Goal: Transaction & Acquisition: Purchase product/service

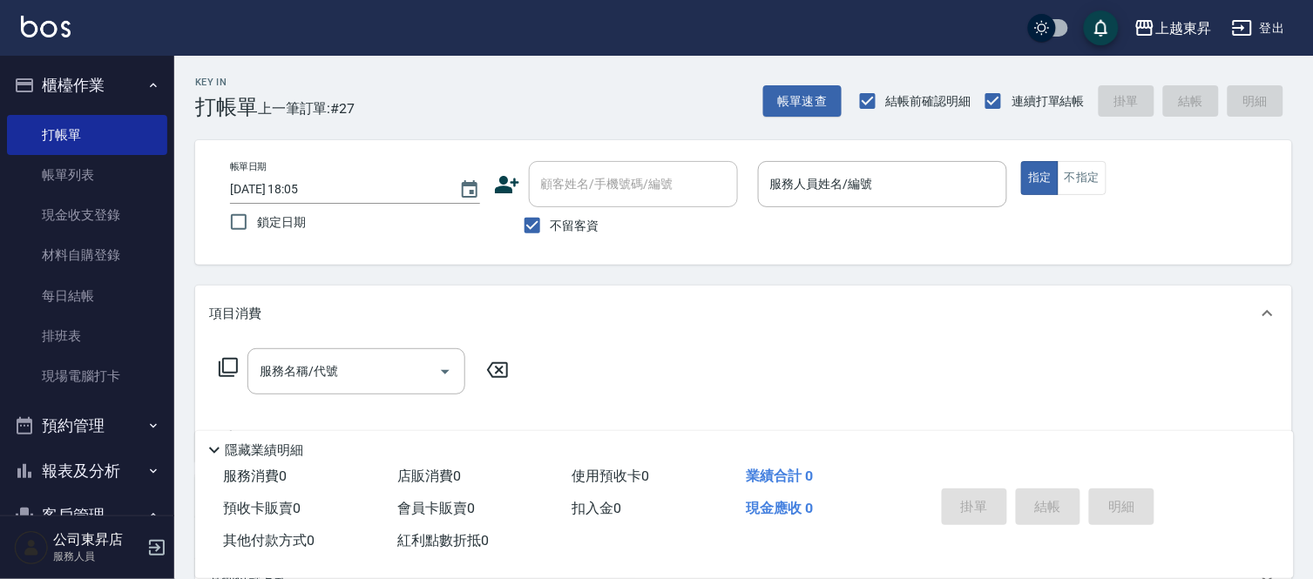
click at [834, 3] on div "上越東昇 登出" at bounding box center [656, 28] width 1313 height 56
click at [1198, 26] on div "上越東昇 登出" at bounding box center [656, 28] width 1313 height 56
drag, startPoint x: 1068, startPoint y: 178, endPoint x: 781, endPoint y: 175, distance: 286.6
click at [1067, 178] on button "不指定" at bounding box center [1081, 178] width 49 height 34
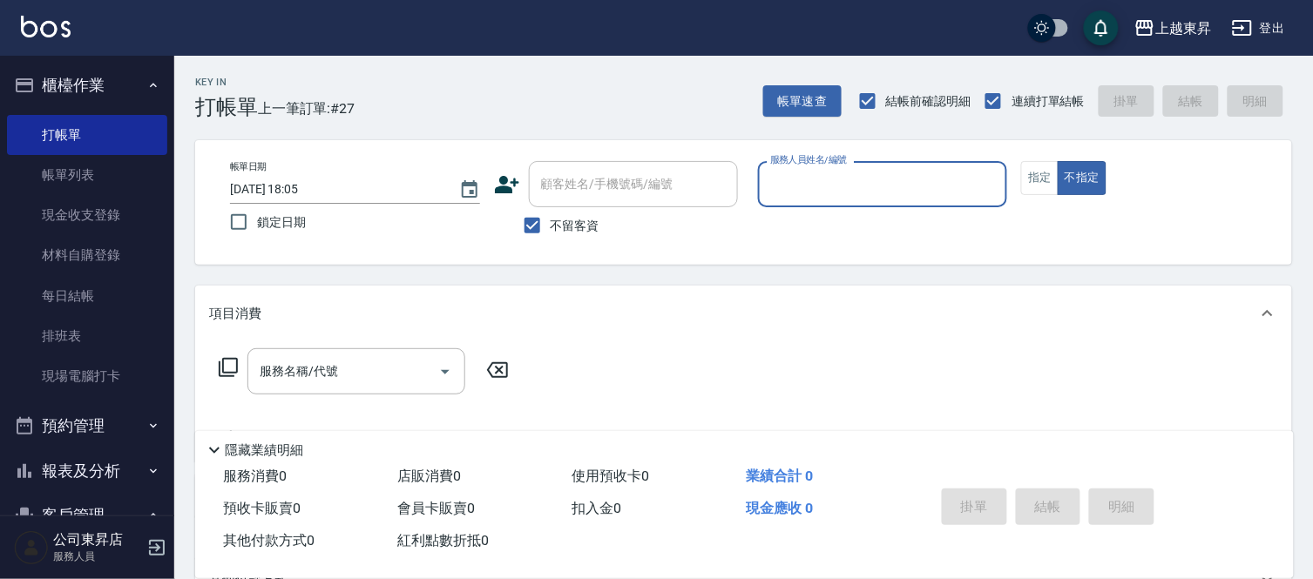
click at [891, 178] on input "服務人員姓名/編號" at bounding box center [883, 184] width 234 height 30
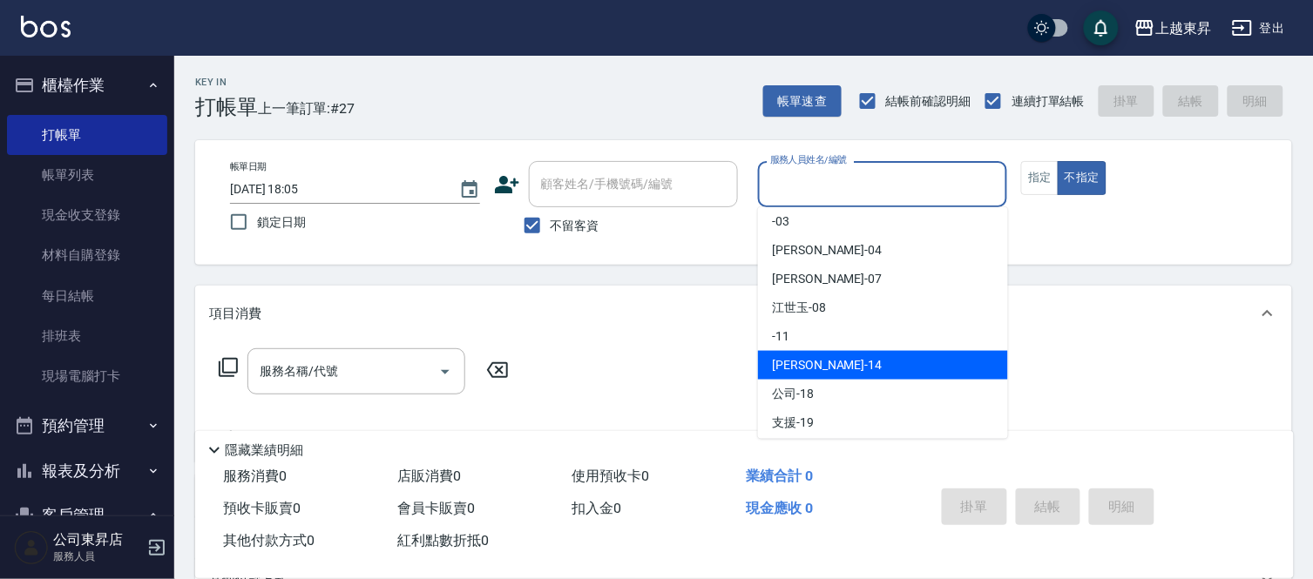
scroll to position [193, 0]
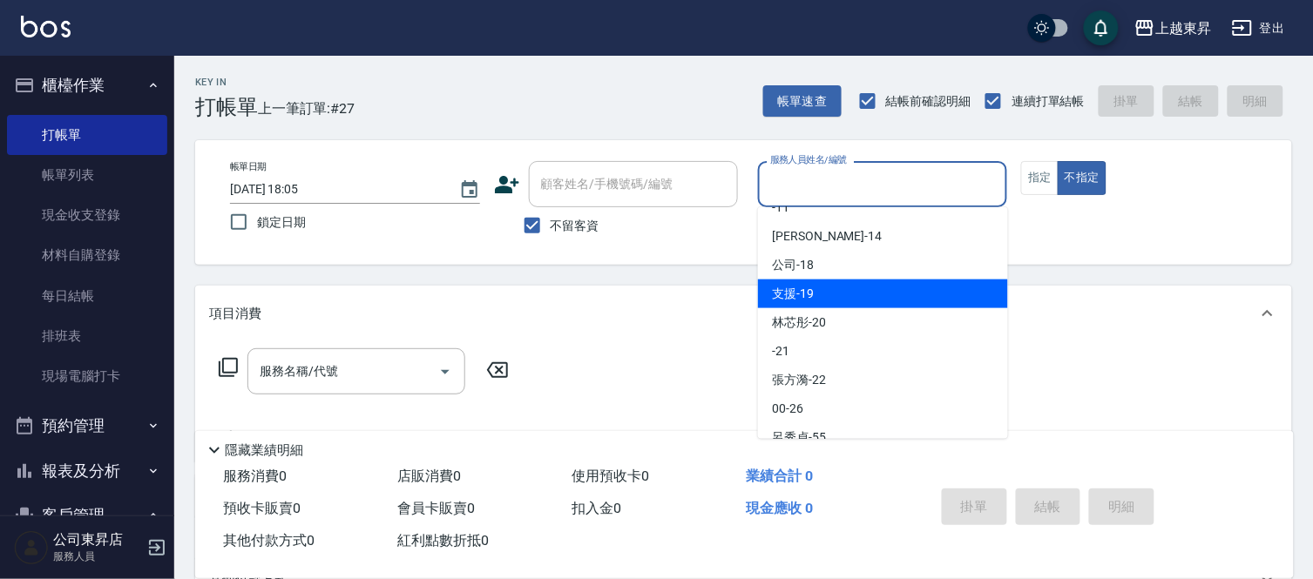
click at [882, 294] on div "支援 -19" at bounding box center [883, 294] width 250 height 29
type input "支援-19"
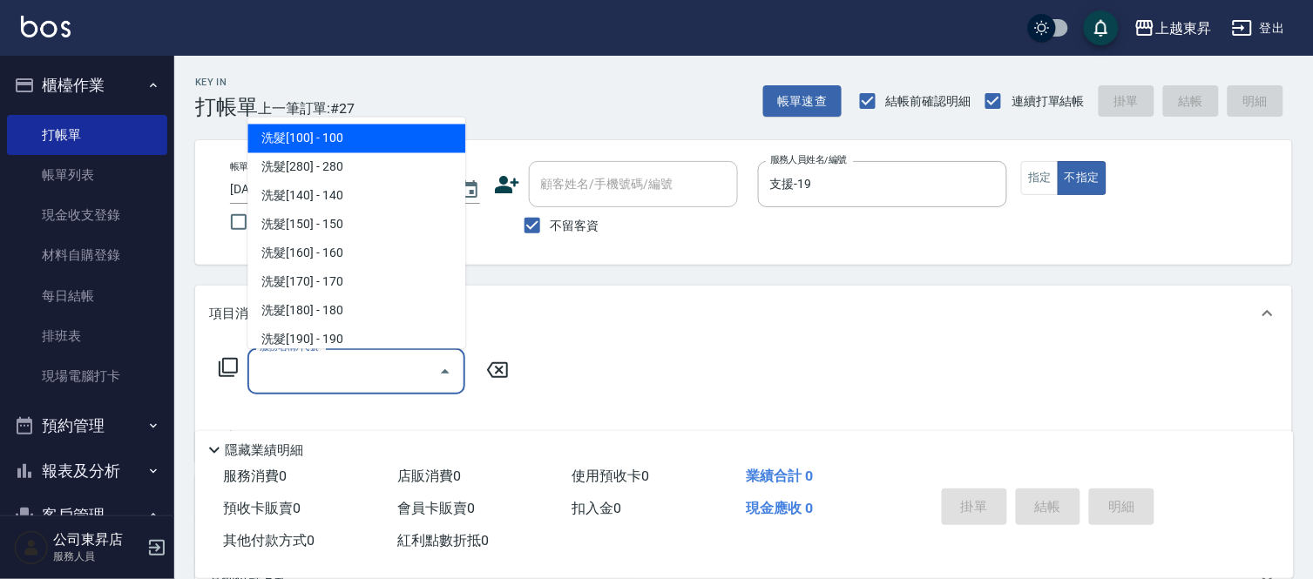
click at [370, 369] on input "服務名稱/代號" at bounding box center [343, 371] width 176 height 30
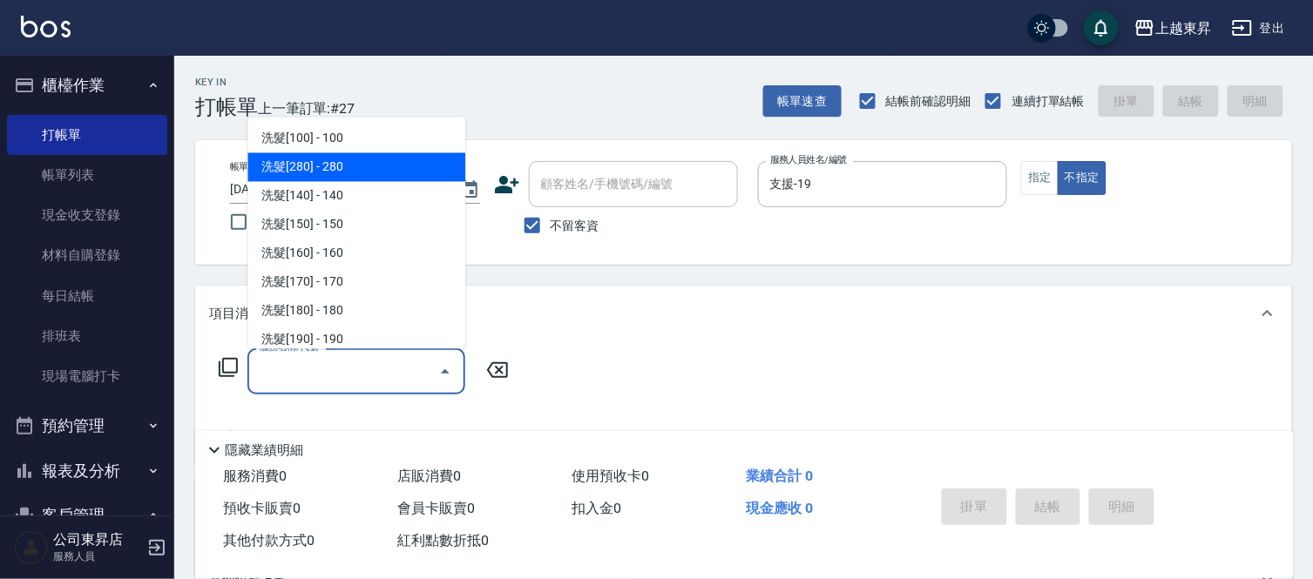
click at [408, 172] on span "洗髮[280] - 280" at bounding box center [356, 167] width 218 height 29
type input "洗髮[280](202)"
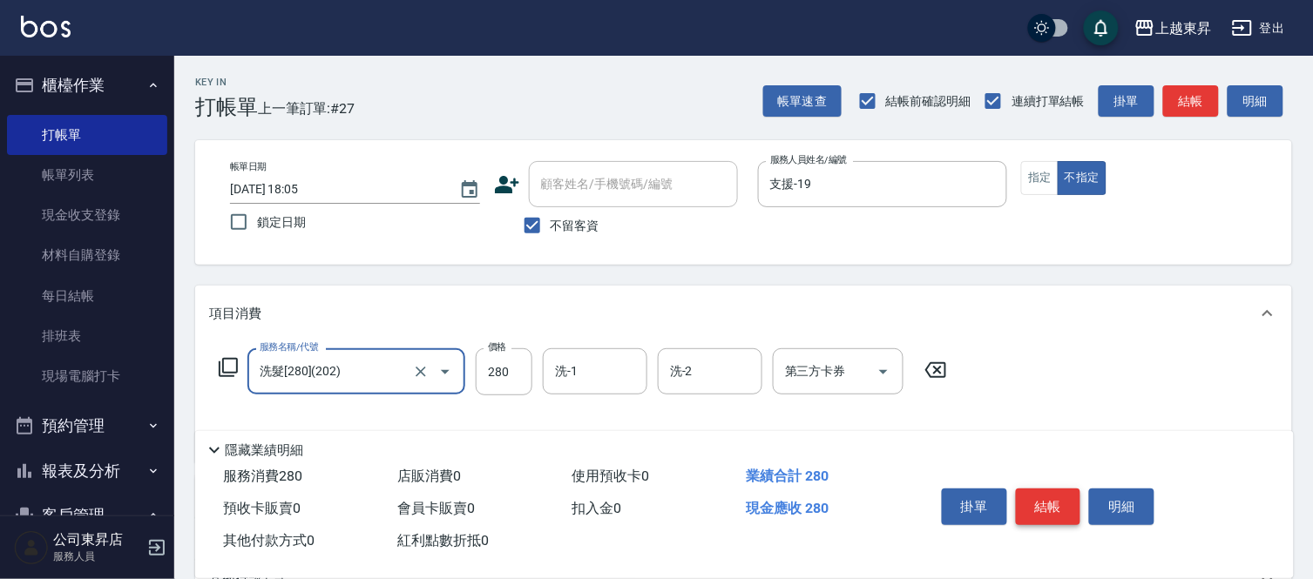
click at [1032, 495] on button "結帳" at bounding box center [1048, 507] width 65 height 37
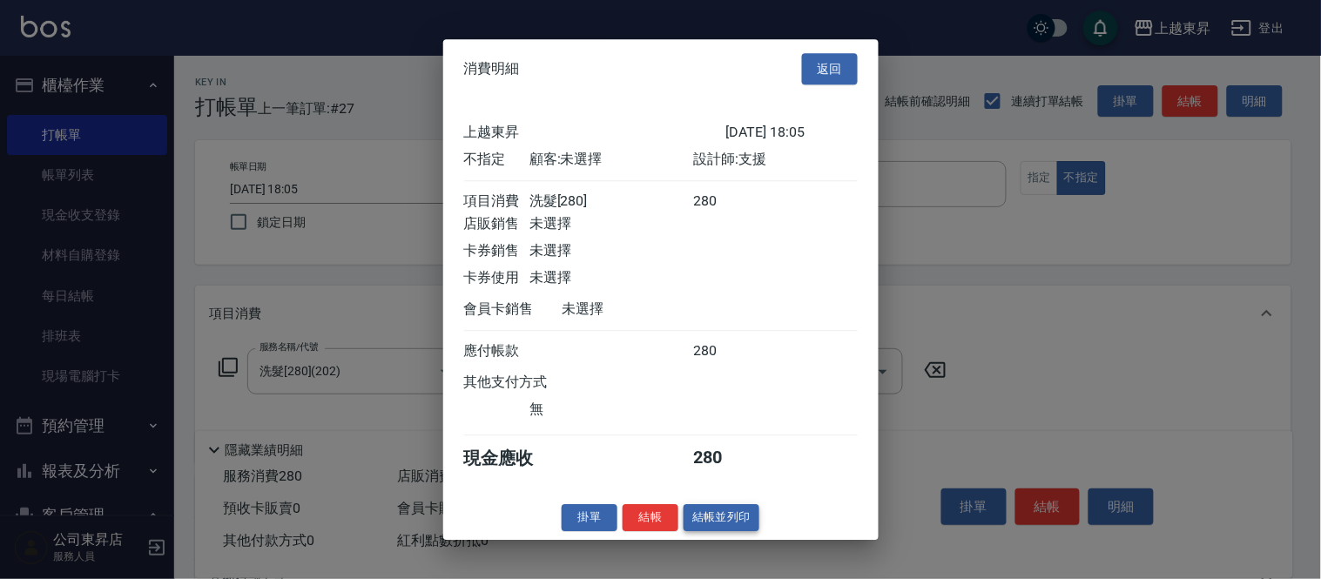
click at [714, 523] on button "結帳並列印" at bounding box center [722, 517] width 76 height 27
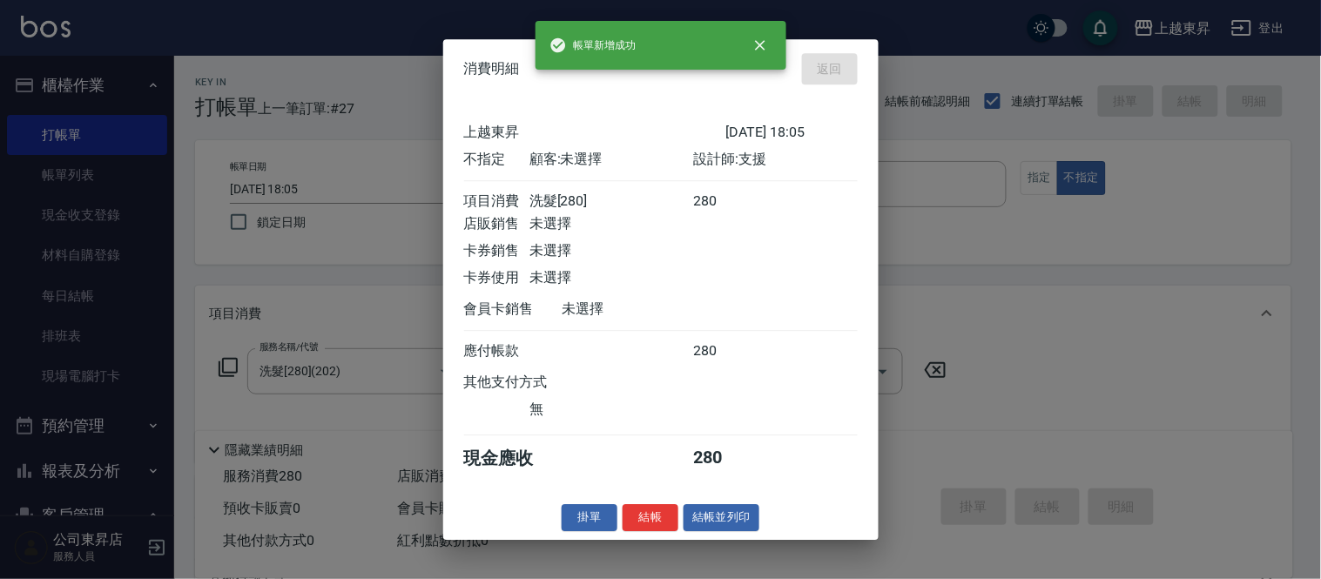
type input "[DATE] 18:56"
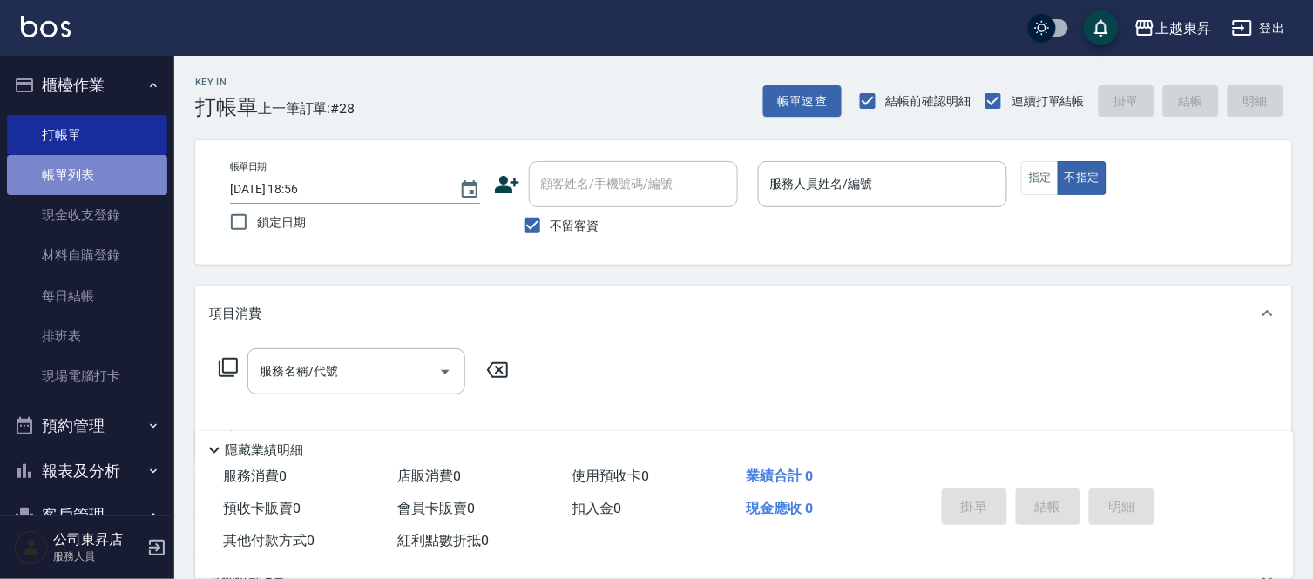
click at [98, 166] on link "帳單列表" at bounding box center [87, 175] width 160 height 40
click at [137, 175] on link "帳單列表" at bounding box center [87, 175] width 160 height 40
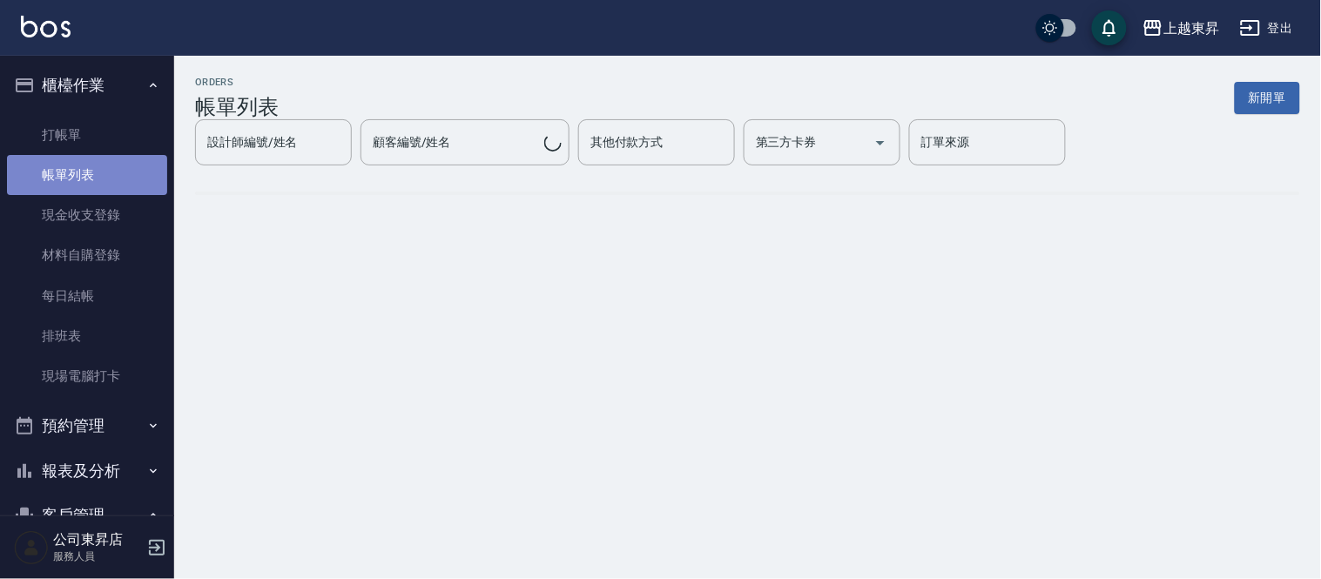
click at [136, 174] on link "帳單列表" at bounding box center [87, 175] width 160 height 40
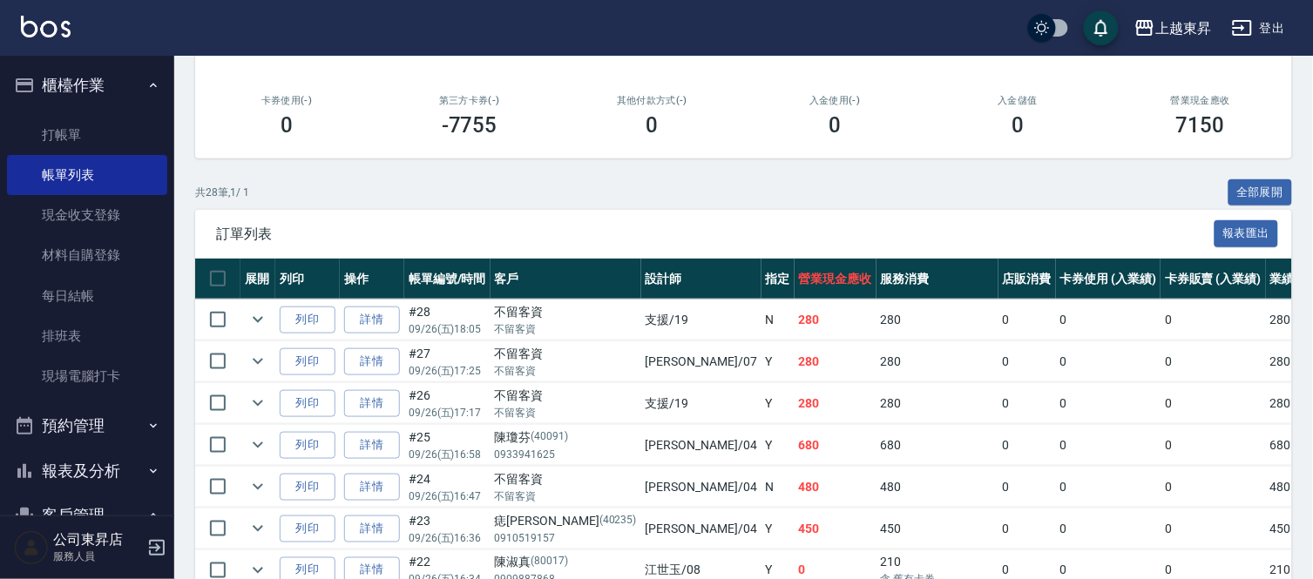
scroll to position [290, 0]
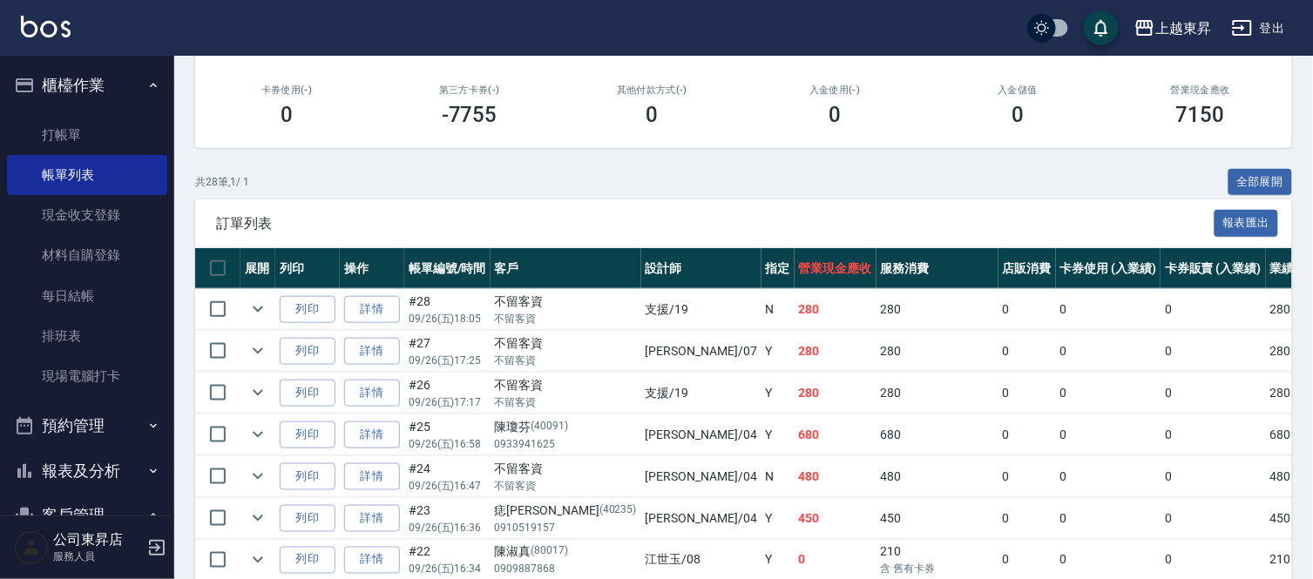
click at [342, 303] on td "詳情" at bounding box center [372, 309] width 64 height 41
click at [355, 303] on link "詳情" at bounding box center [372, 309] width 56 height 27
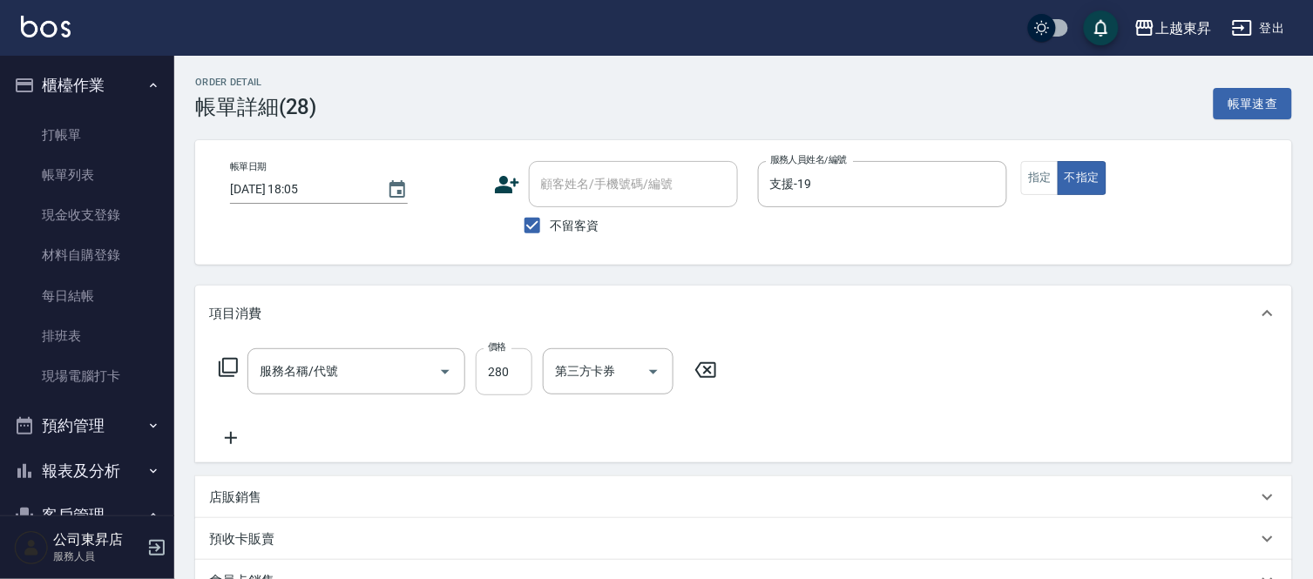
type input "[DATE] 18:05"
checkbox input "true"
type input "支援-19"
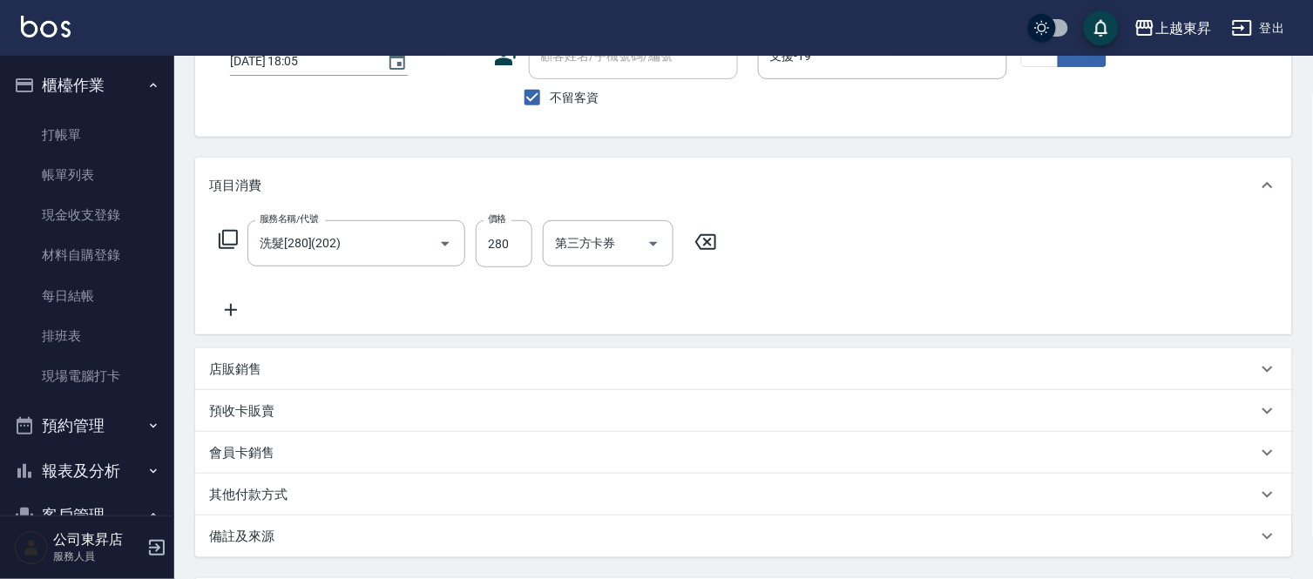
type input "洗髮[280](202)"
click at [585, 245] on input "洗-1" at bounding box center [594, 243] width 89 height 30
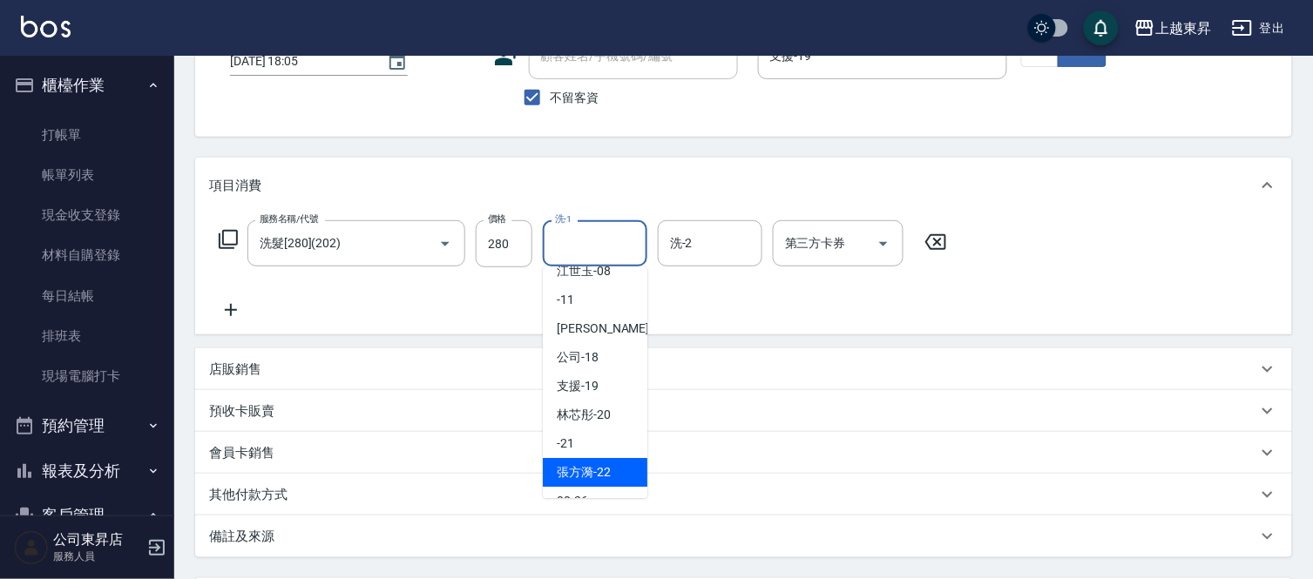
scroll to position [193, 0]
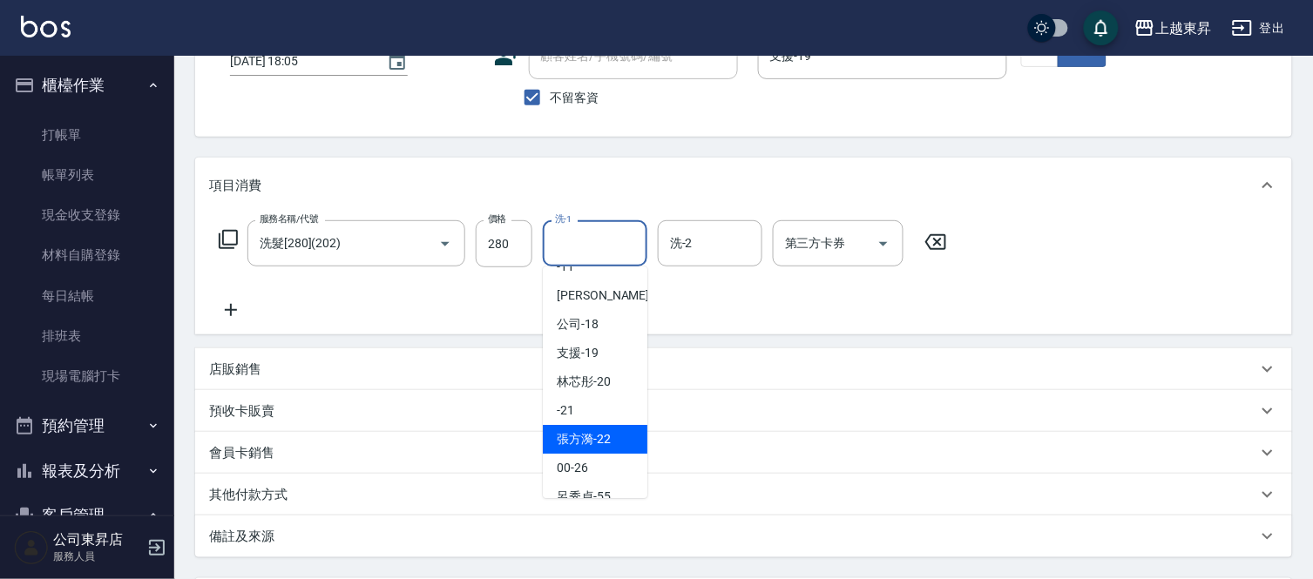
click at [598, 432] on span "張方漪 -22" at bounding box center [584, 439] width 54 height 18
type input "張方漪-22"
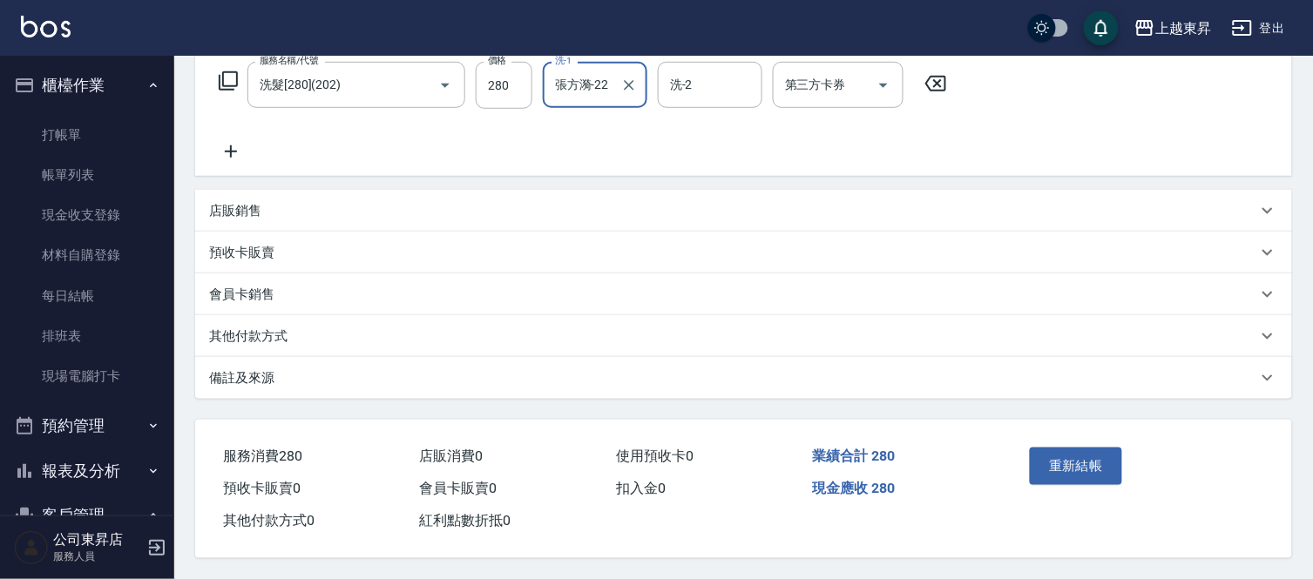
scroll to position [292, 0]
click at [1091, 463] on button "重新結帳" at bounding box center [1076, 466] width 92 height 37
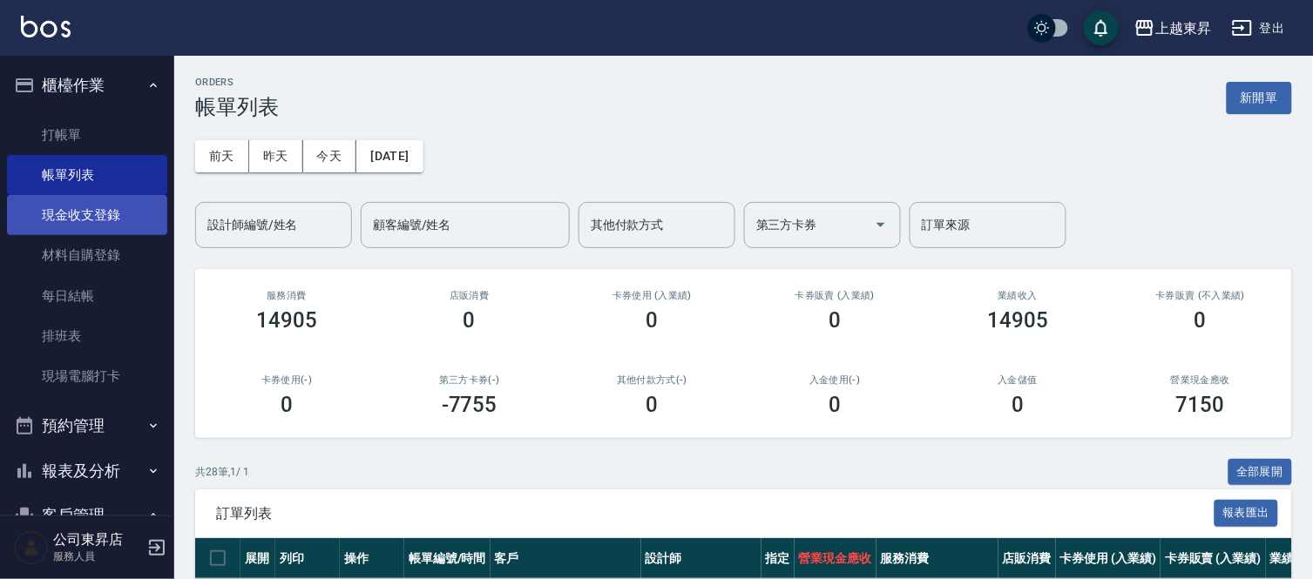
click at [102, 222] on link "現金收支登錄" at bounding box center [87, 215] width 160 height 40
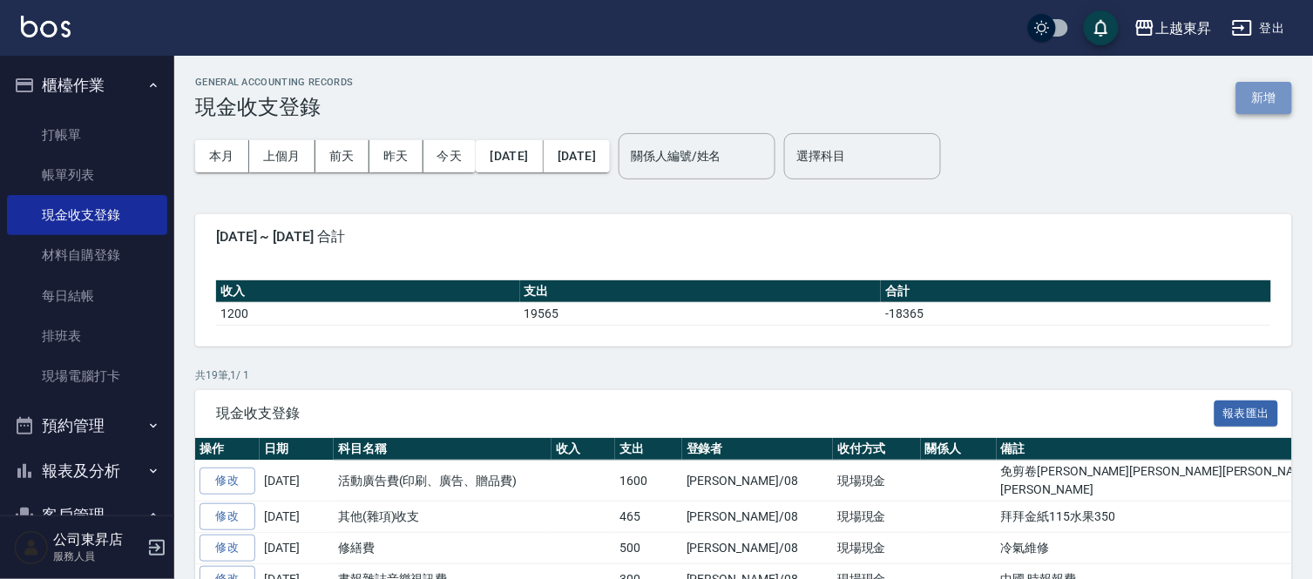
click at [1273, 100] on button "新增" at bounding box center [1264, 98] width 56 height 32
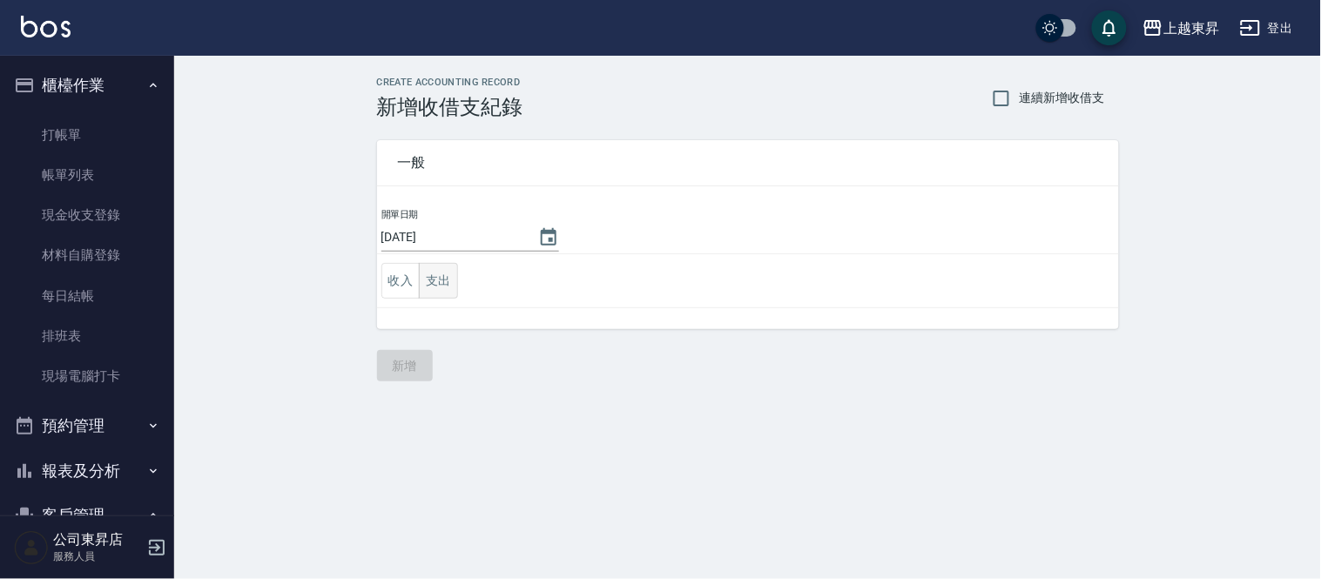
drag, startPoint x: 431, startPoint y: 277, endPoint x: 448, endPoint y: 290, distance: 21.1
click at [436, 280] on button "支出" at bounding box center [438, 281] width 39 height 36
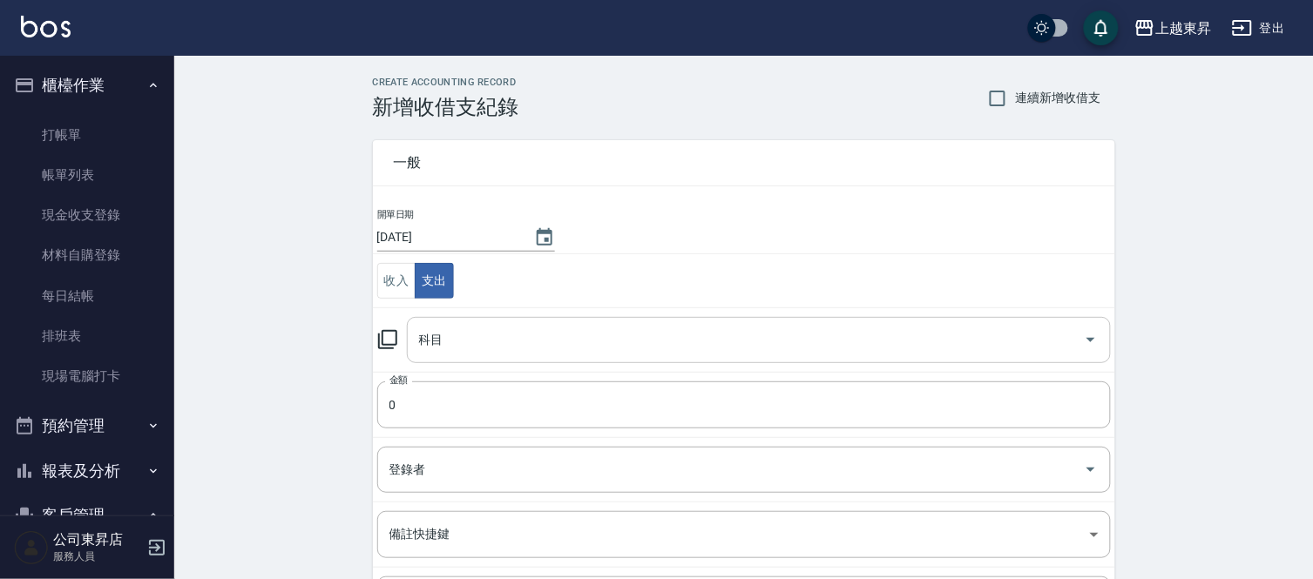
click at [424, 341] on div "科目 科目" at bounding box center [759, 340] width 704 height 46
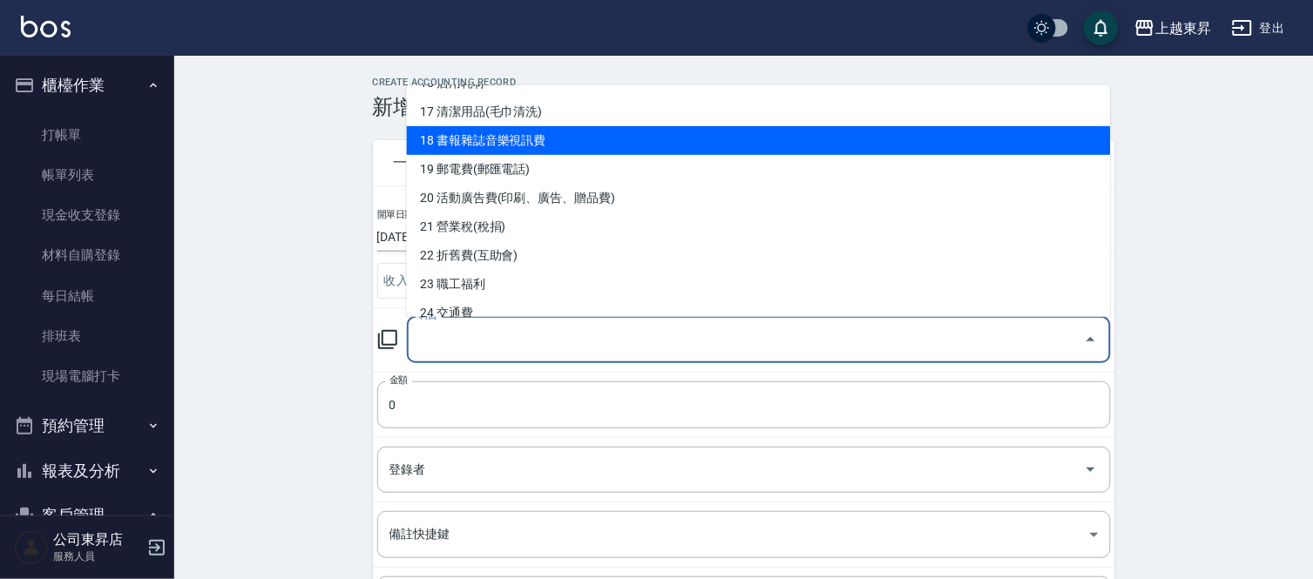
scroll to position [387, 0]
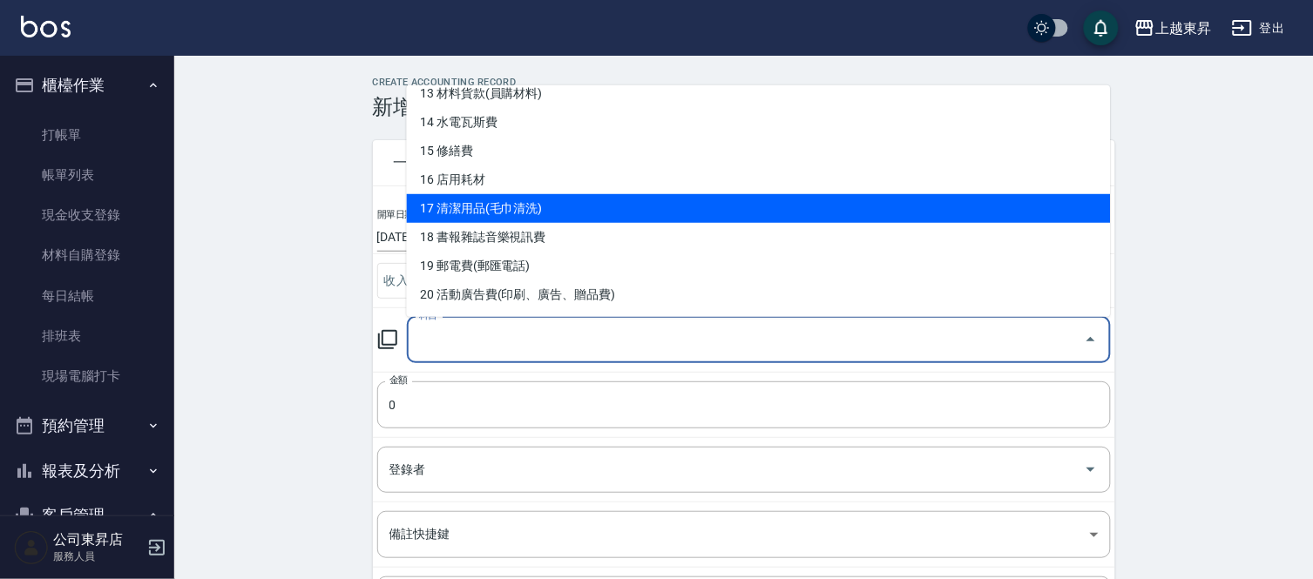
click at [514, 202] on li "17 清潔用品(毛巾清洗)" at bounding box center [759, 208] width 704 height 29
type input "17 清潔用品(毛巾清洗)"
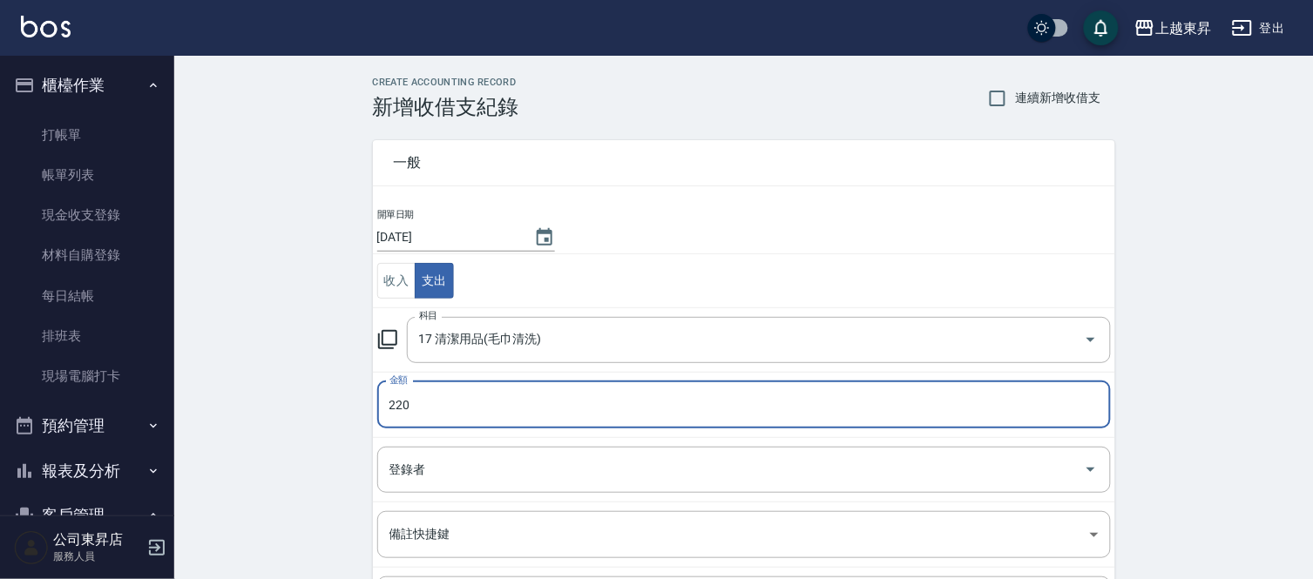
type input "220"
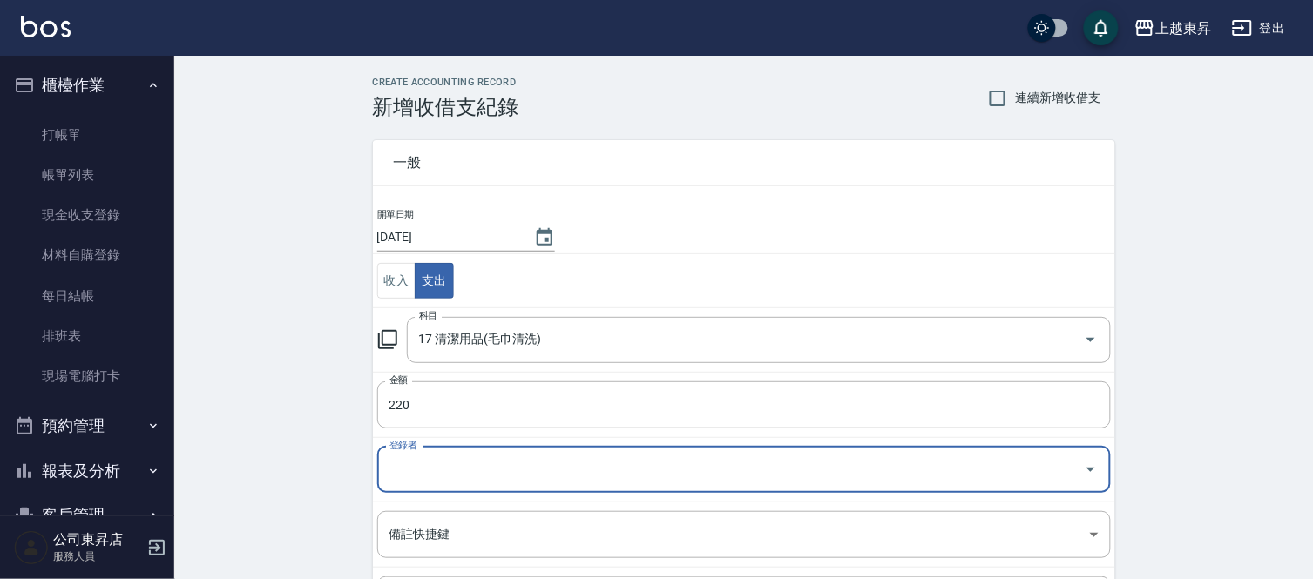
click at [428, 462] on input "登錄者" at bounding box center [731, 470] width 692 height 30
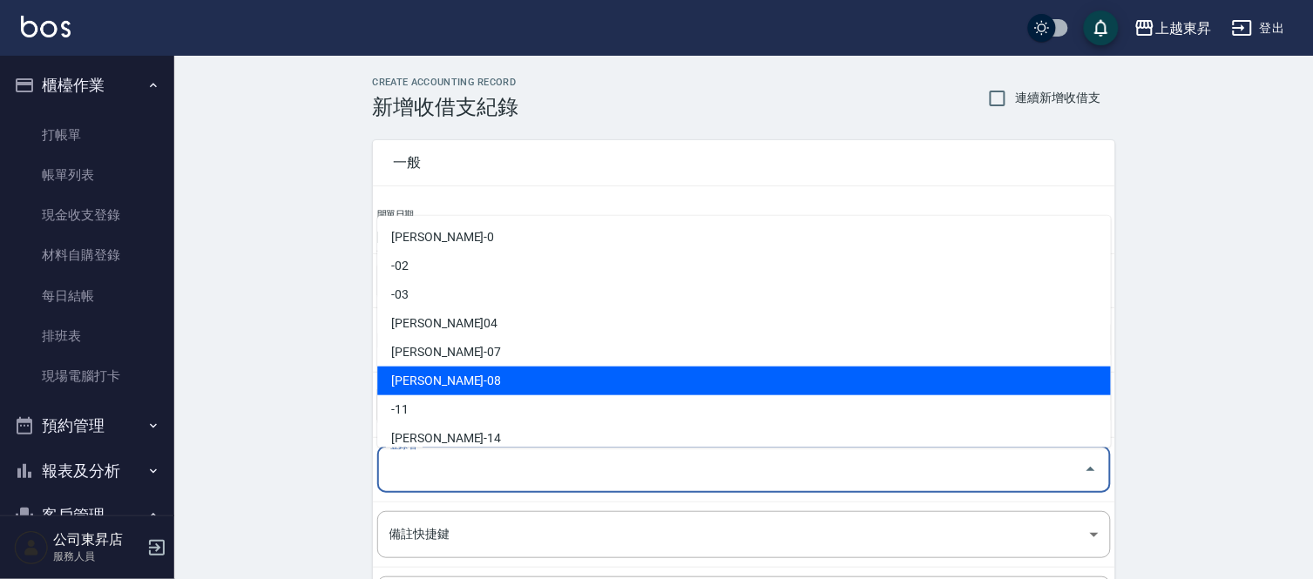
click at [456, 371] on li "[PERSON_NAME]-08" at bounding box center [743, 381] width 733 height 29
type input "[PERSON_NAME]-08"
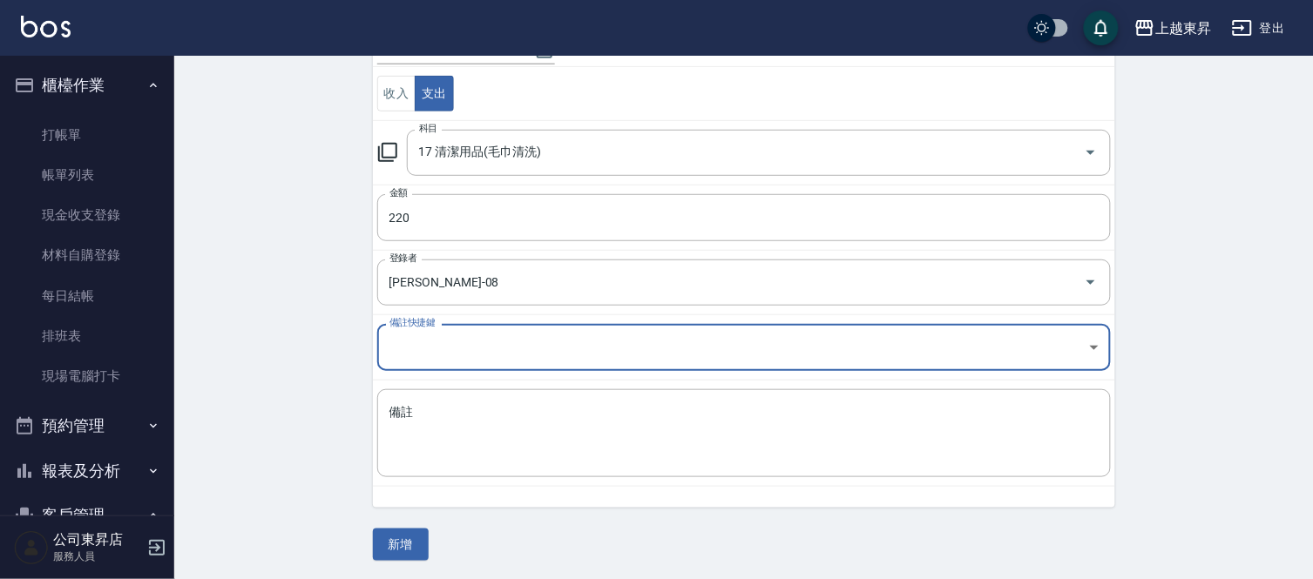
scroll to position [189, 0]
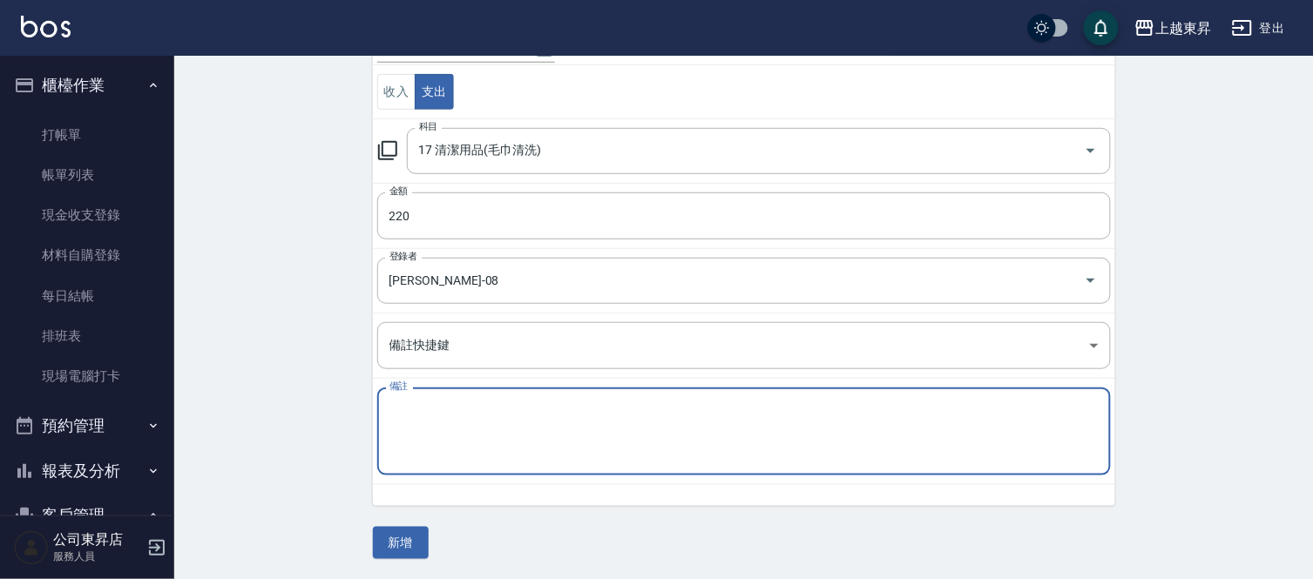
click at [422, 409] on textarea "備註" at bounding box center [743, 431] width 709 height 59
type textarea "地墊清潔費"
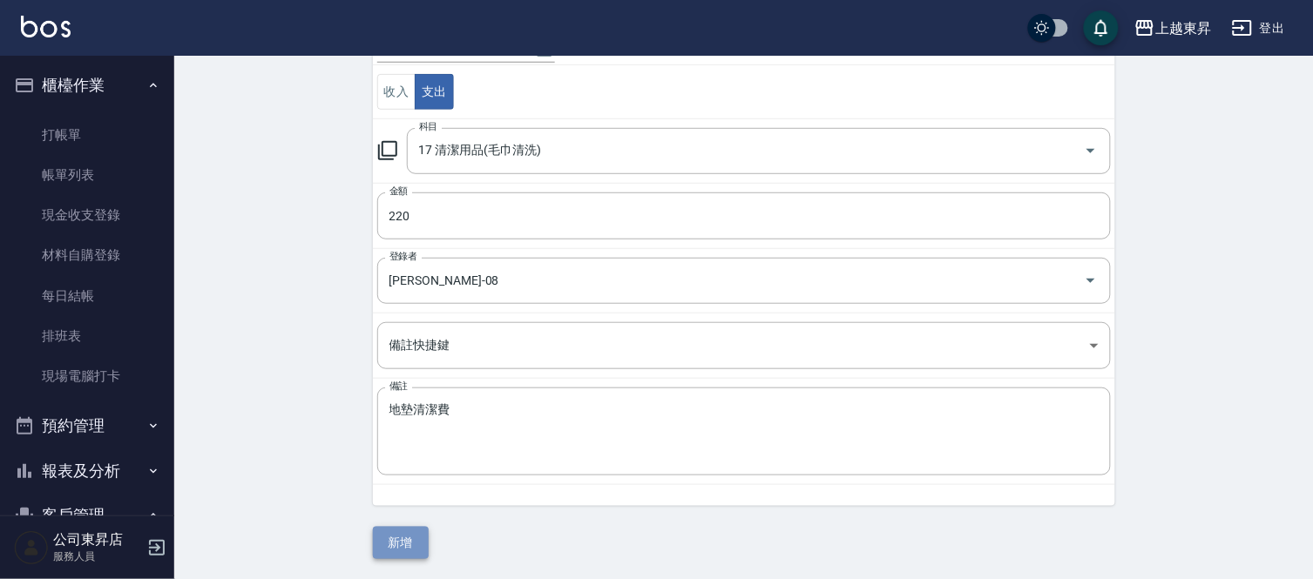
click at [395, 551] on button "新增" at bounding box center [401, 543] width 56 height 32
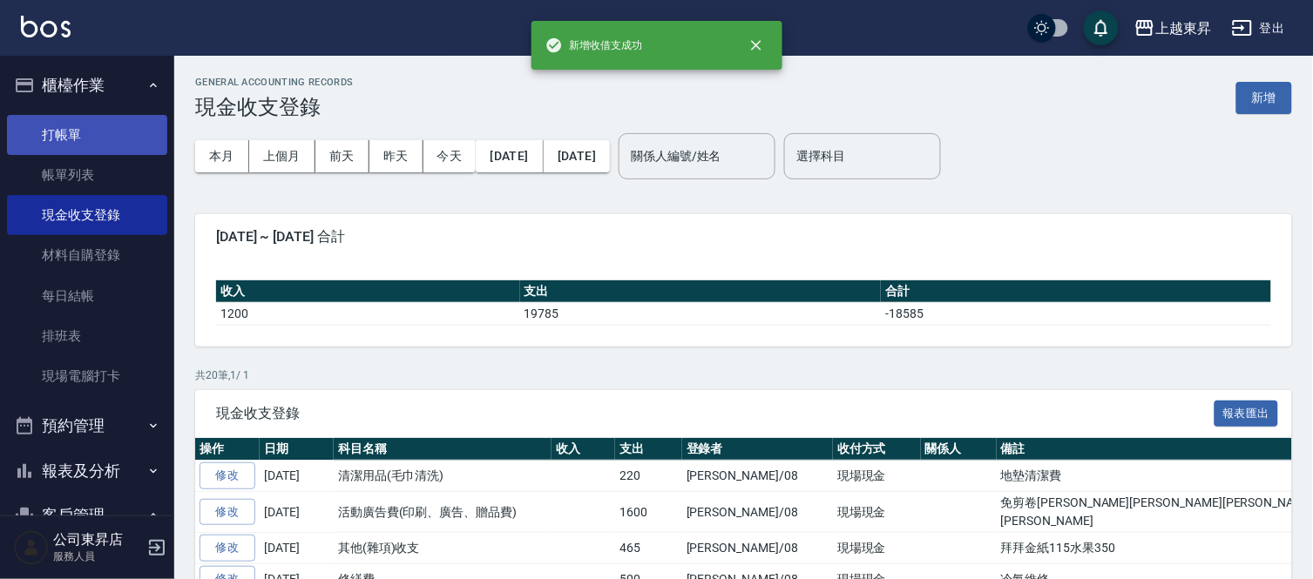
click at [63, 141] on link "打帳單" at bounding box center [87, 135] width 160 height 40
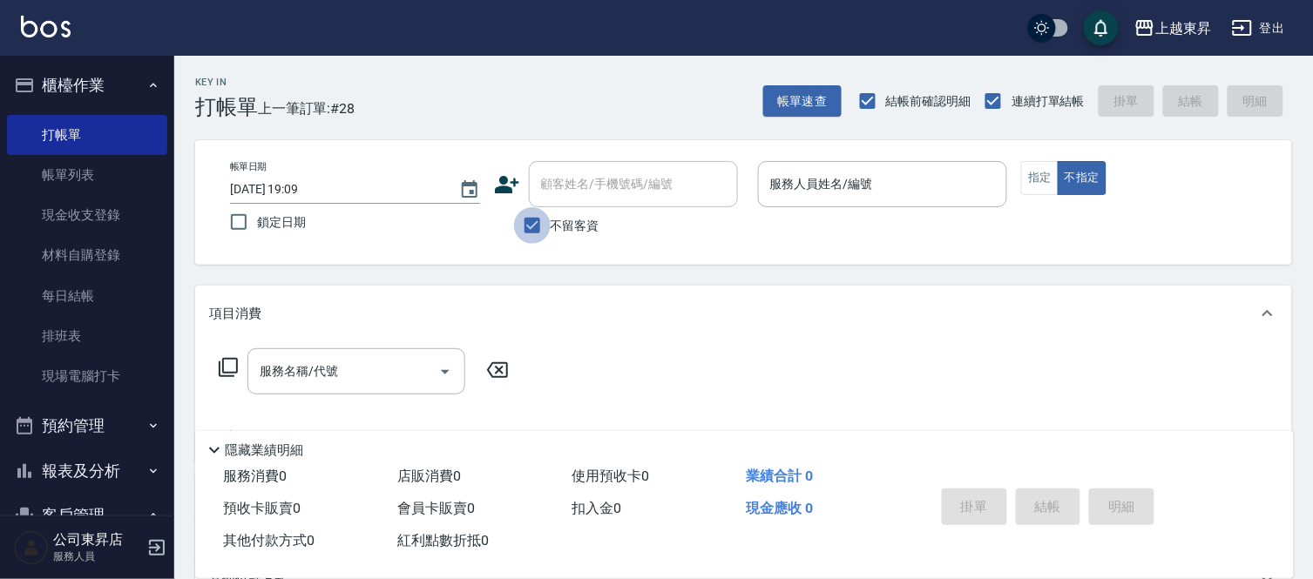
click at [529, 220] on input "不留客資" at bounding box center [532, 225] width 37 height 37
checkbox input "false"
click at [561, 183] on div "顧客姓名/手機號碼/編號 顧客姓名/手機號碼/編號" at bounding box center [633, 184] width 209 height 46
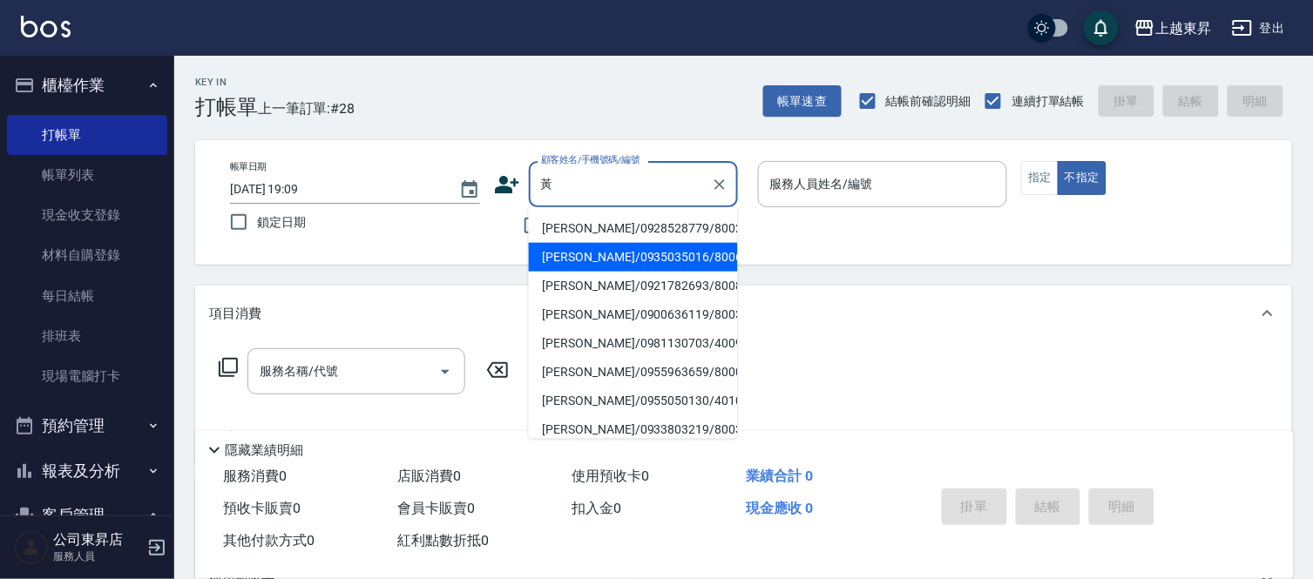
click at [563, 251] on li "[PERSON_NAME]/0935035016/80067" at bounding box center [633, 257] width 209 height 29
type input "[PERSON_NAME]/0935035016/80067"
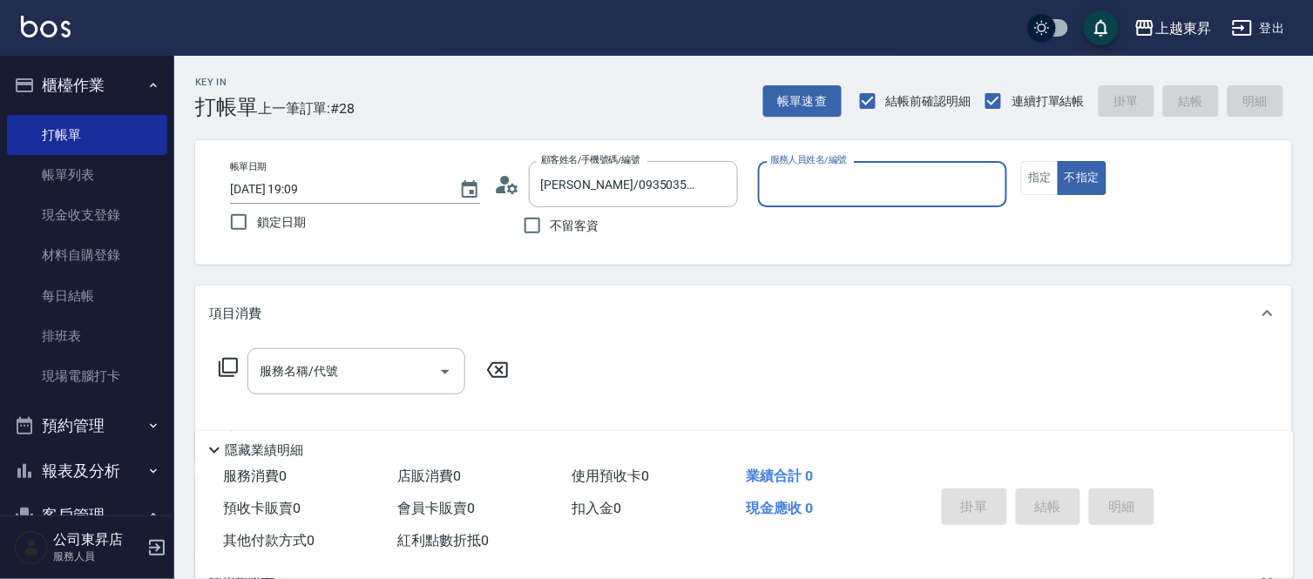
type input "[PERSON_NAME]-08"
click at [1040, 184] on button "指定" at bounding box center [1039, 178] width 37 height 34
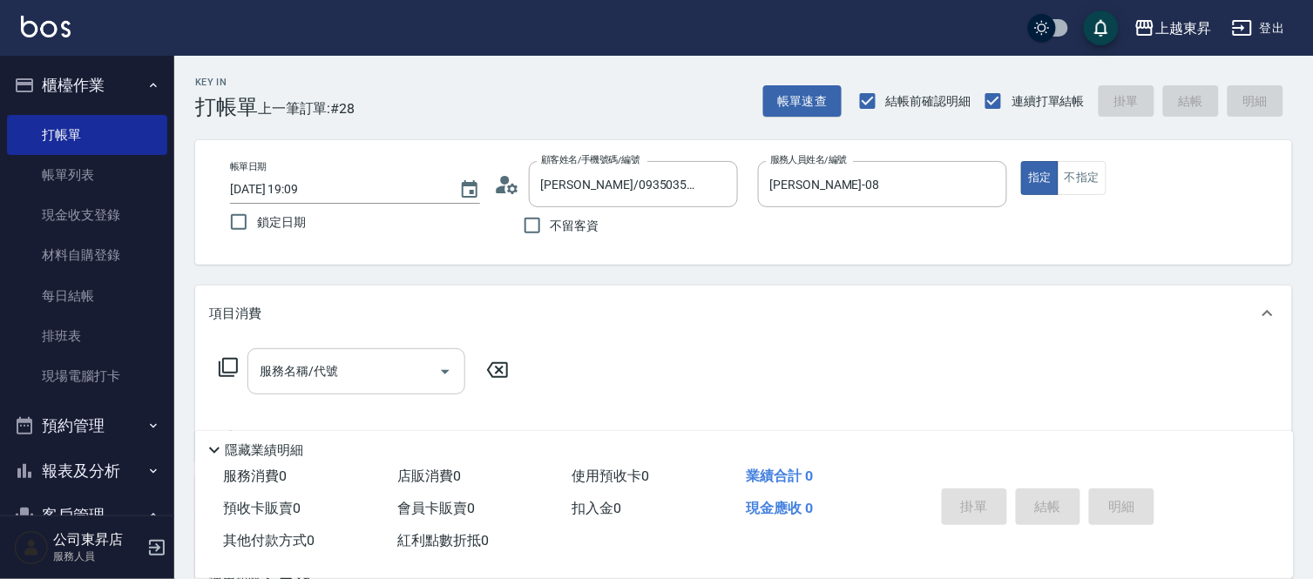
click at [305, 366] on div "服務名稱/代號 服務名稱/代號" at bounding box center [356, 371] width 218 height 46
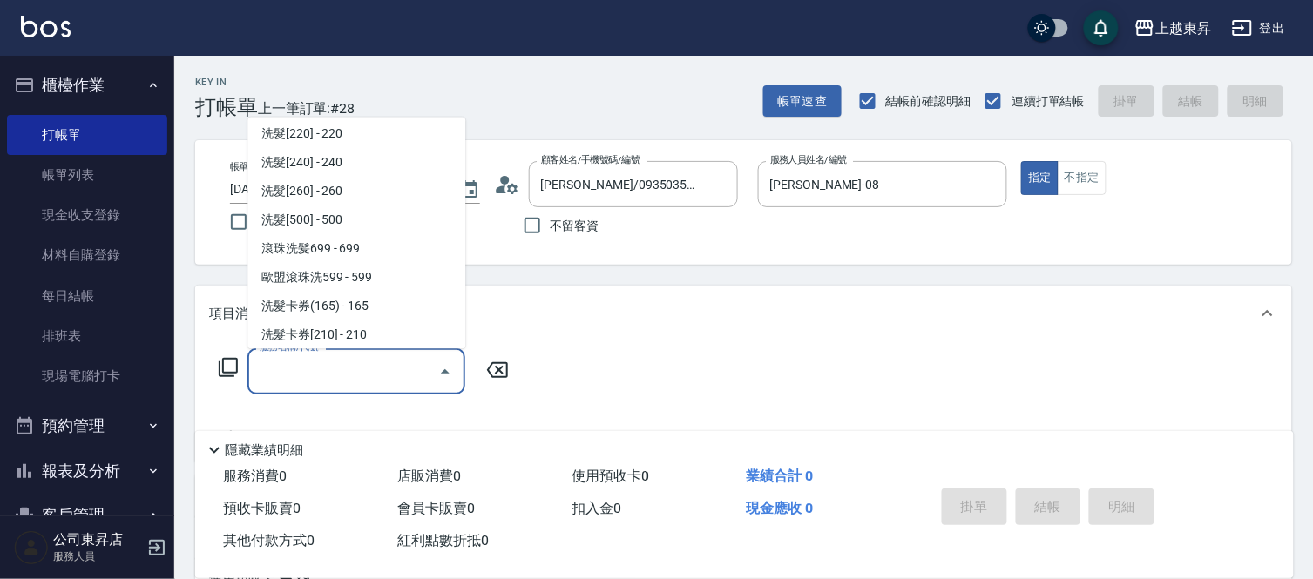
scroll to position [290, 0]
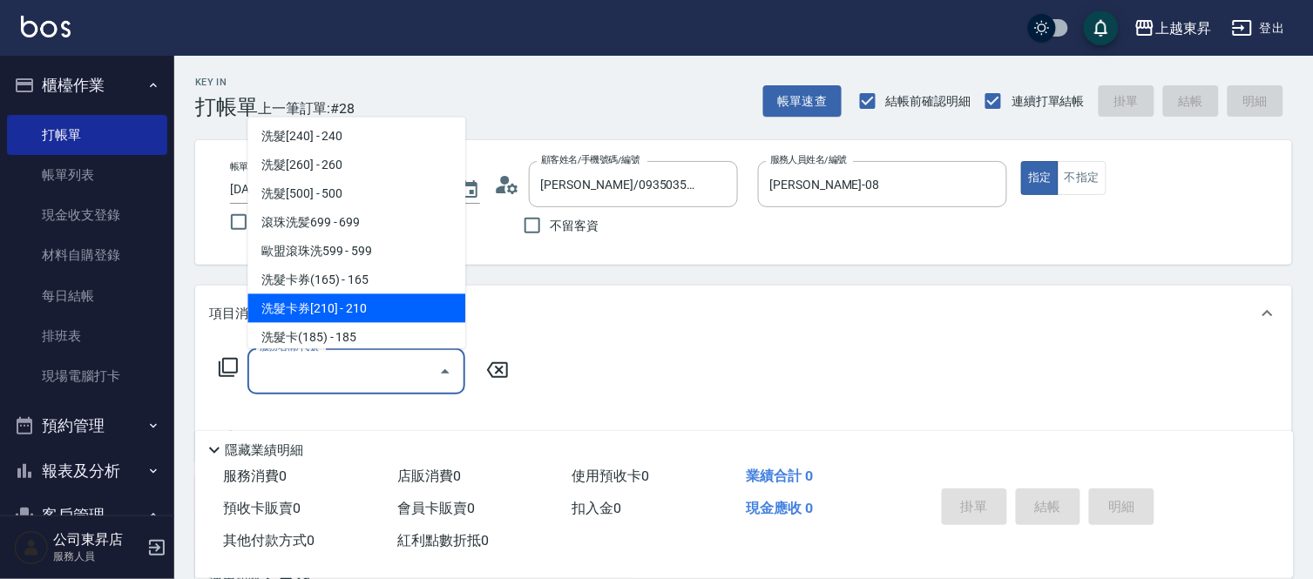
click at [370, 310] on span "洗髮卡券[210] - 210" at bounding box center [356, 308] width 218 height 29
type input "洗髮卡券[210](222)"
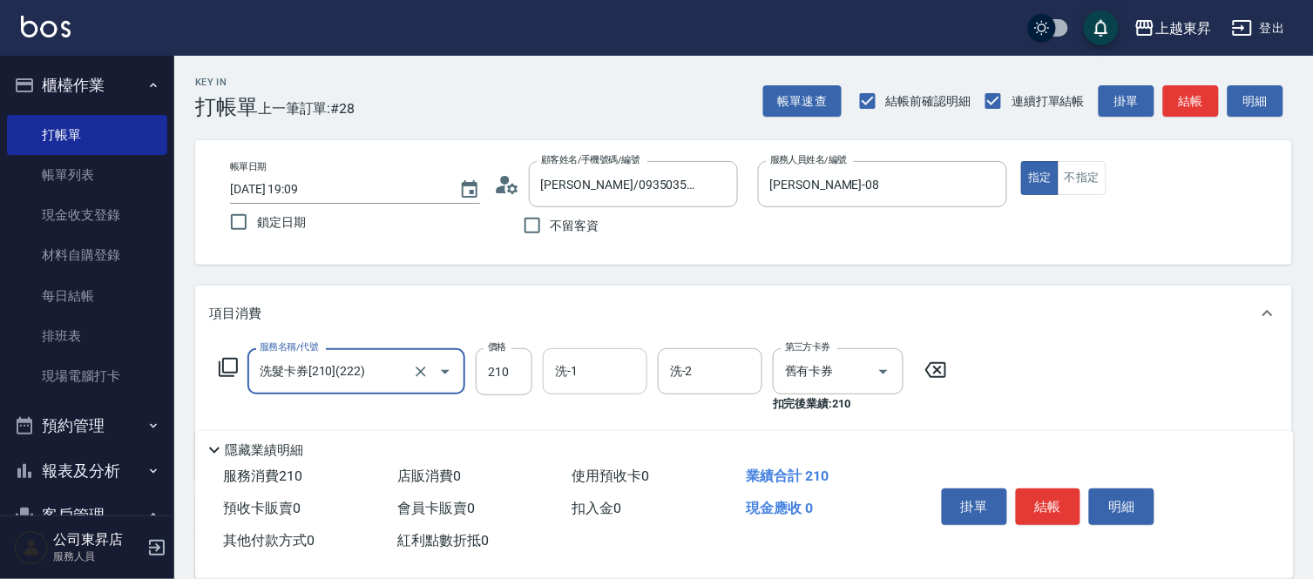
click at [593, 370] on input "洗-1" at bounding box center [594, 371] width 89 height 30
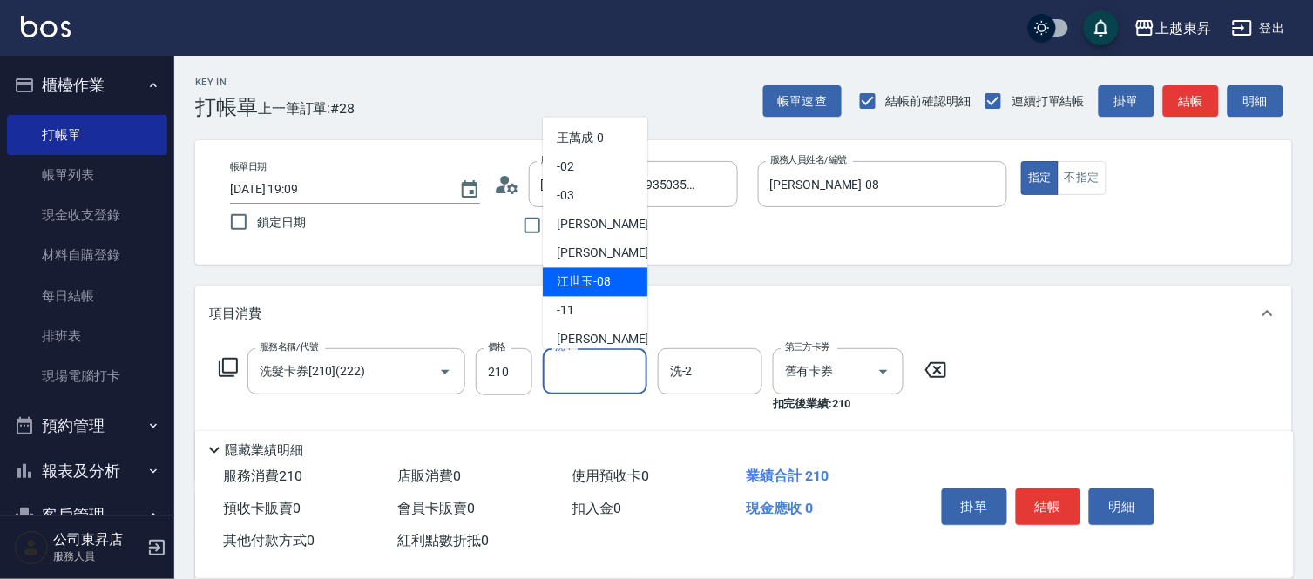
click at [595, 284] on span "[PERSON_NAME]-08" at bounding box center [584, 283] width 54 height 18
type input "[PERSON_NAME]-08"
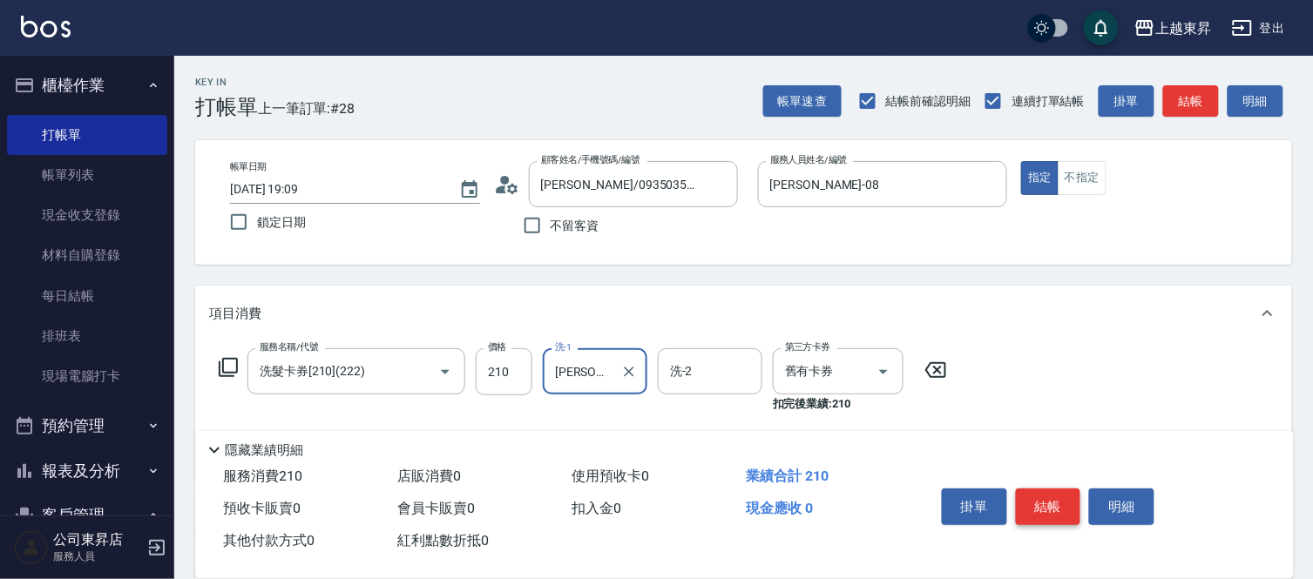
click at [1054, 501] on button "結帳" at bounding box center [1048, 507] width 65 height 37
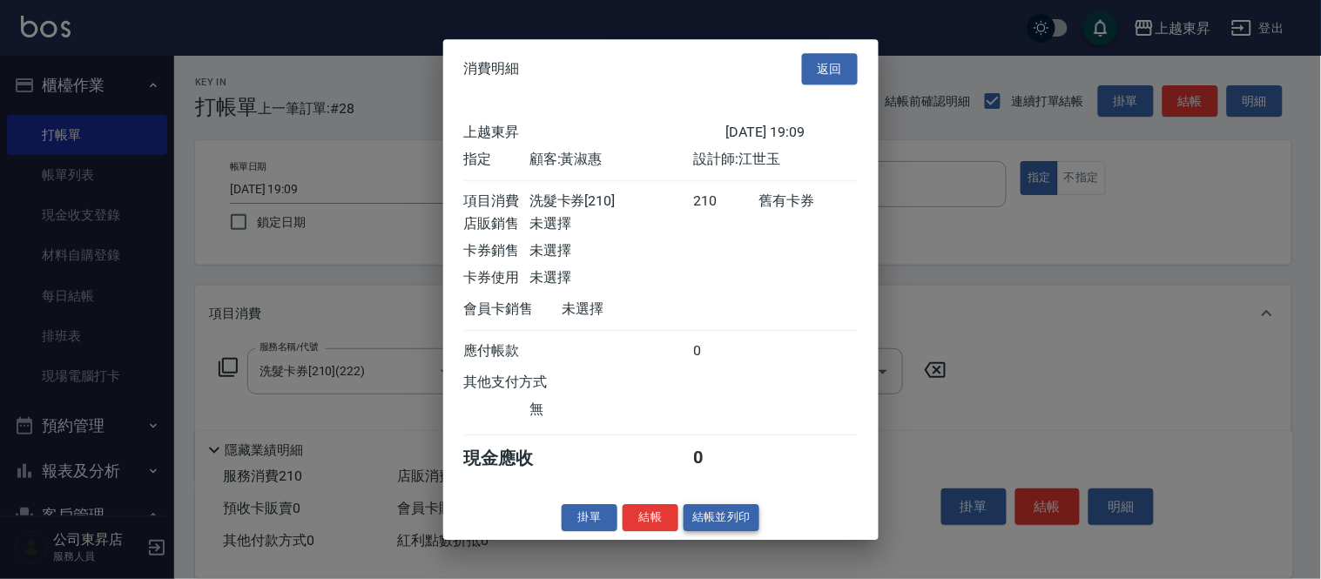
click at [711, 528] on button "結帳並列印" at bounding box center [722, 517] width 76 height 27
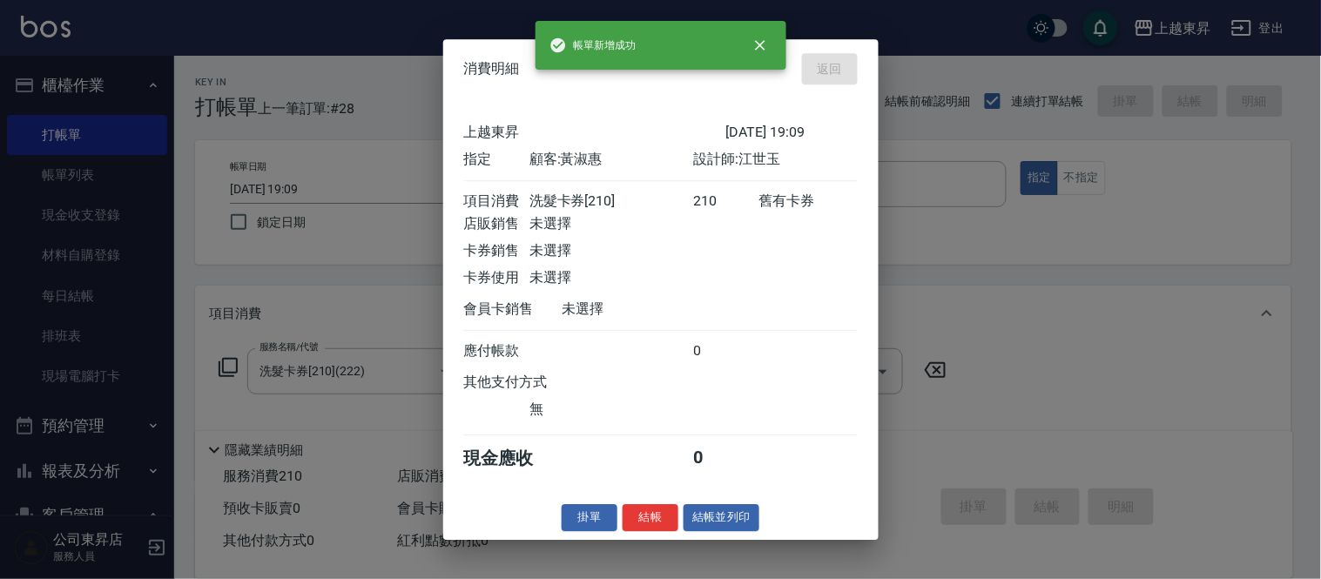
type input "[DATE] 19:10"
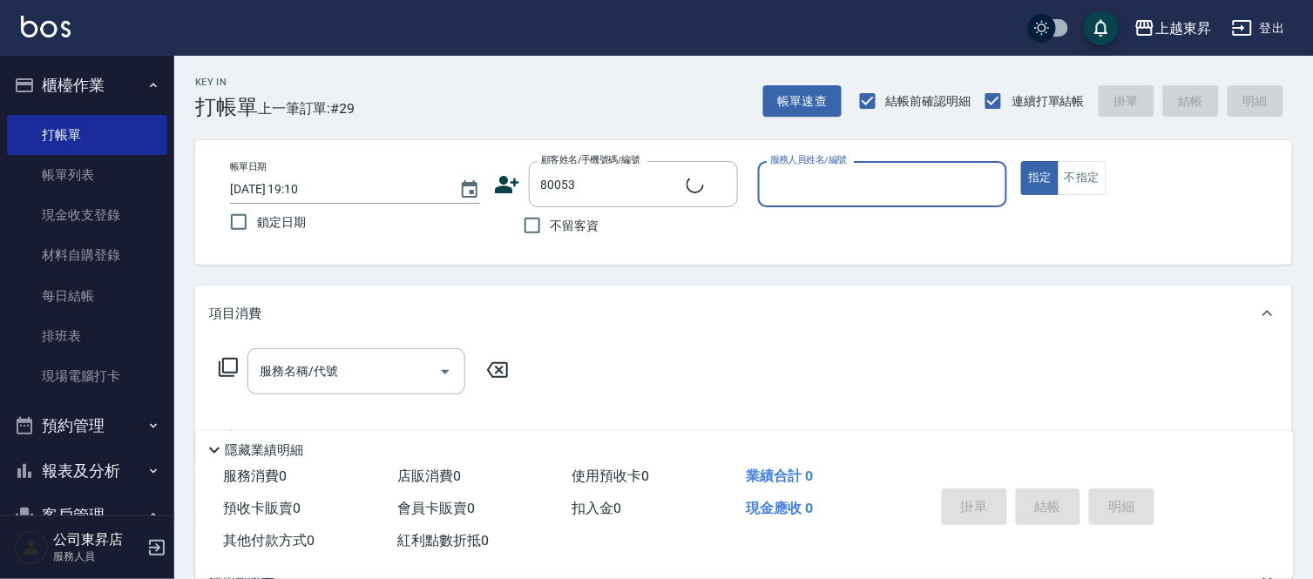
type input "[PERSON_NAME]/0918518239/80053"
type input "[PERSON_NAME]-08"
click at [338, 375] on input "服務名稱/代號" at bounding box center [343, 371] width 176 height 30
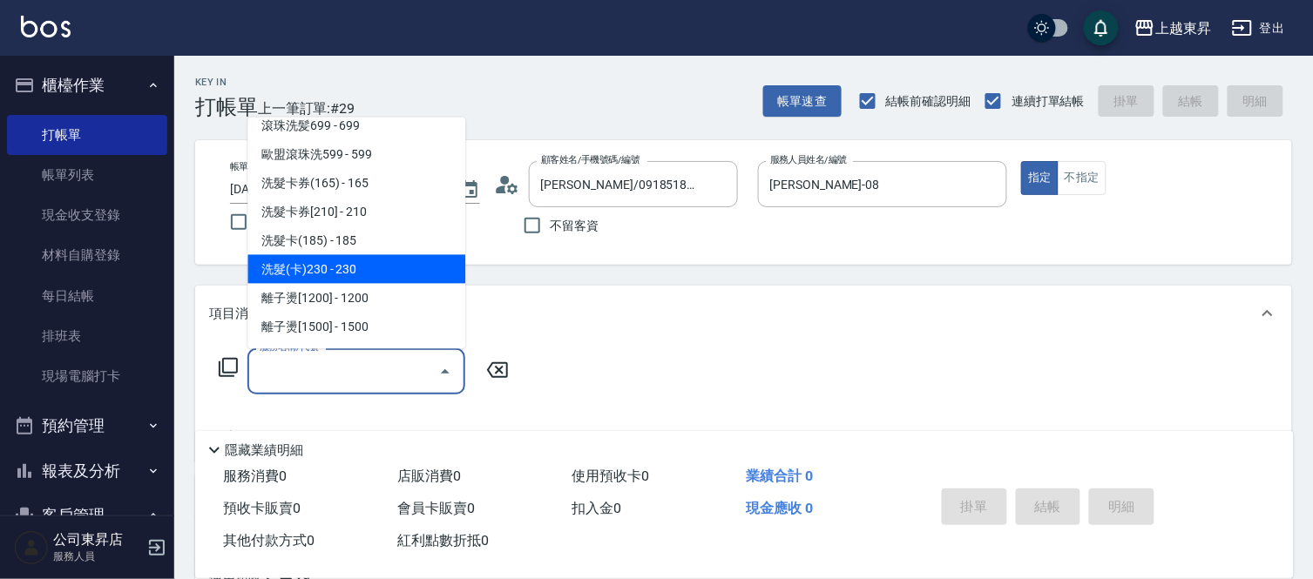
click at [357, 268] on ul "洗髮[100] - 100 洗髮[280] - 280 洗髮[140] - 140 洗髮[150] - 150 洗髮[160] - 160 洗髮[170] -…" at bounding box center [356, 234] width 218 height 232
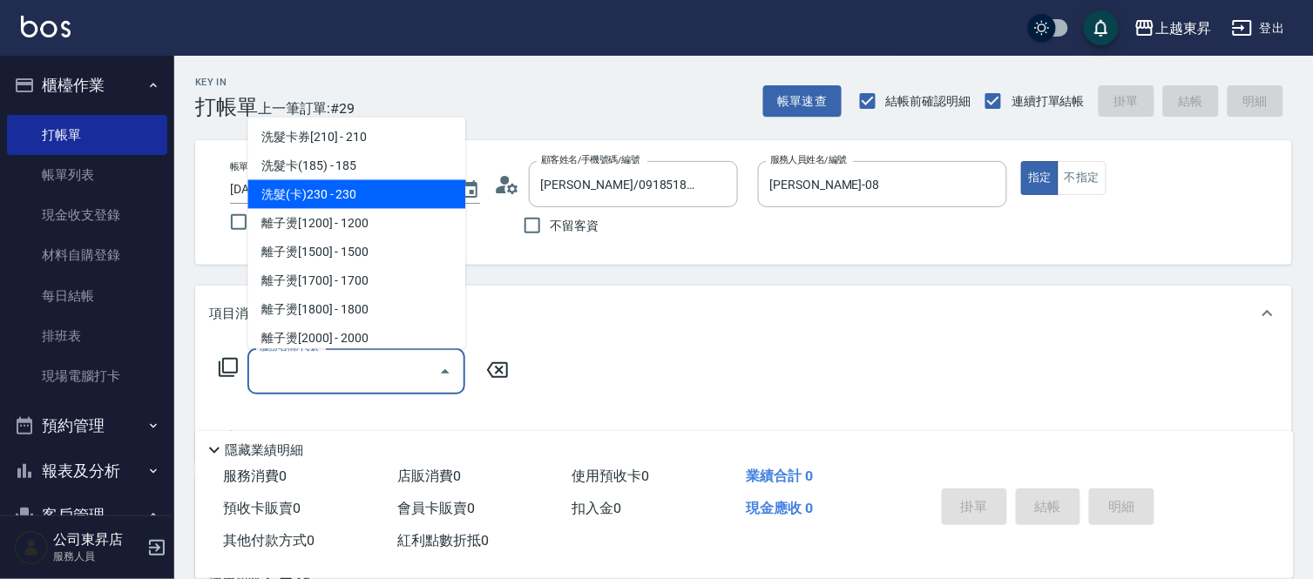
scroll to position [483, 0]
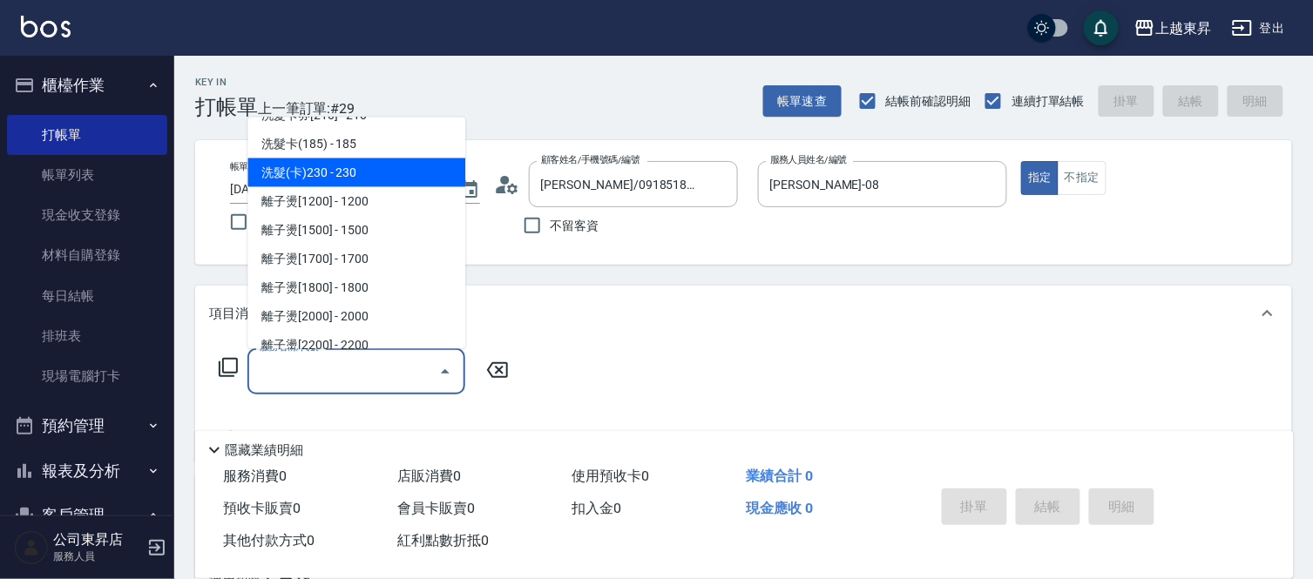
click at [361, 170] on span "洗髮(卡)230 - 230" at bounding box center [356, 173] width 218 height 29
type input "洗髮(卡)230(224)"
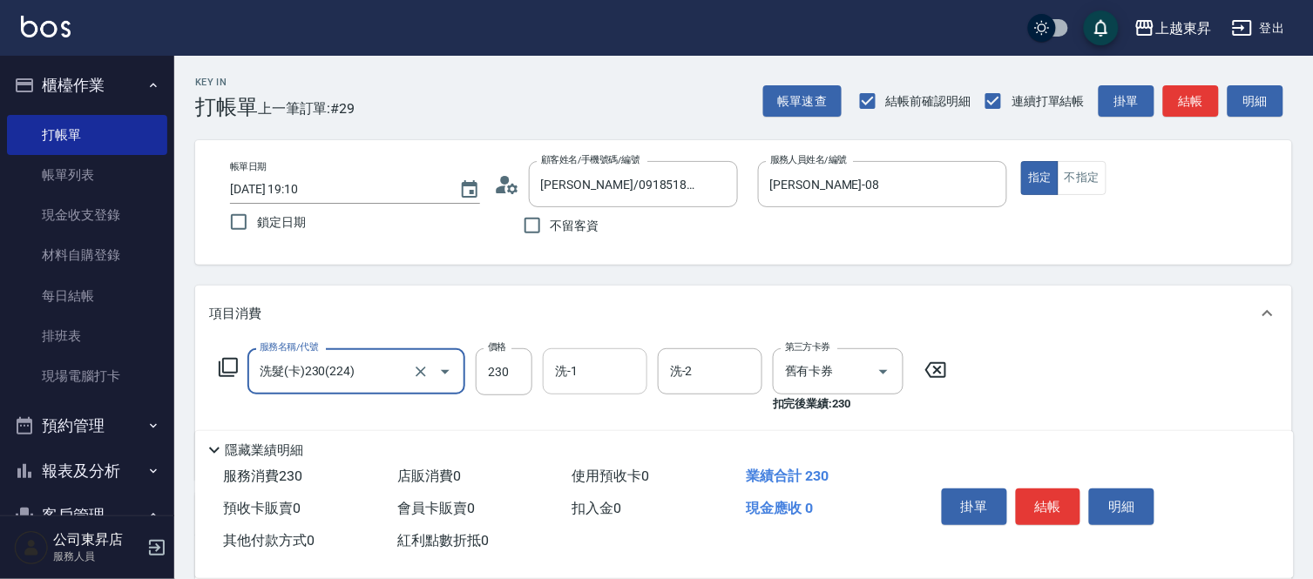
click at [585, 375] on input "洗-1" at bounding box center [594, 371] width 89 height 30
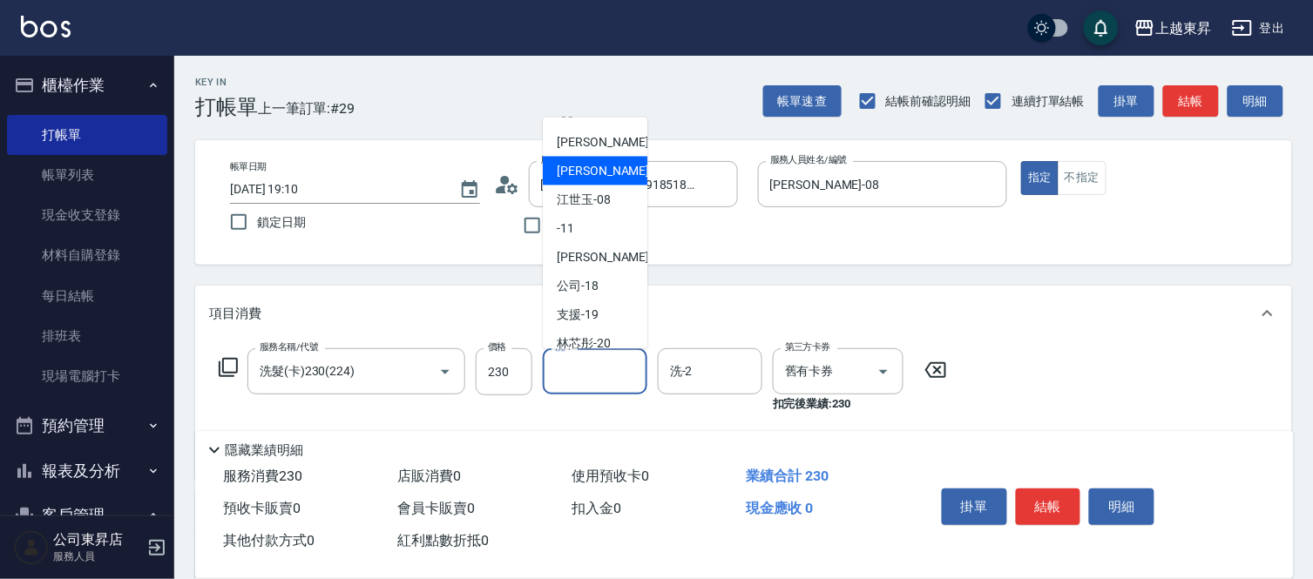
scroll to position [193, 0]
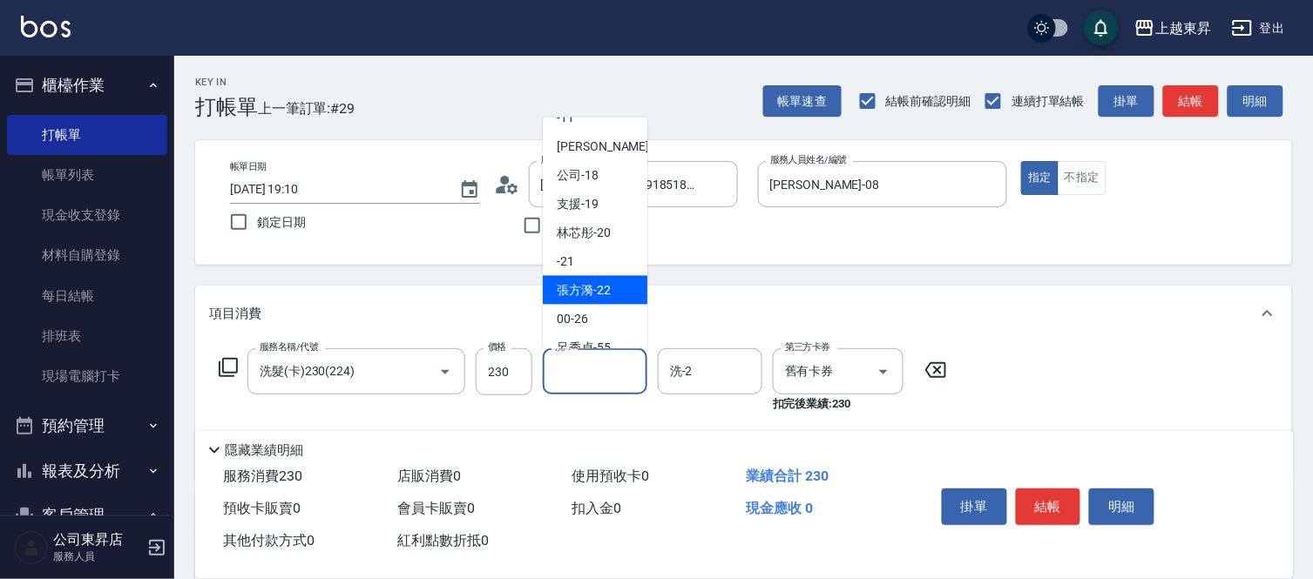
click at [598, 299] on span "張方漪 -22" at bounding box center [584, 290] width 54 height 18
type input "張方漪-22"
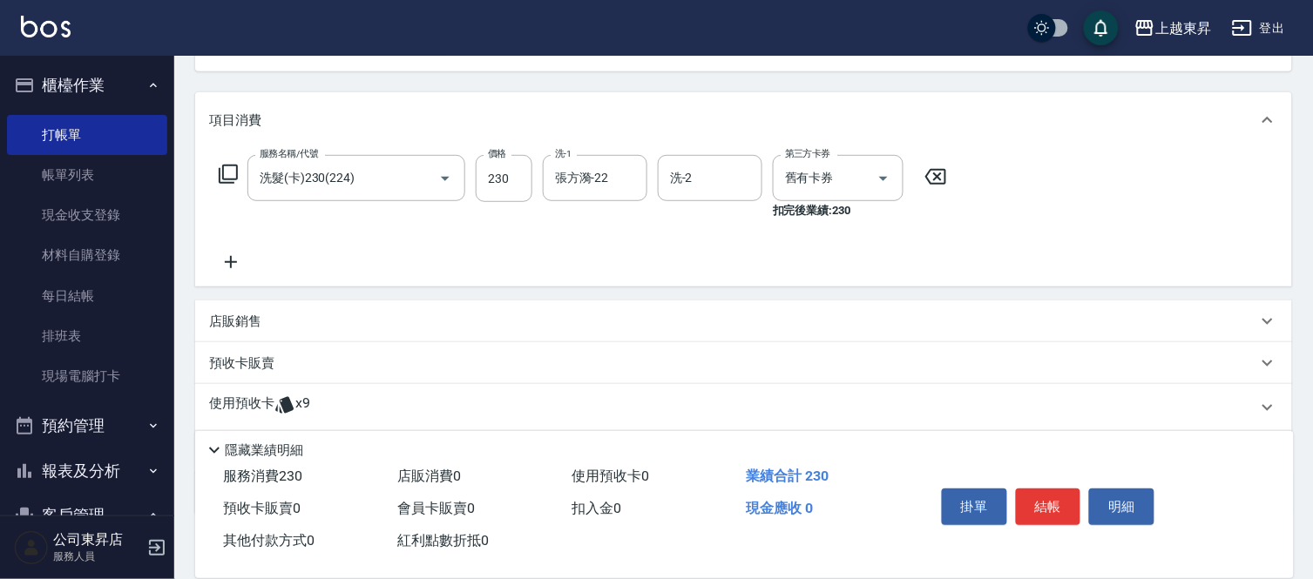
click at [229, 263] on icon at bounding box center [231, 262] width 44 height 21
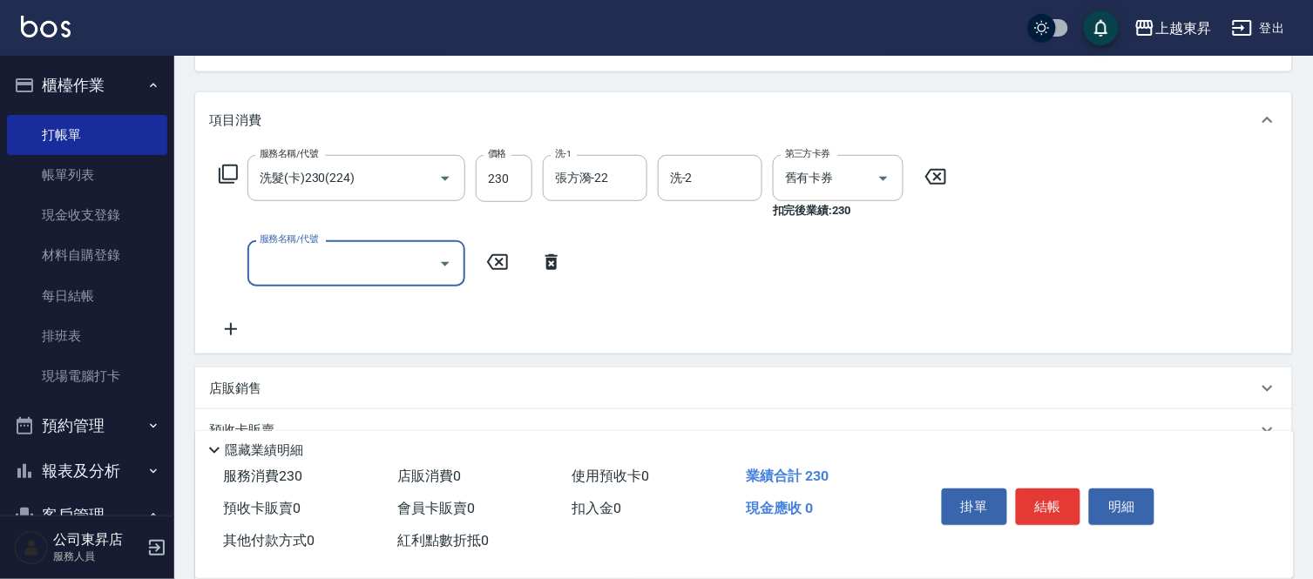
click at [221, 328] on icon at bounding box center [231, 329] width 44 height 21
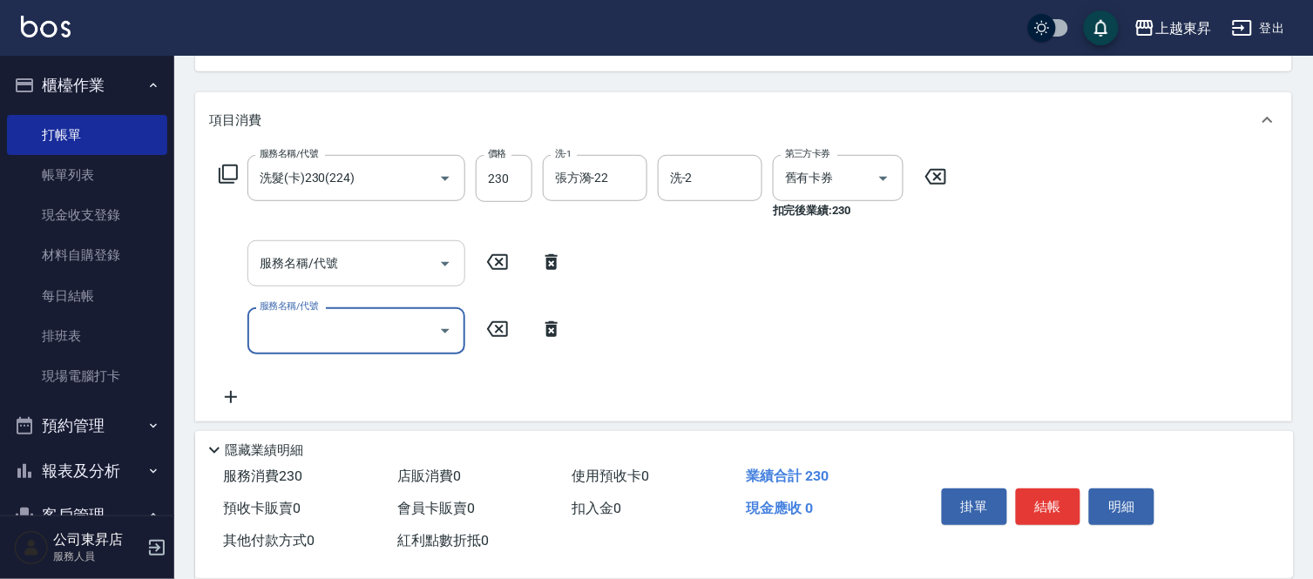
click at [290, 253] on div "服務名稱/代號 服務名稱/代號" at bounding box center [356, 263] width 218 height 46
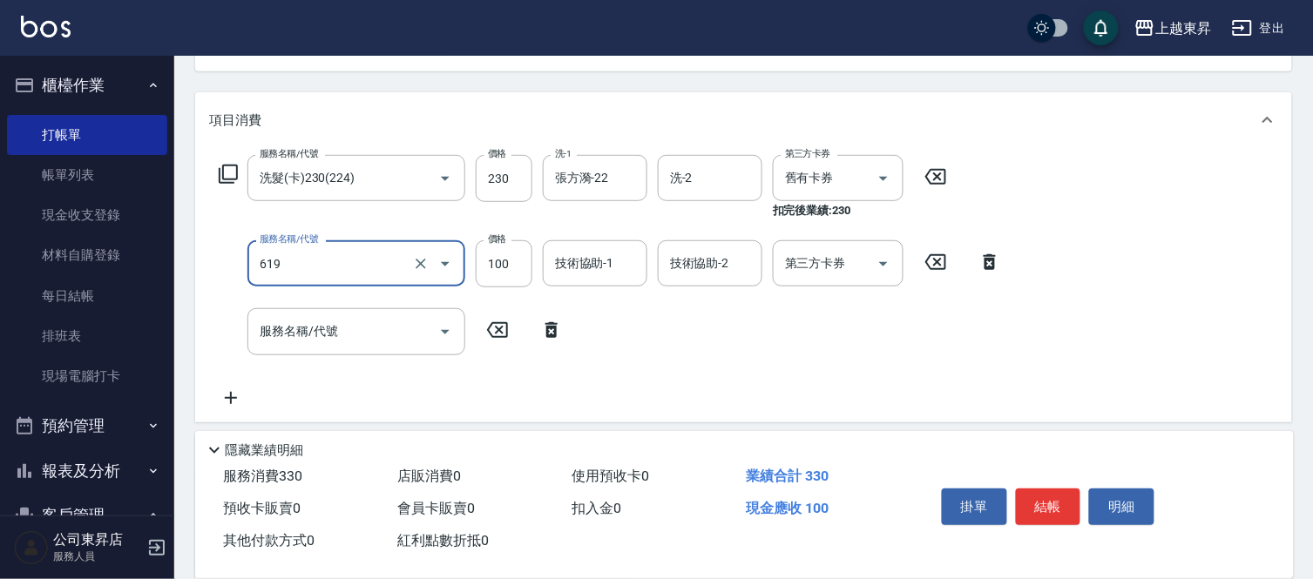
type input "煥彩.玻酸.晶膜.水療(619)"
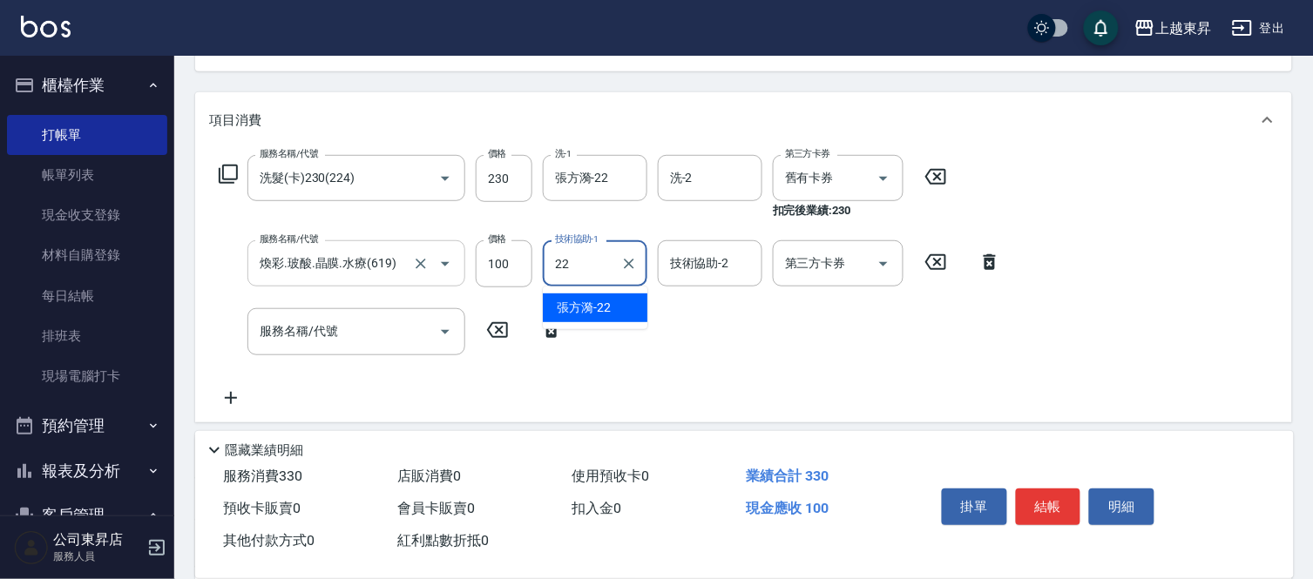
type input "張方漪-22"
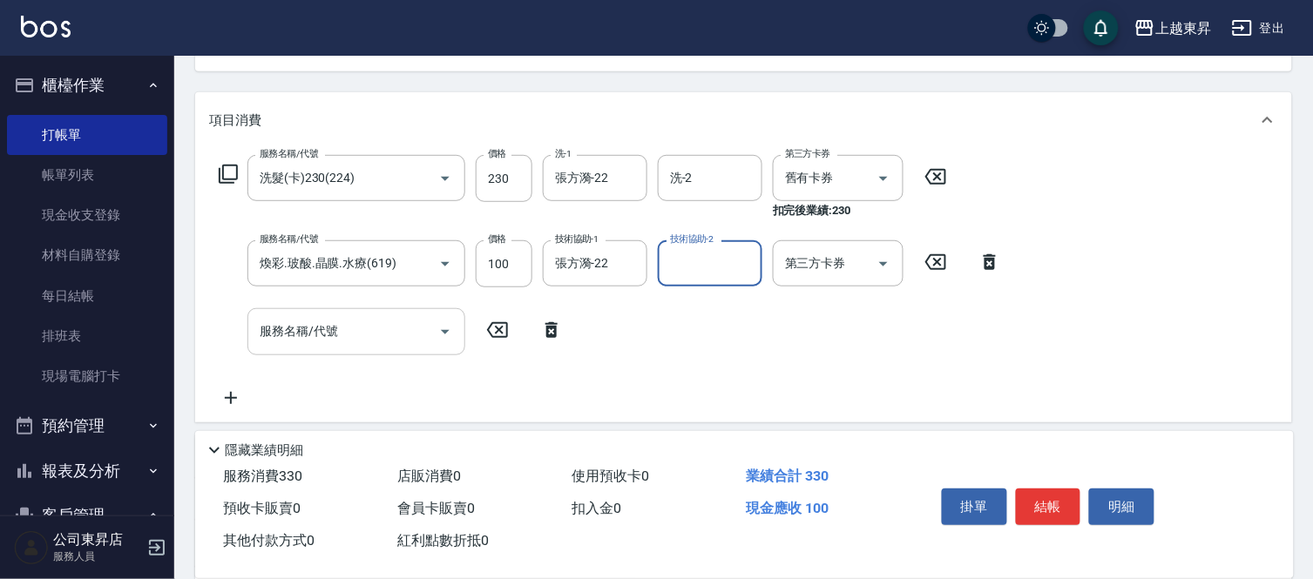
click at [322, 338] on div "服務名稱/代號 服務名稱/代號" at bounding box center [356, 331] width 218 height 46
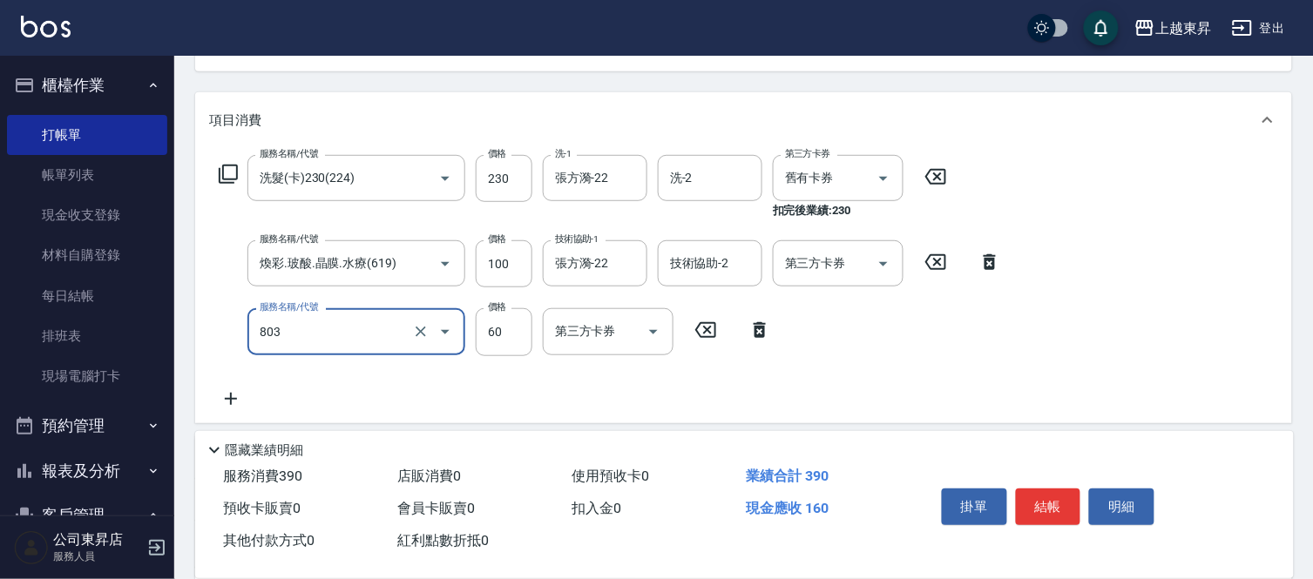
type input "吹捲(803)"
type input "100"
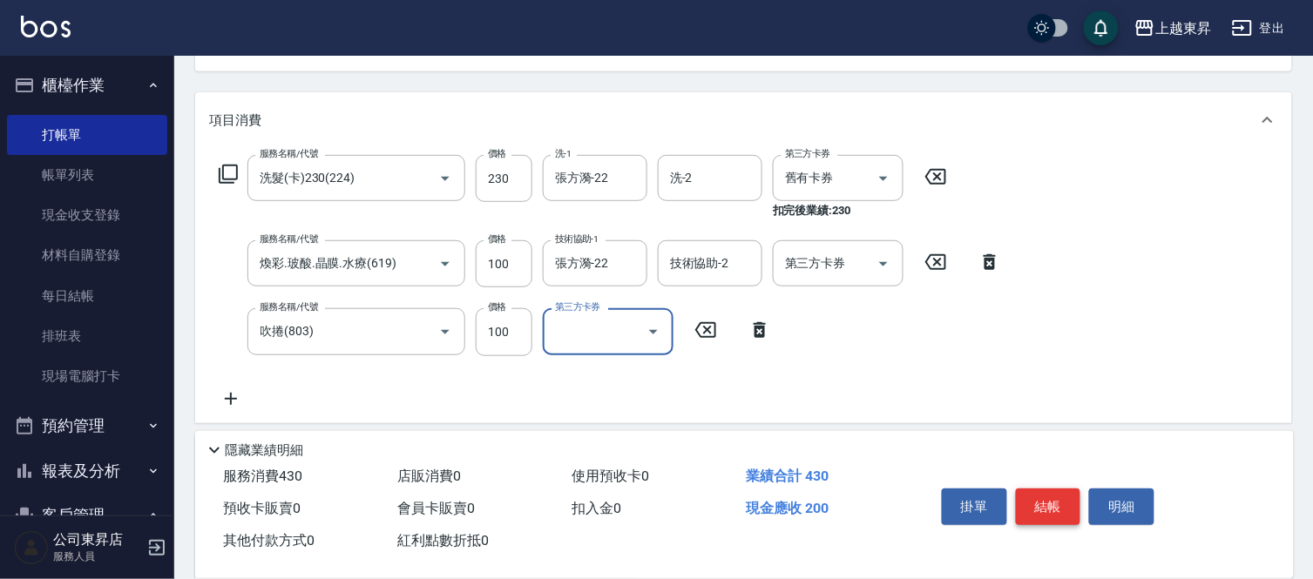
click at [1049, 502] on button "結帳" at bounding box center [1048, 507] width 65 height 37
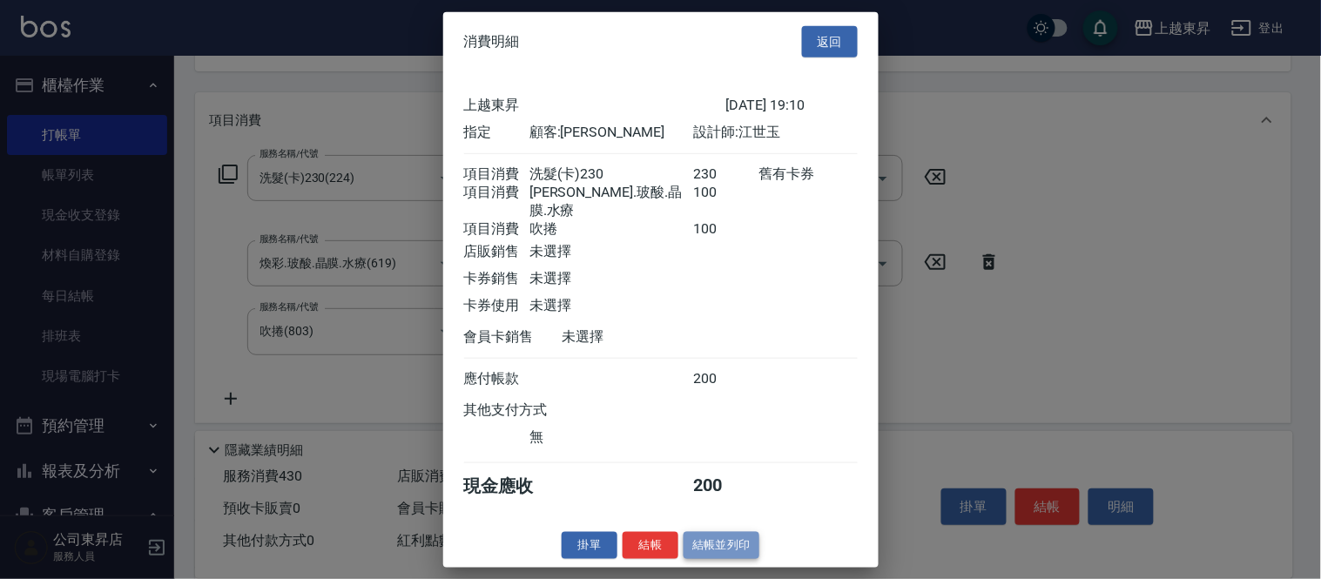
click at [733, 549] on button "結帳並列印" at bounding box center [722, 545] width 76 height 27
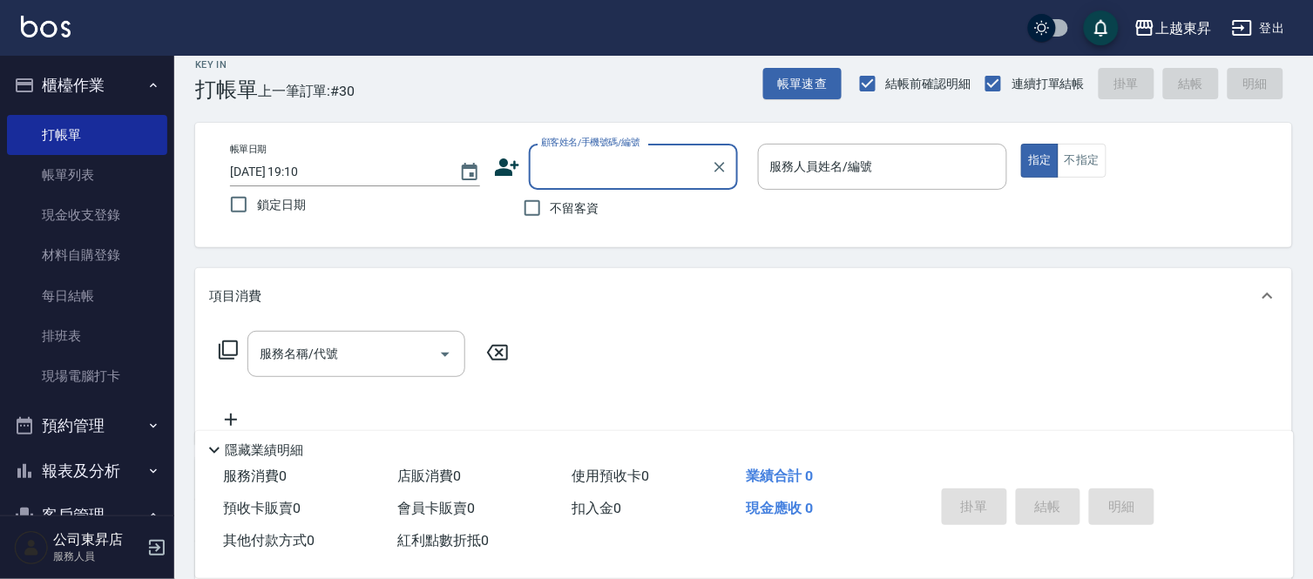
scroll to position [0, 0]
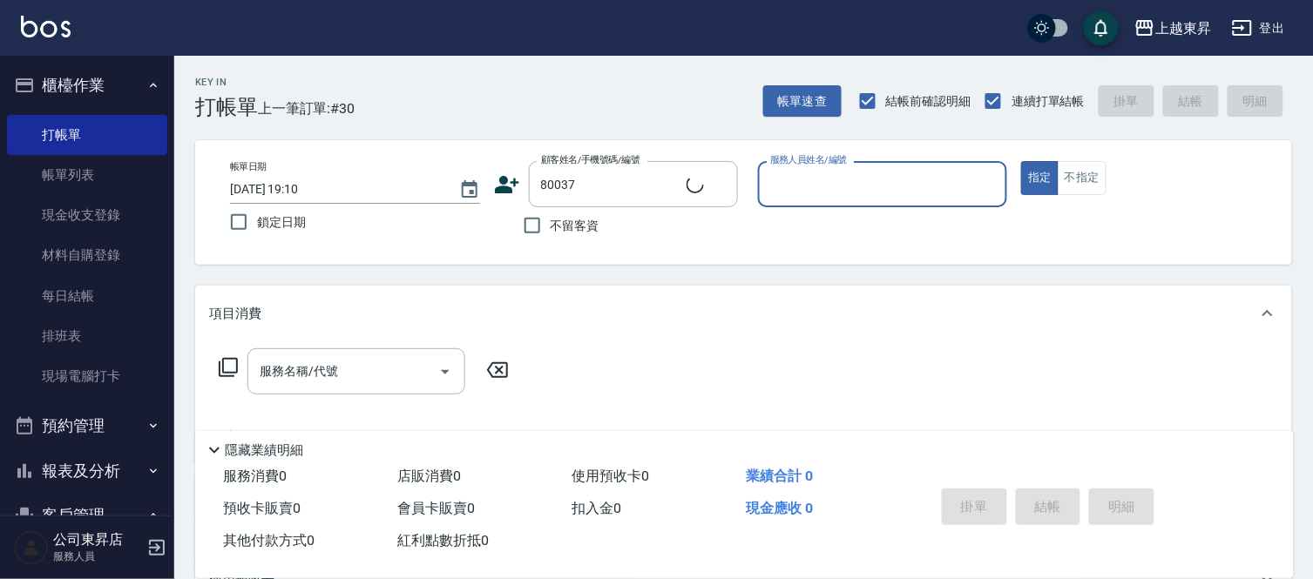
type input "[PERSON_NAME]媄/0920704363/80037"
type input "[PERSON_NAME]-08"
click at [375, 375] on input "服務名稱/代號" at bounding box center [343, 371] width 176 height 30
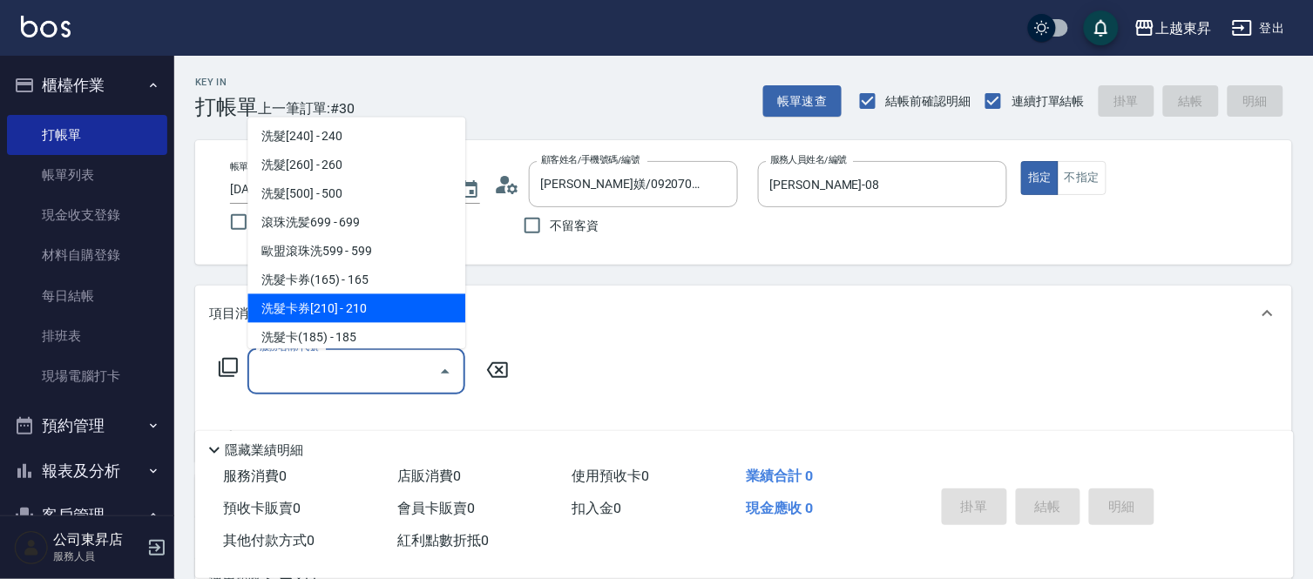
scroll to position [387, 0]
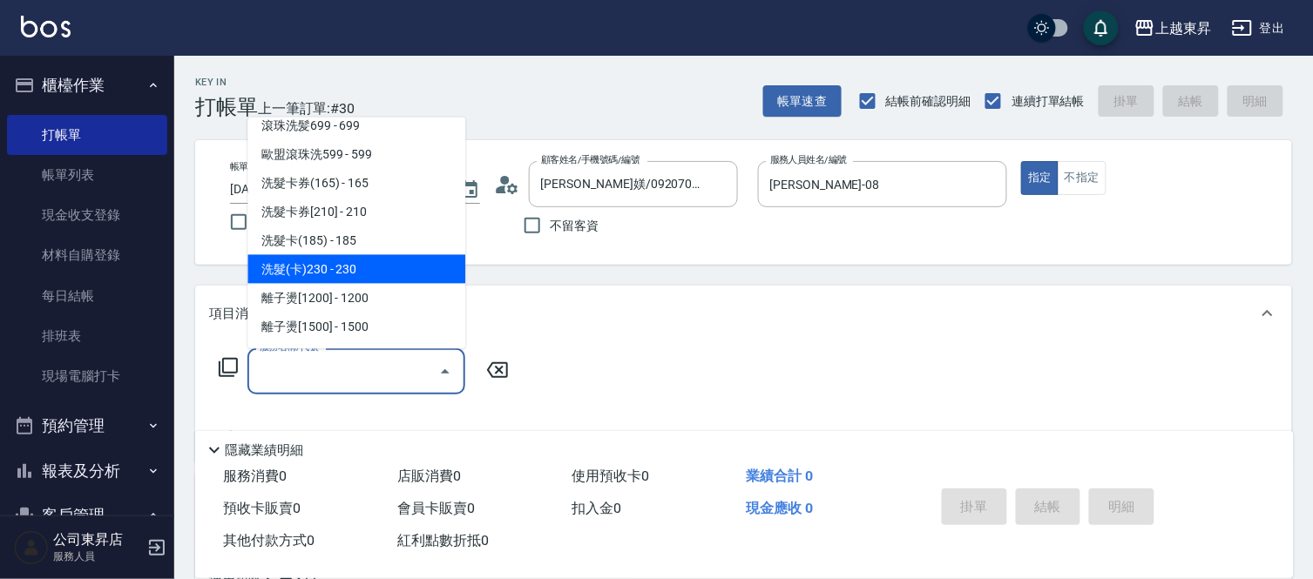
click at [368, 271] on span "洗髮(卡)230 - 230" at bounding box center [356, 269] width 218 height 29
type input "洗髮(卡)230(224)"
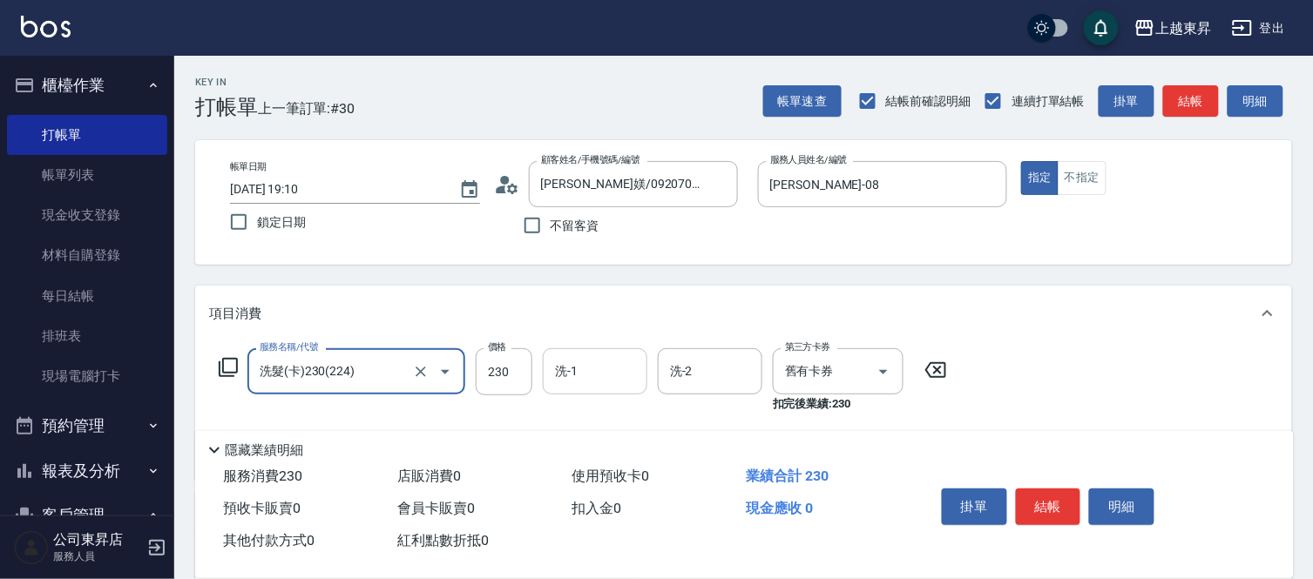
click at [598, 369] on input "洗-1" at bounding box center [594, 371] width 89 height 30
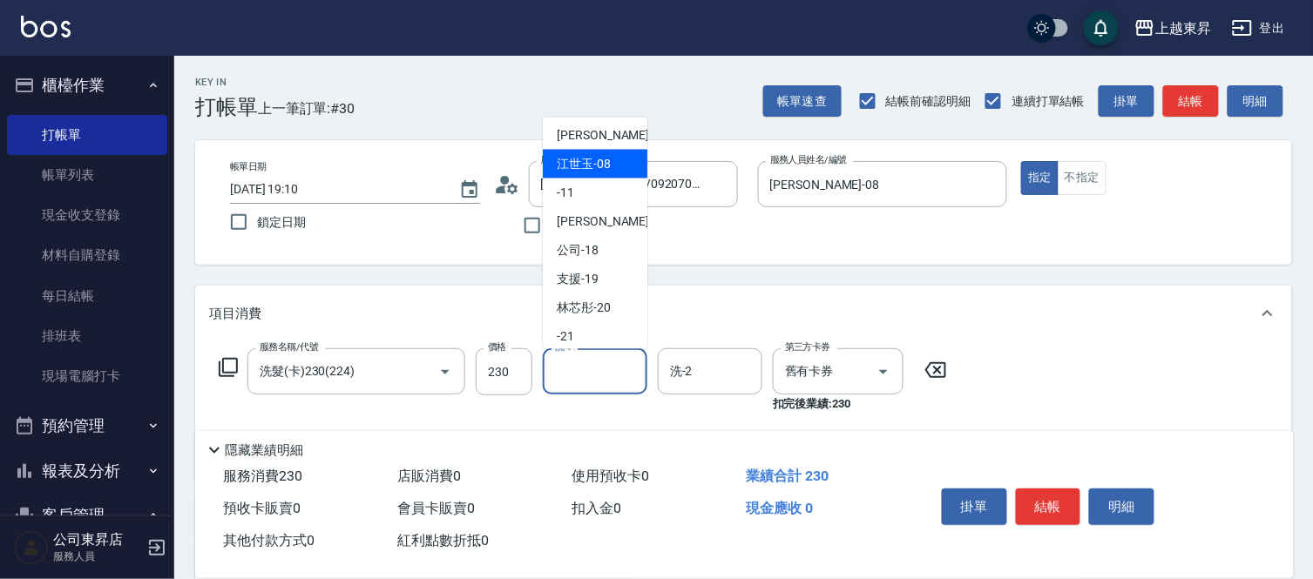
scroll to position [270, 0]
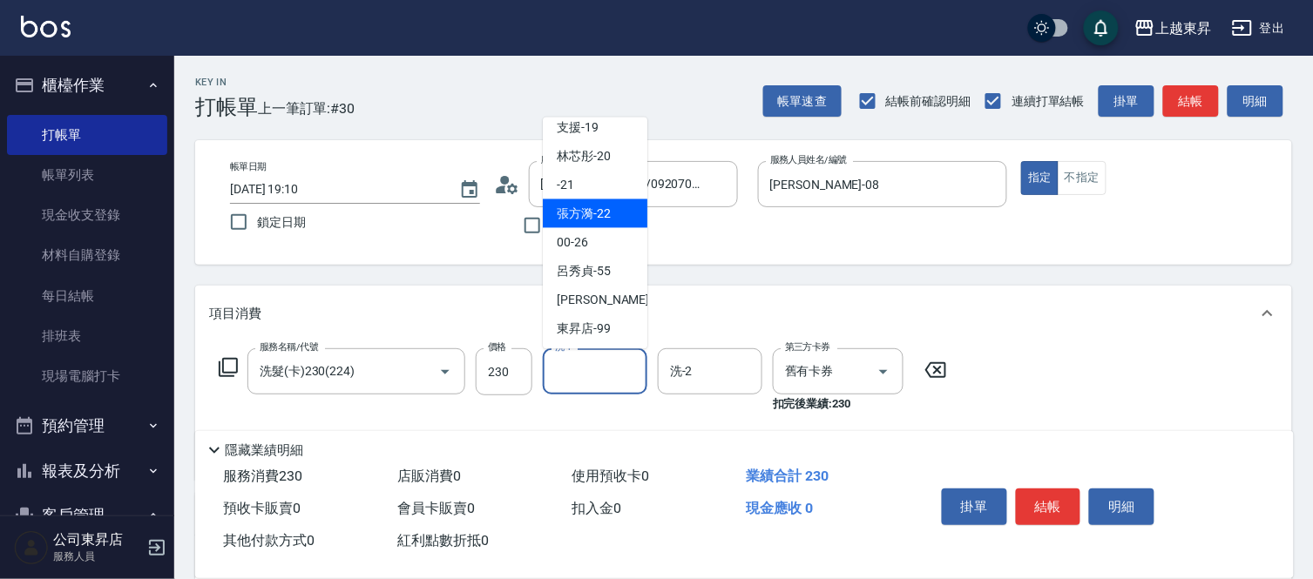
click at [595, 209] on span "張方漪 -22" at bounding box center [584, 214] width 54 height 18
type input "張方漪-22"
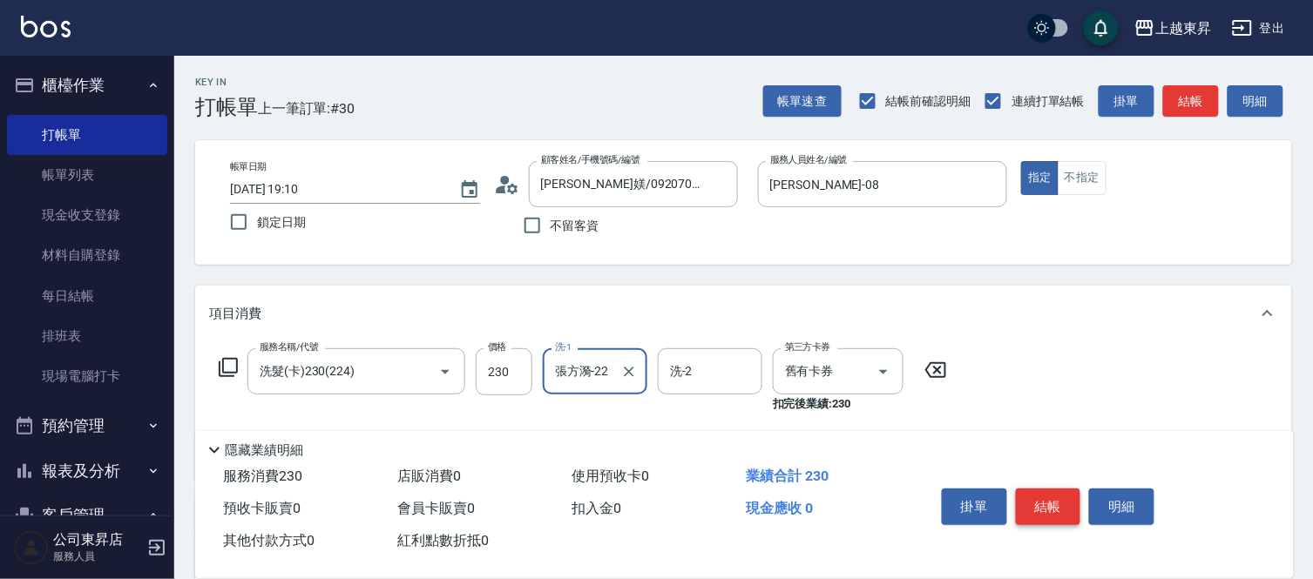
click at [1052, 501] on button "結帳" at bounding box center [1048, 507] width 65 height 37
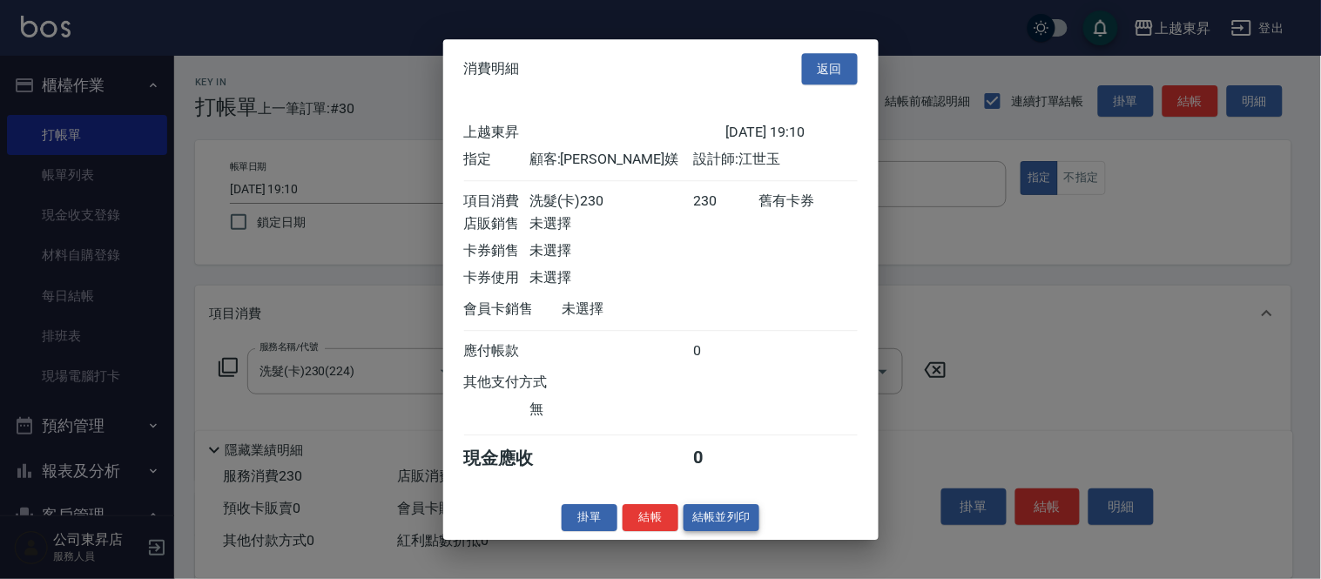
click at [699, 523] on button "結帳並列印" at bounding box center [722, 517] width 76 height 27
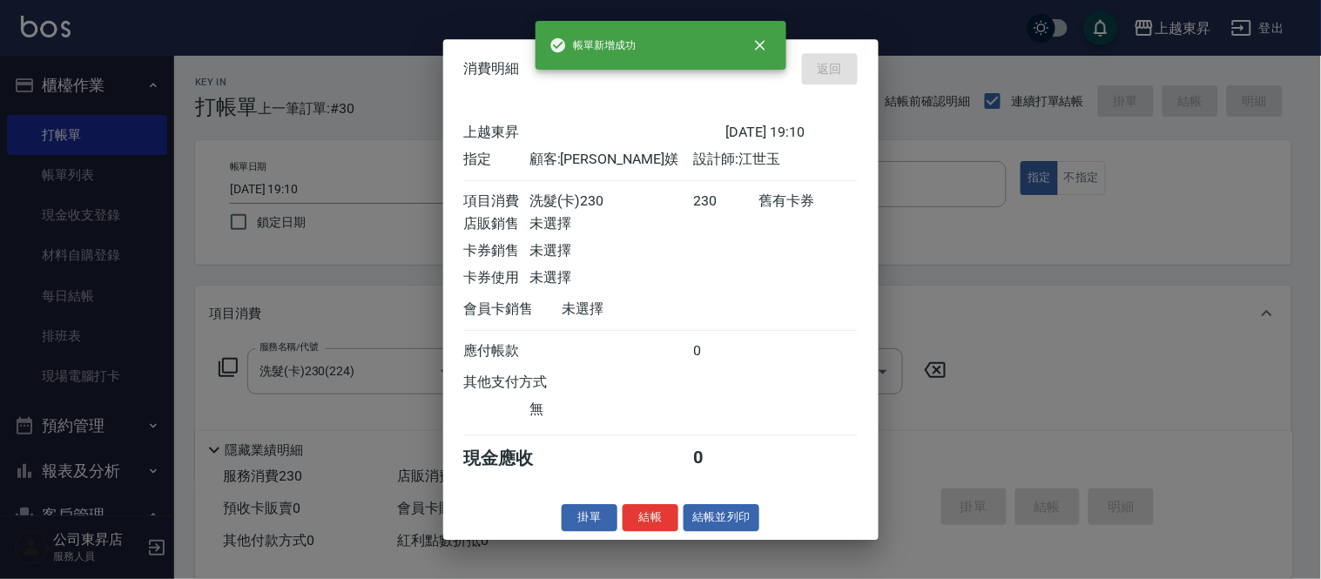
type input "[DATE] 19:11"
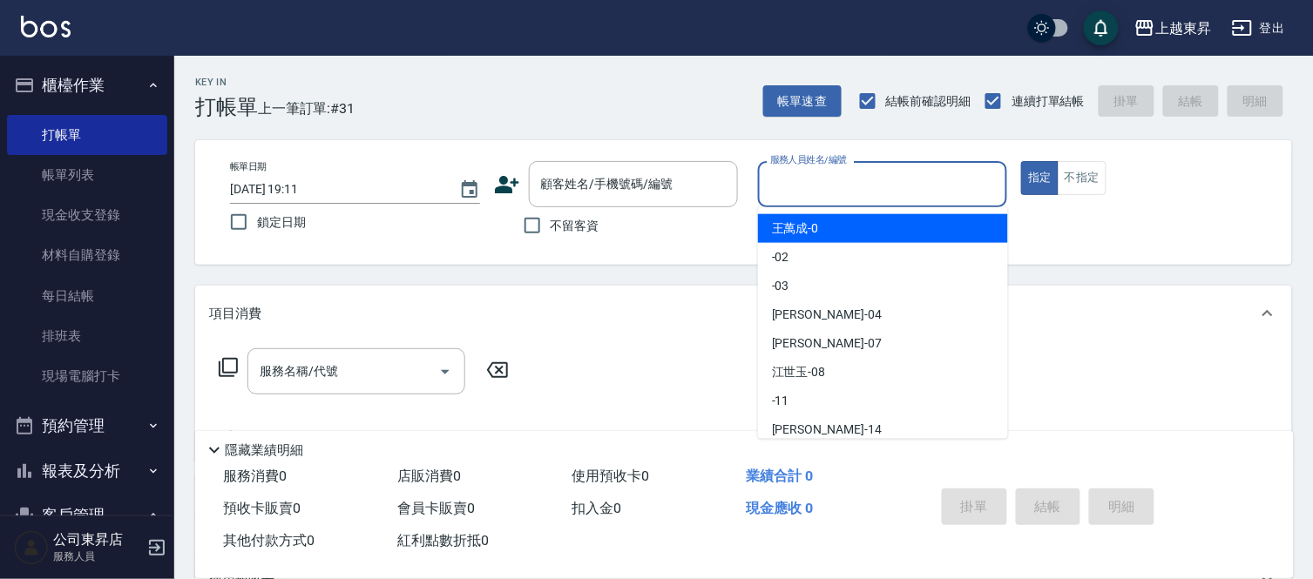
click at [822, 178] on input "服務人員姓名/編號" at bounding box center [883, 184] width 234 height 30
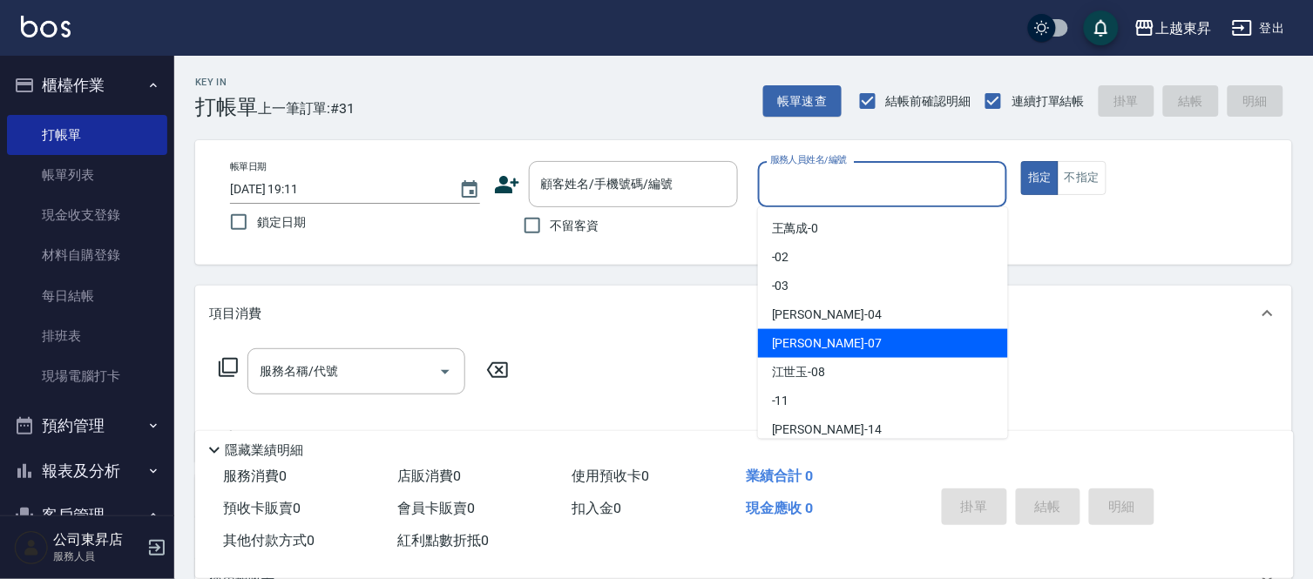
click at [803, 340] on span "[PERSON_NAME] -07" at bounding box center [827, 343] width 110 height 18
type input "[PERSON_NAME]-07"
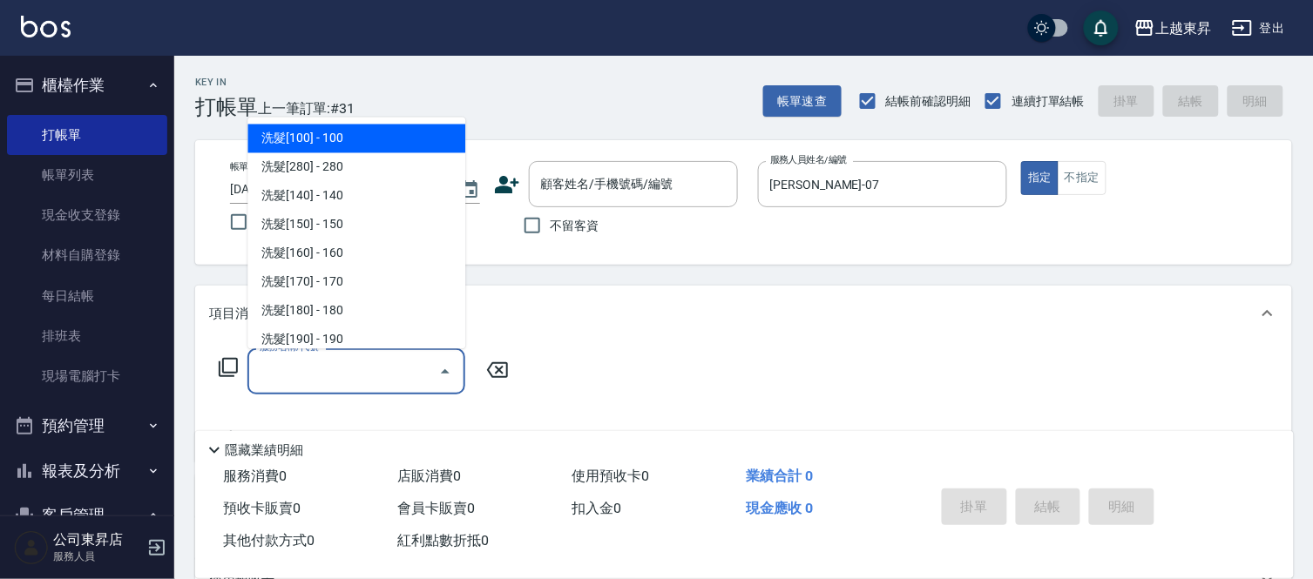
click at [334, 368] on input "服務名稱/代號" at bounding box center [343, 371] width 176 height 30
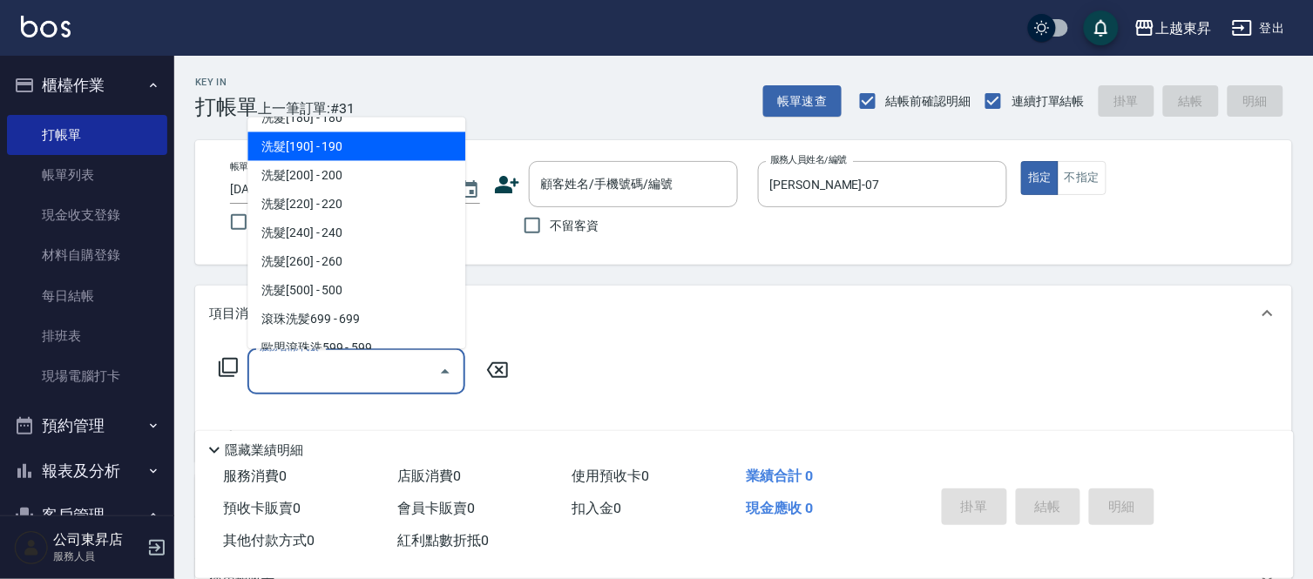
scroll to position [290, 0]
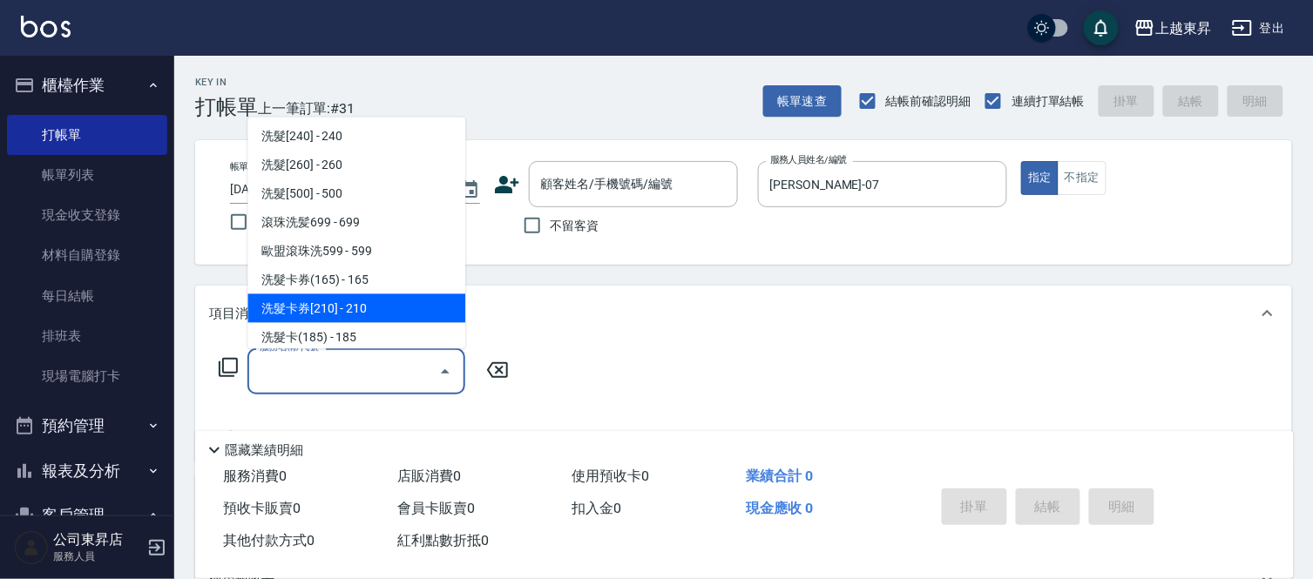
click at [371, 303] on span "洗髮卡券[210] - 210" at bounding box center [356, 308] width 218 height 29
type input "洗髮卡券[210](222)"
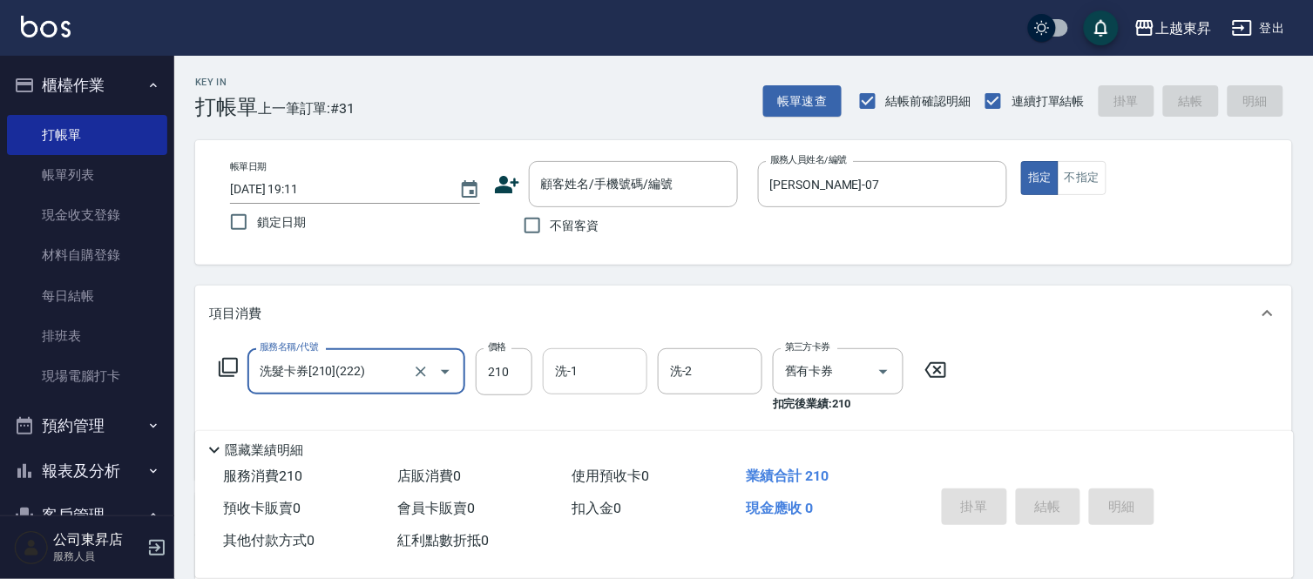
click at [602, 368] on input "洗-1" at bounding box center [594, 371] width 89 height 30
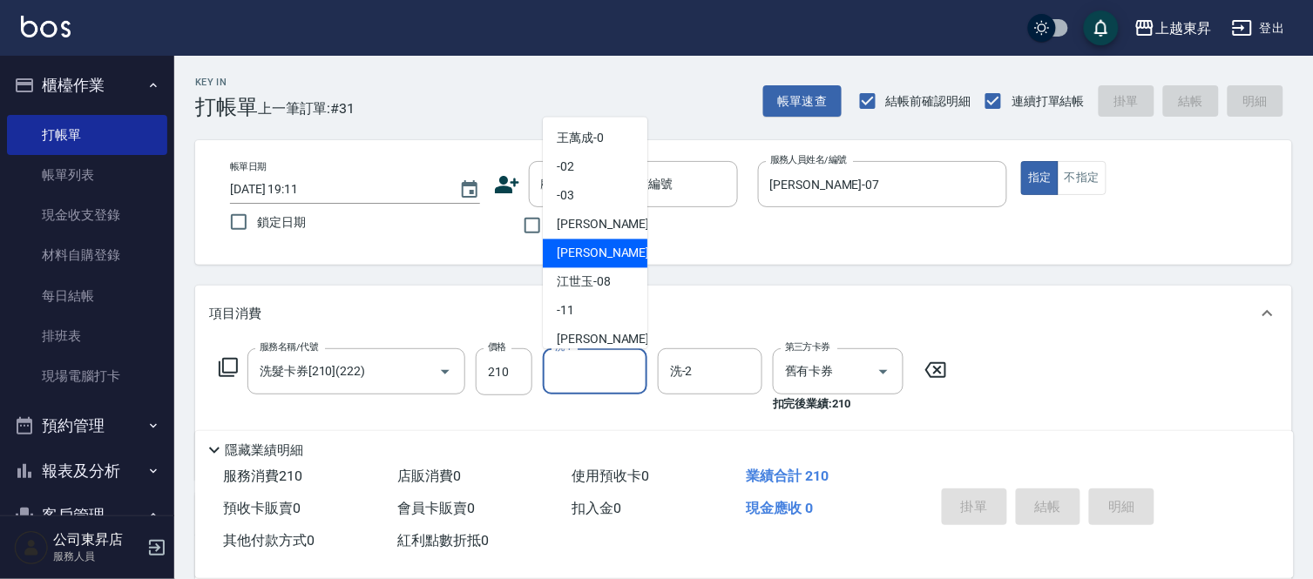
click at [564, 253] on span "[PERSON_NAME] -07" at bounding box center [612, 254] width 110 height 18
type input "[PERSON_NAME]-07"
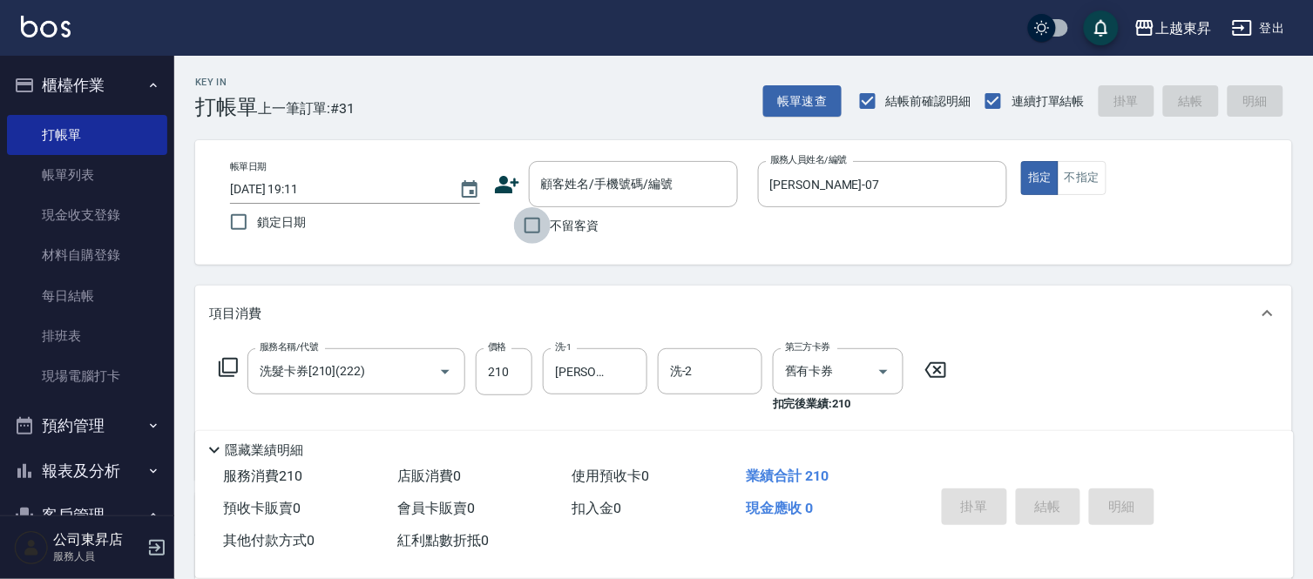
click at [530, 226] on input "不留客資" at bounding box center [532, 225] width 37 height 37
checkbox input "true"
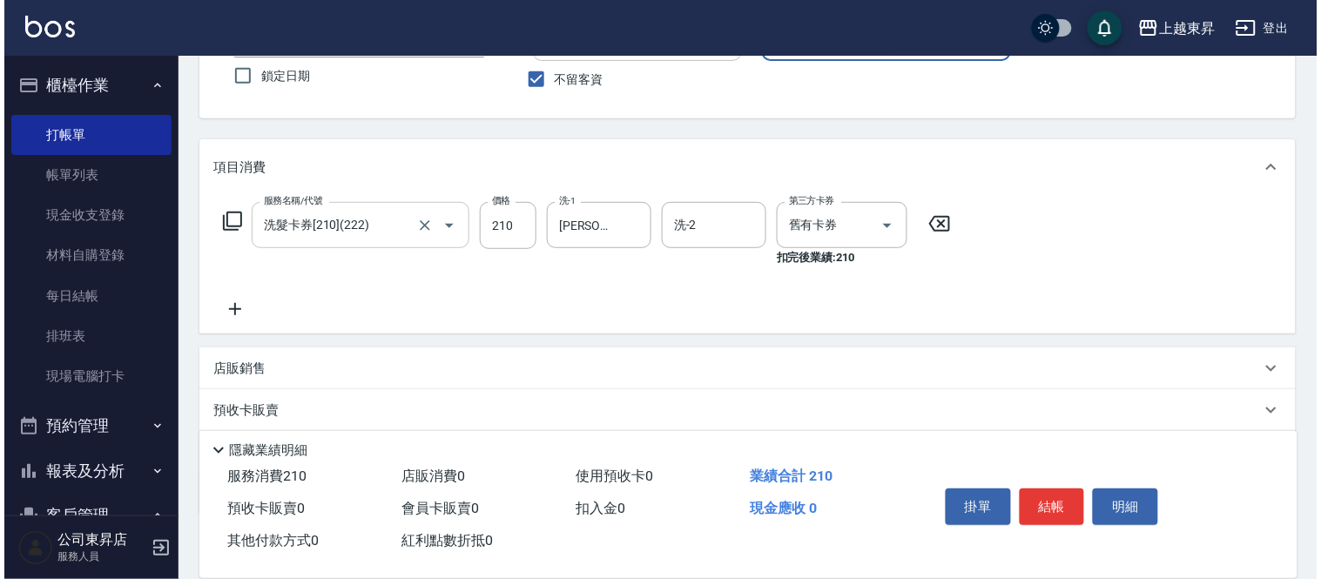
scroll to position [193, 0]
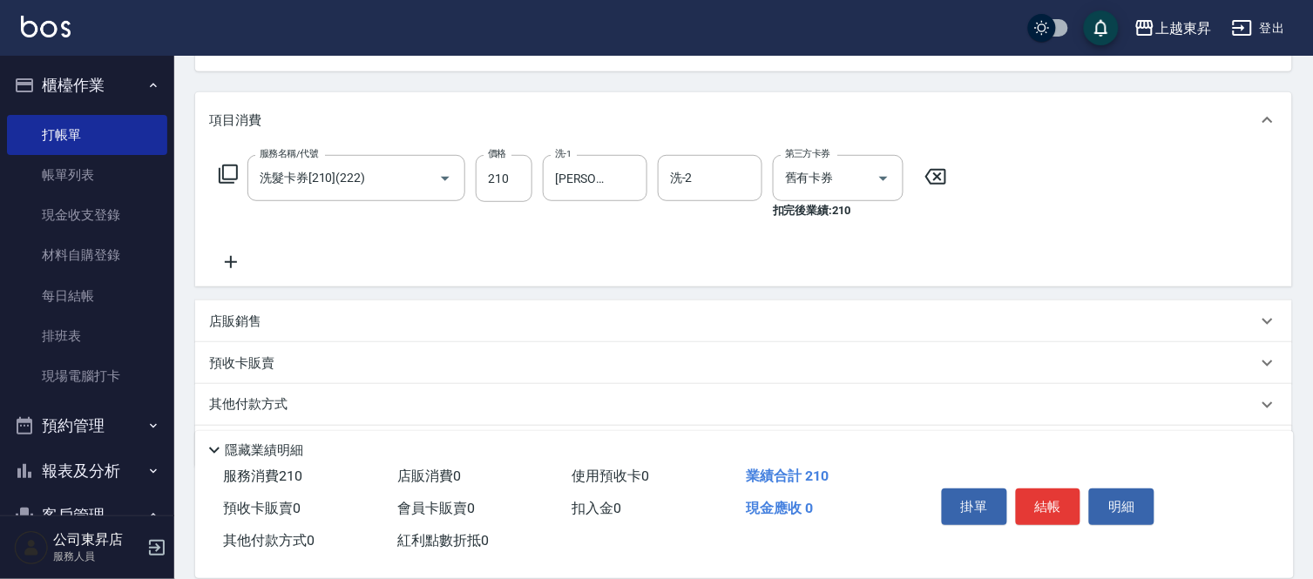
click at [233, 265] on icon at bounding box center [231, 262] width 44 height 21
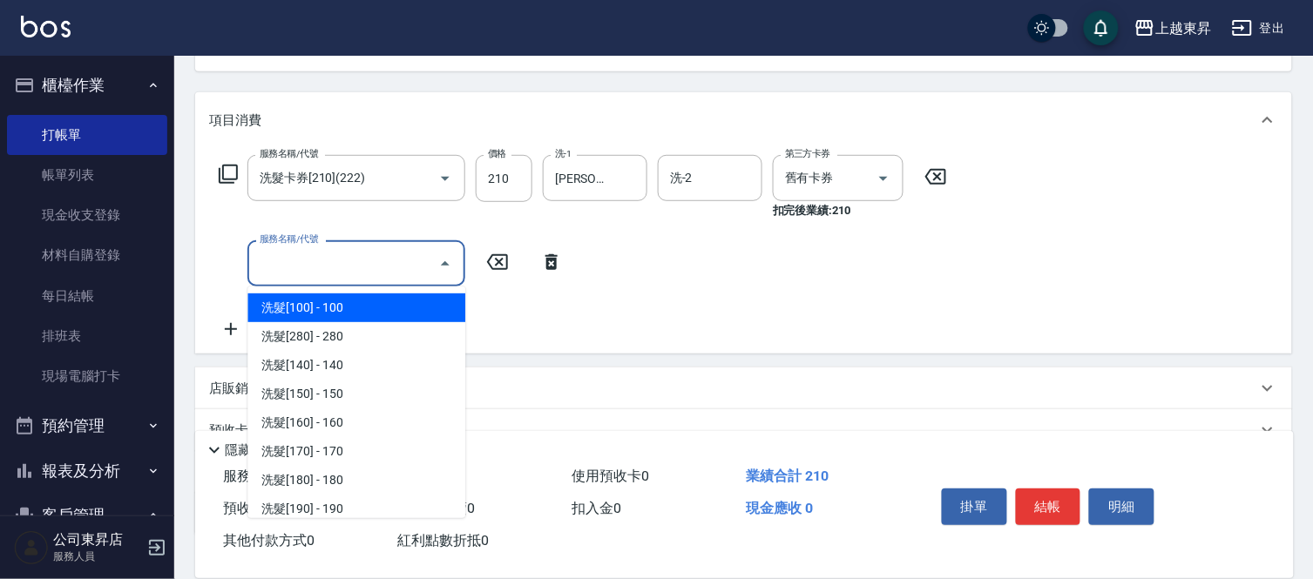
click at [287, 267] on input "服務名稱/代號" at bounding box center [343, 263] width 176 height 30
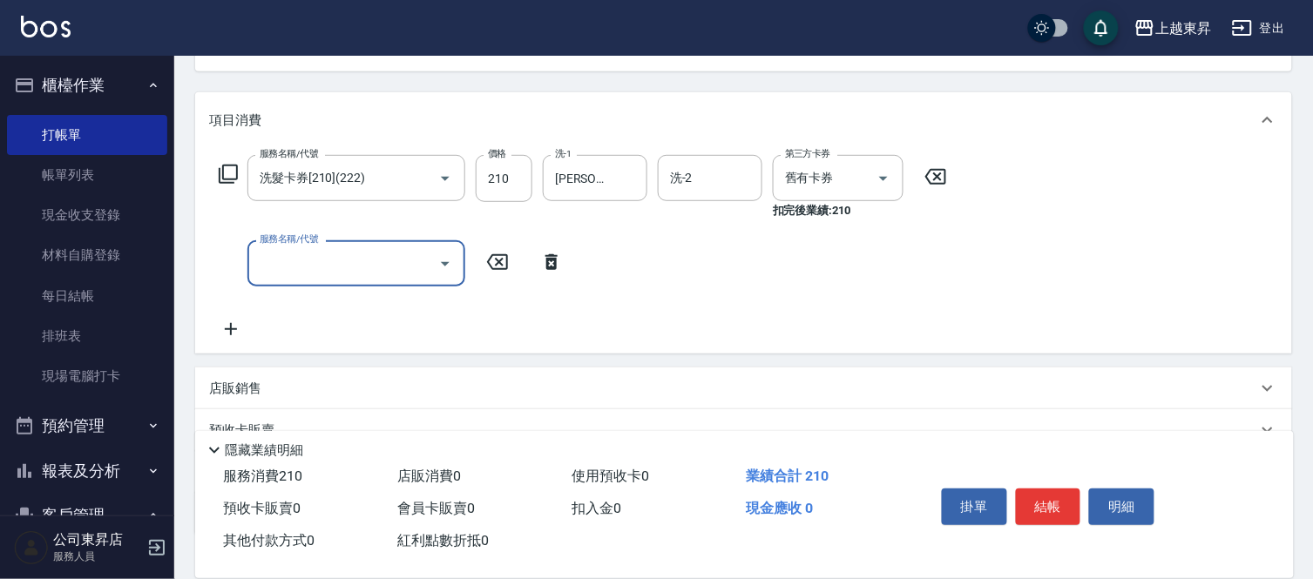
drag, startPoint x: 287, startPoint y: 267, endPoint x: 249, endPoint y: 264, distance: 38.4
click at [286, 267] on input "服務名稱/代號" at bounding box center [343, 263] width 176 height 30
click at [276, 261] on input "8011" at bounding box center [343, 263] width 176 height 30
click at [276, 259] on input "8011" at bounding box center [343, 263] width 176 height 30
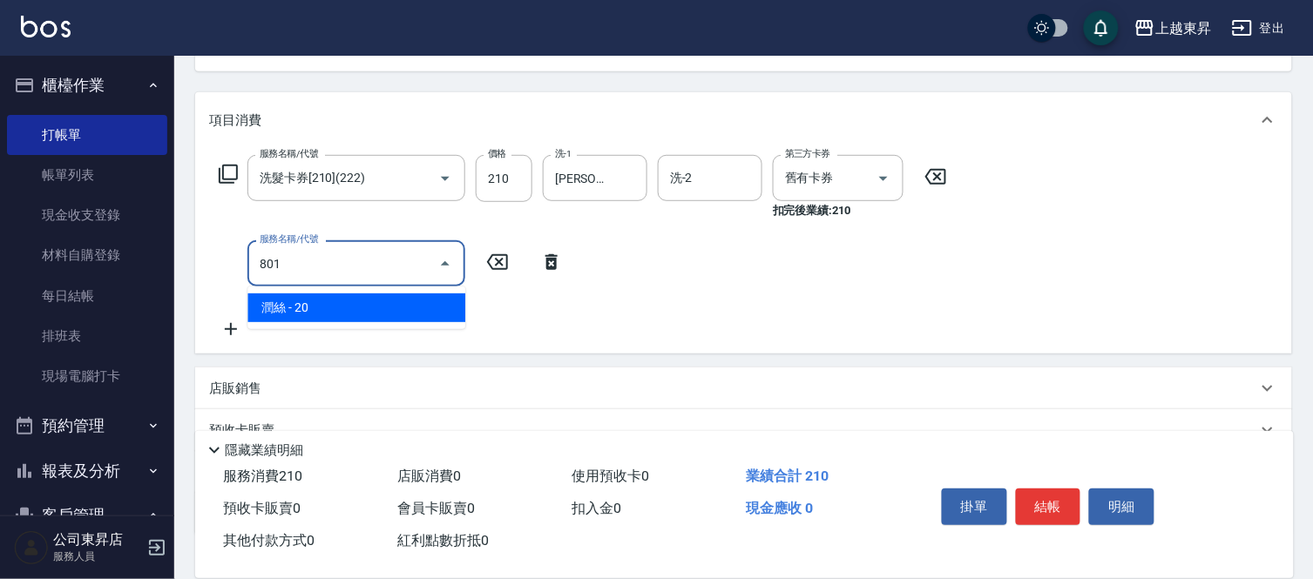
click at [388, 289] on ul "潤絲 - 20" at bounding box center [356, 308] width 218 height 43
click at [399, 309] on span "潤絲 - 20" at bounding box center [356, 308] width 218 height 29
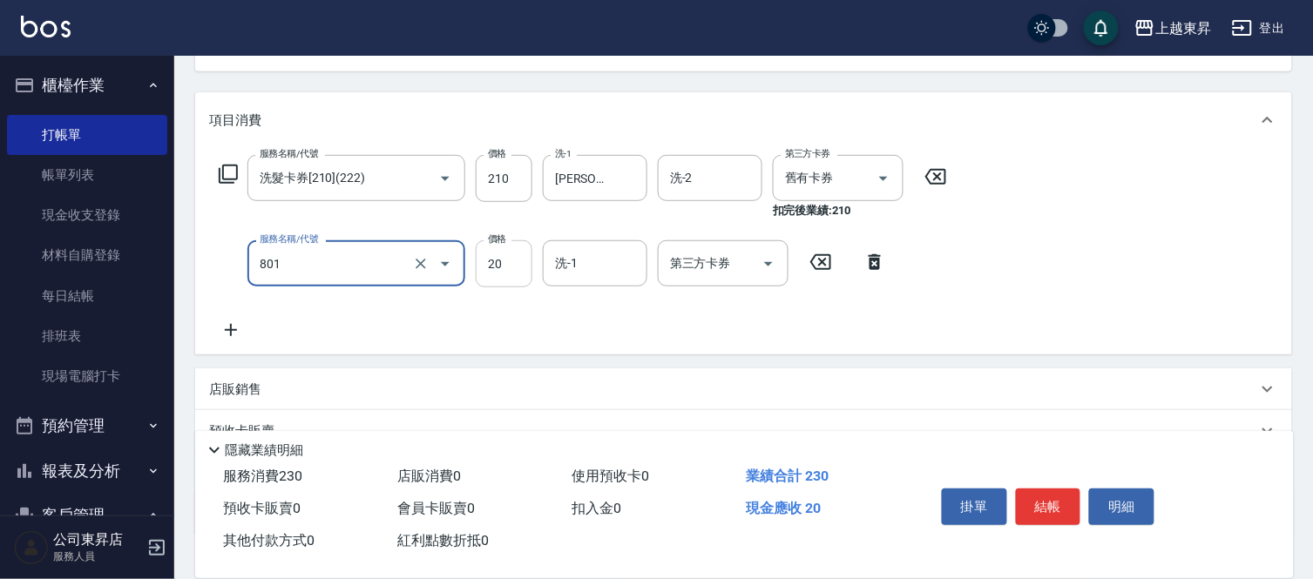
type input "潤絲(801)"
click at [495, 260] on input "20" at bounding box center [504, 263] width 57 height 47
click at [494, 260] on input "20" at bounding box center [504, 263] width 57 height 47
click at [501, 263] on input "330" at bounding box center [504, 263] width 57 height 47
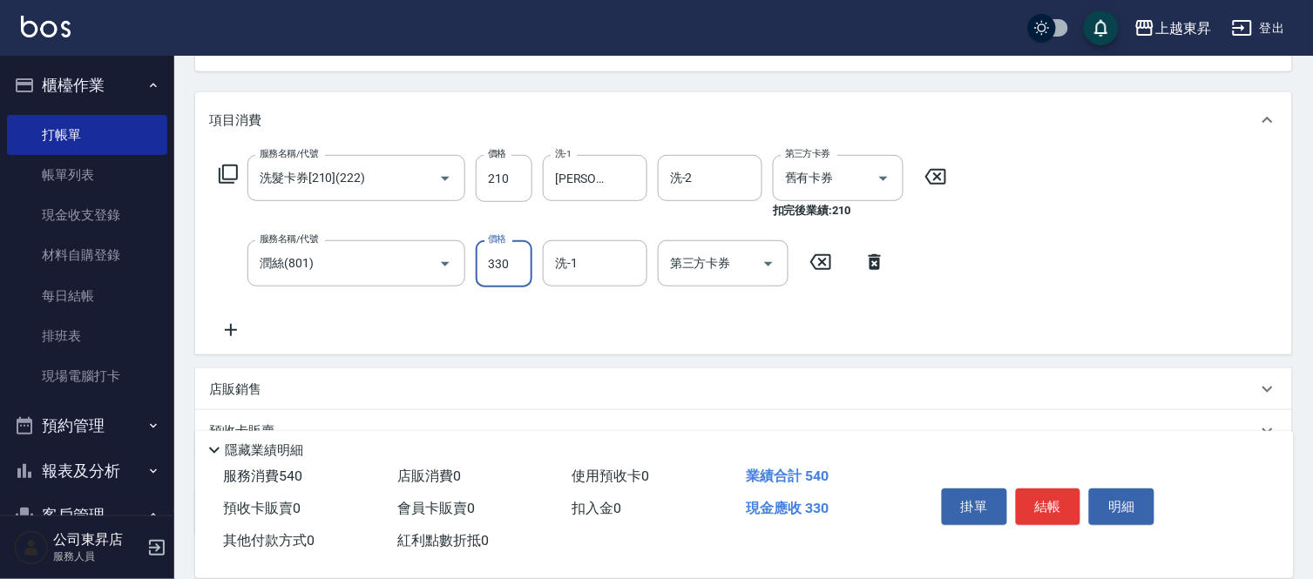
click at [500, 263] on input "330" at bounding box center [504, 263] width 57 height 47
type input "30"
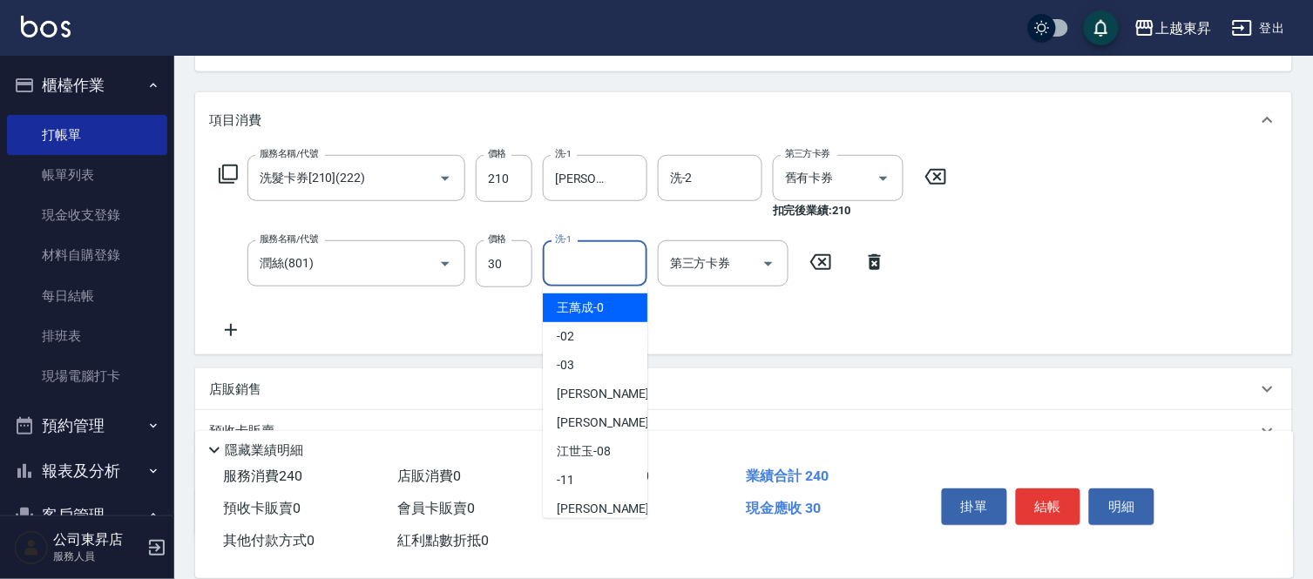
click at [593, 262] on input "洗-1" at bounding box center [594, 263] width 89 height 30
click at [570, 421] on span "[PERSON_NAME] -07" at bounding box center [612, 423] width 110 height 18
type input "[PERSON_NAME]-07"
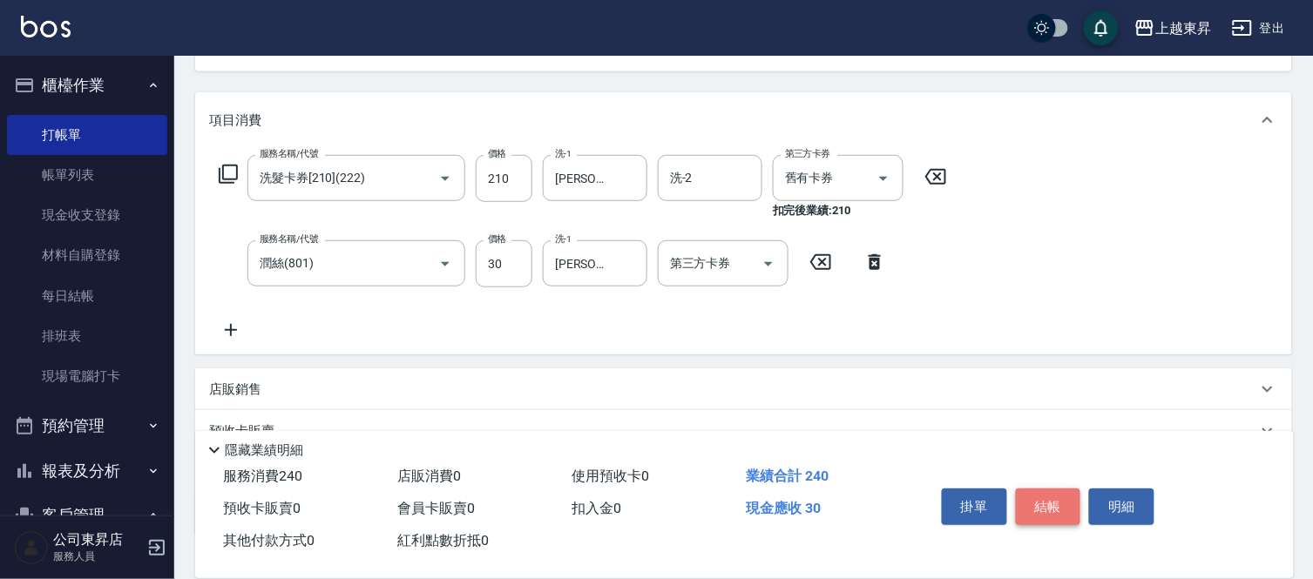
click at [1040, 493] on button "結帳" at bounding box center [1048, 507] width 65 height 37
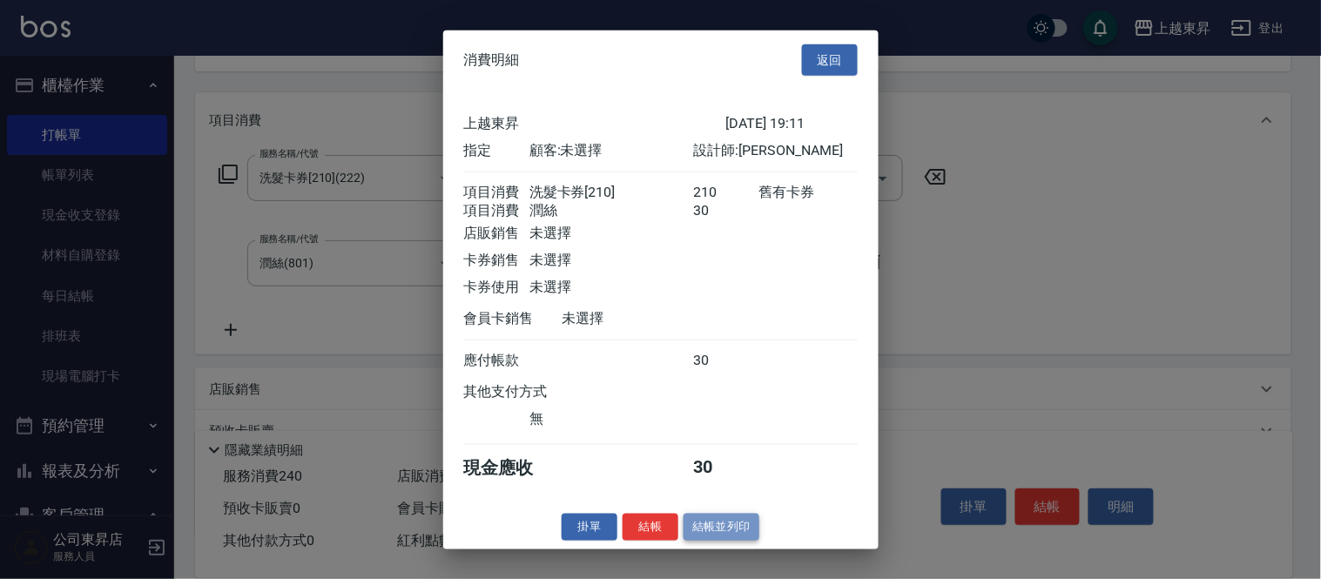
click at [728, 535] on button "結帳並列印" at bounding box center [722, 527] width 76 height 27
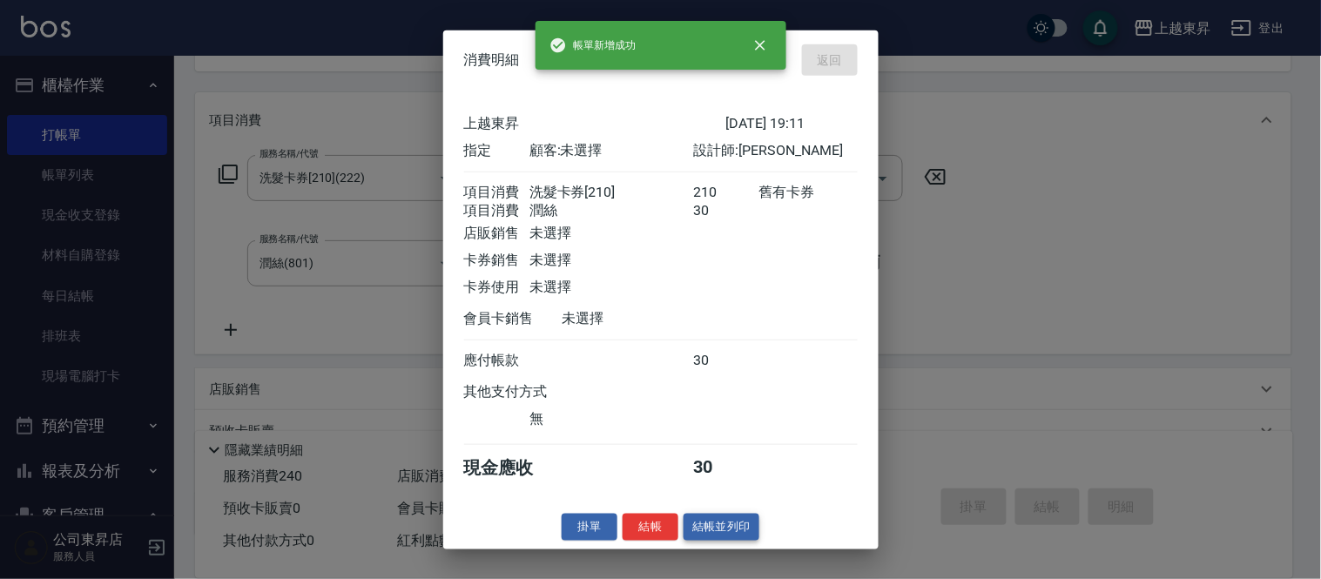
type input "[DATE] 19:23"
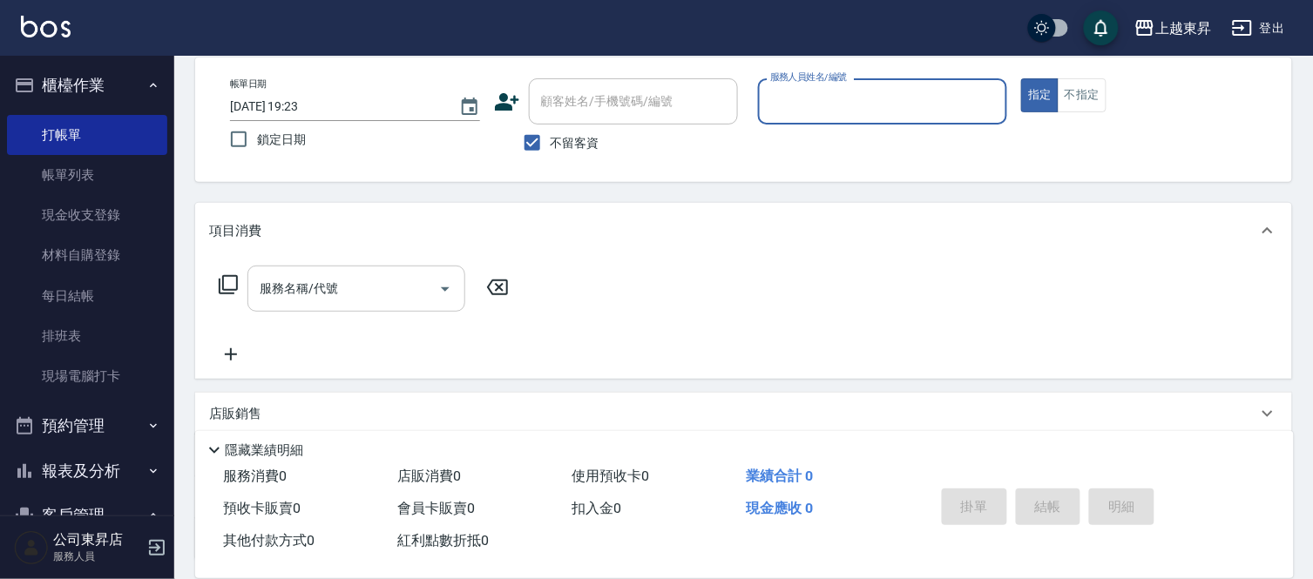
scroll to position [0, 0]
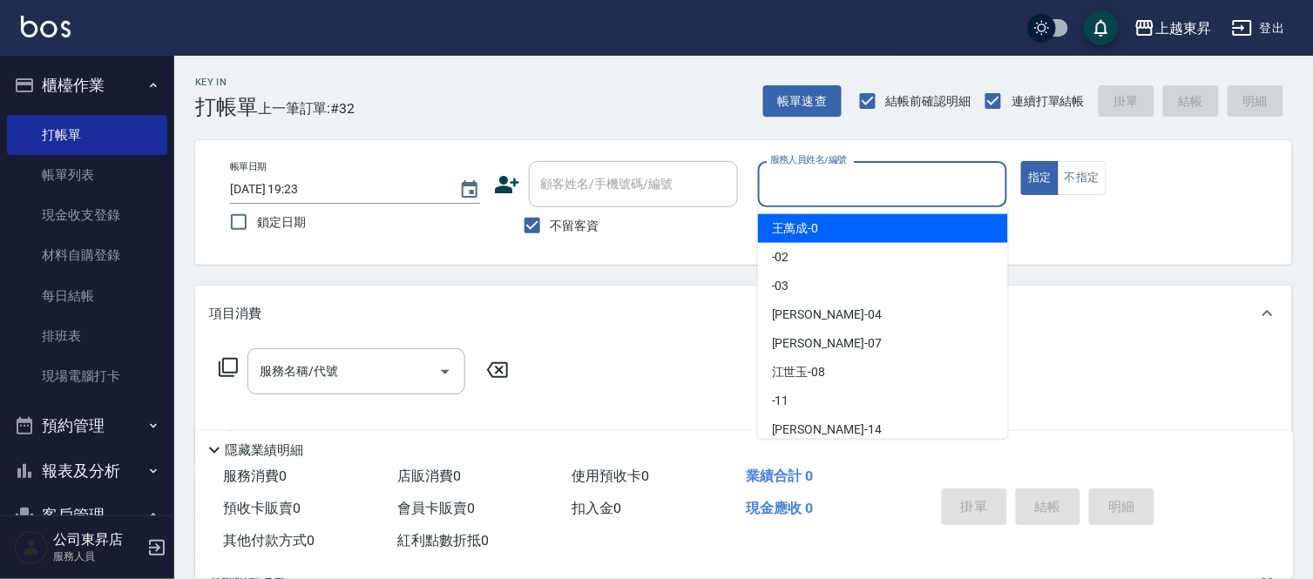
click at [819, 181] on input "服務人員姓名/編號" at bounding box center [883, 184] width 234 height 30
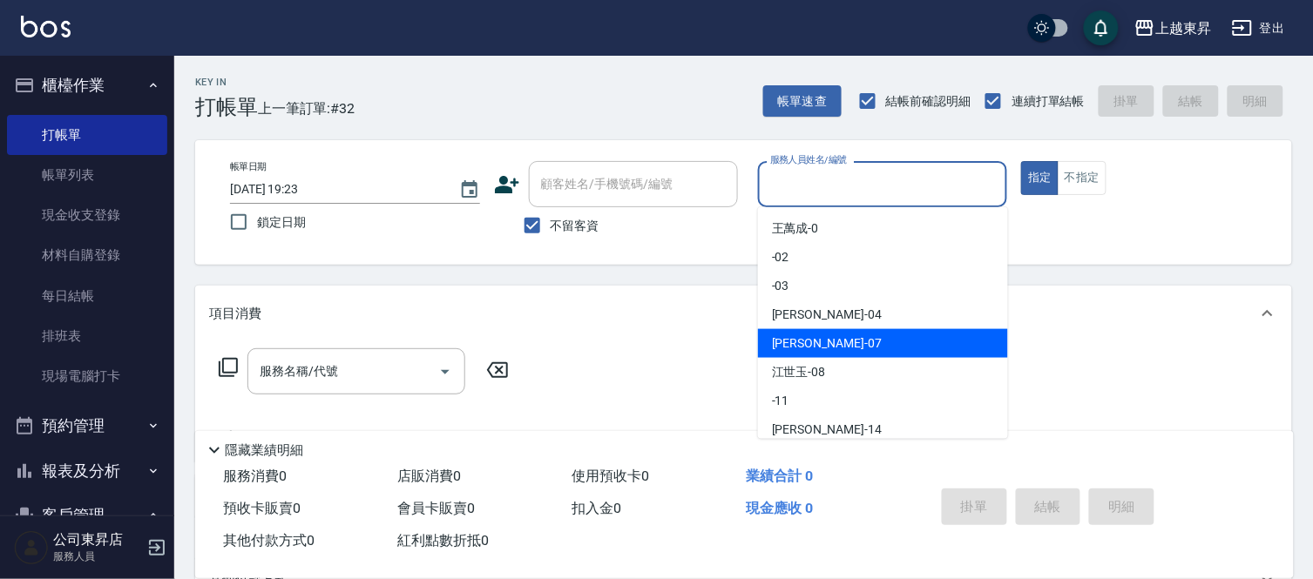
click at [787, 342] on span "[PERSON_NAME] -07" at bounding box center [827, 343] width 110 height 18
type input "[PERSON_NAME]-07"
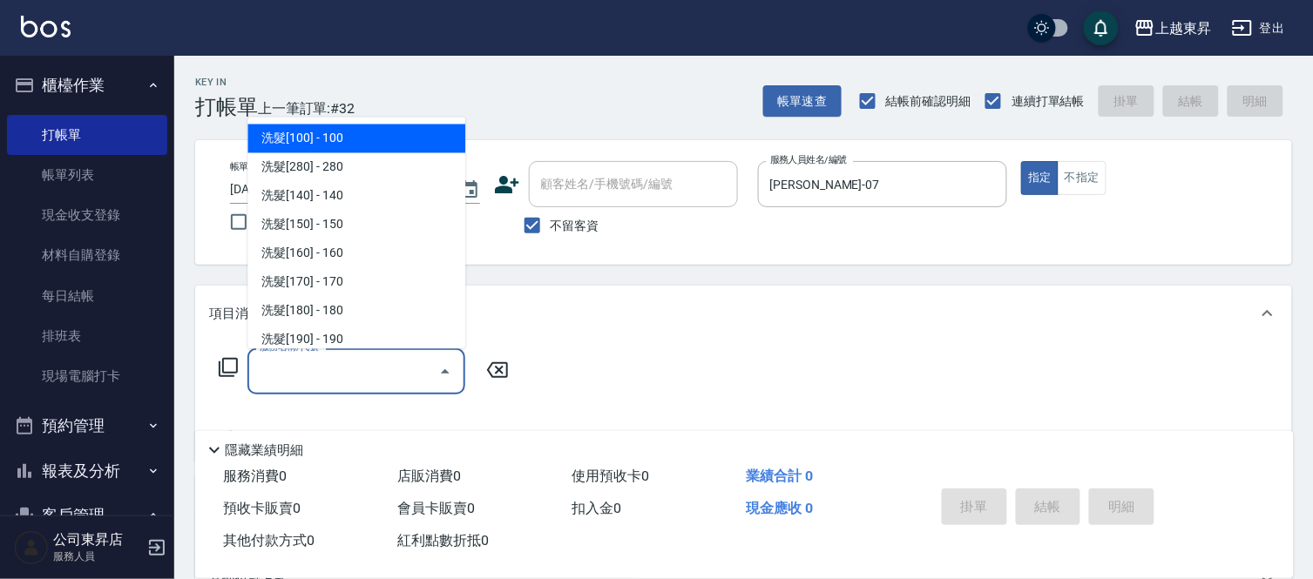
click at [334, 364] on input "服務名稱/代號" at bounding box center [343, 371] width 176 height 30
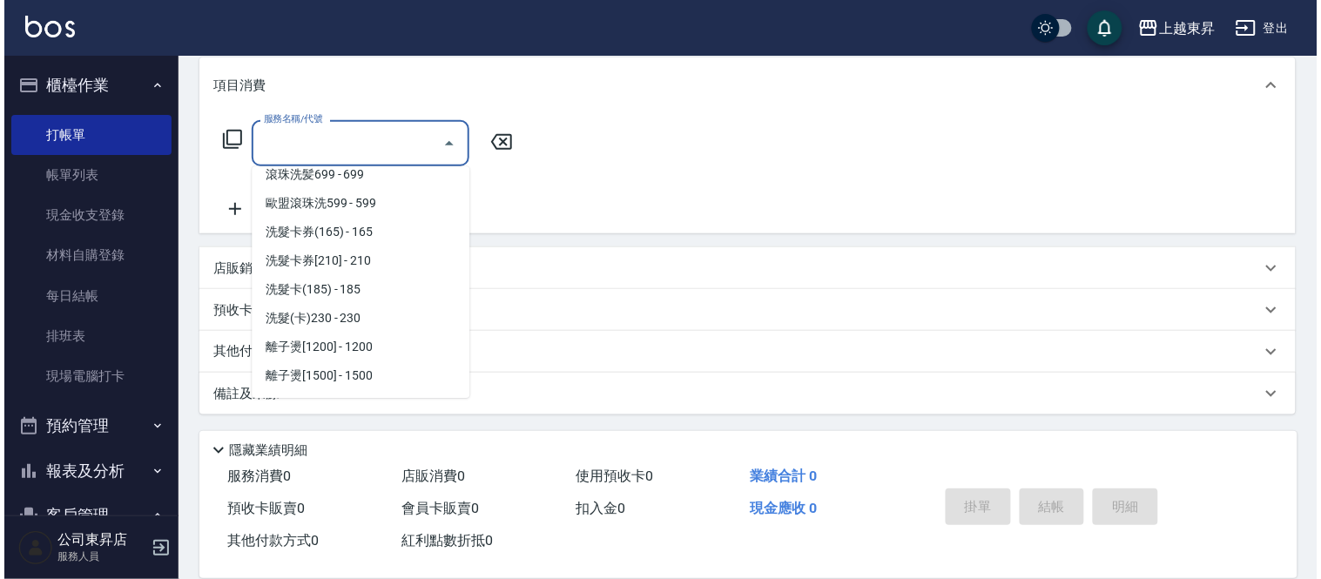
scroll to position [483, 0]
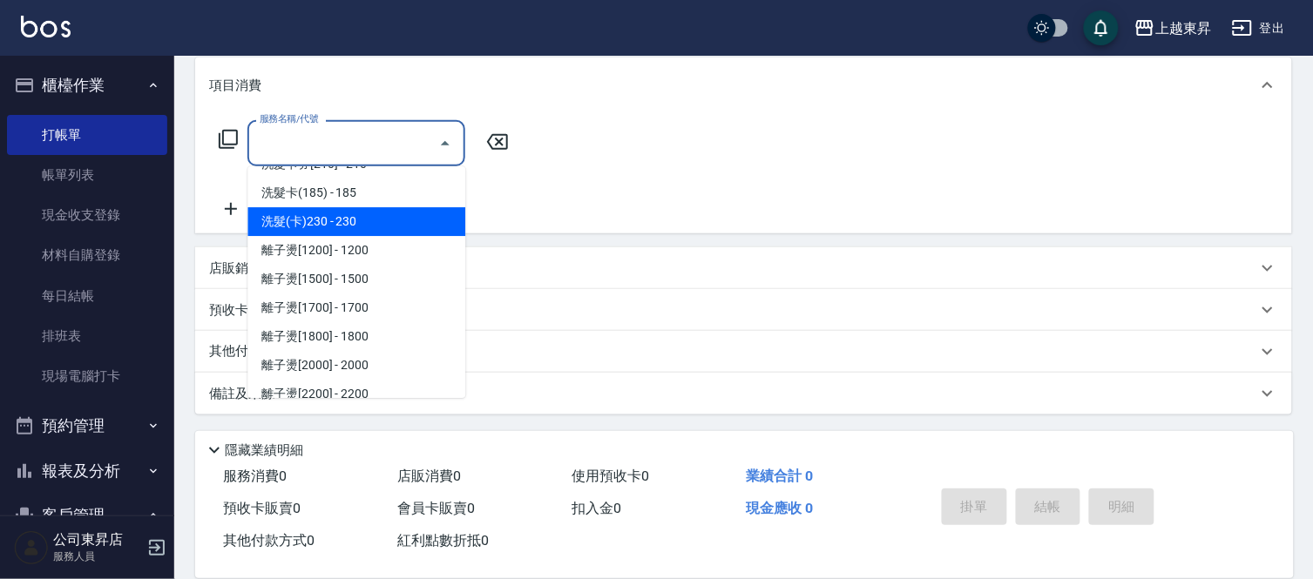
click at [354, 218] on span "洗髮(卡)230 - 230" at bounding box center [356, 221] width 218 height 29
type input "洗髮(卡)230(224)"
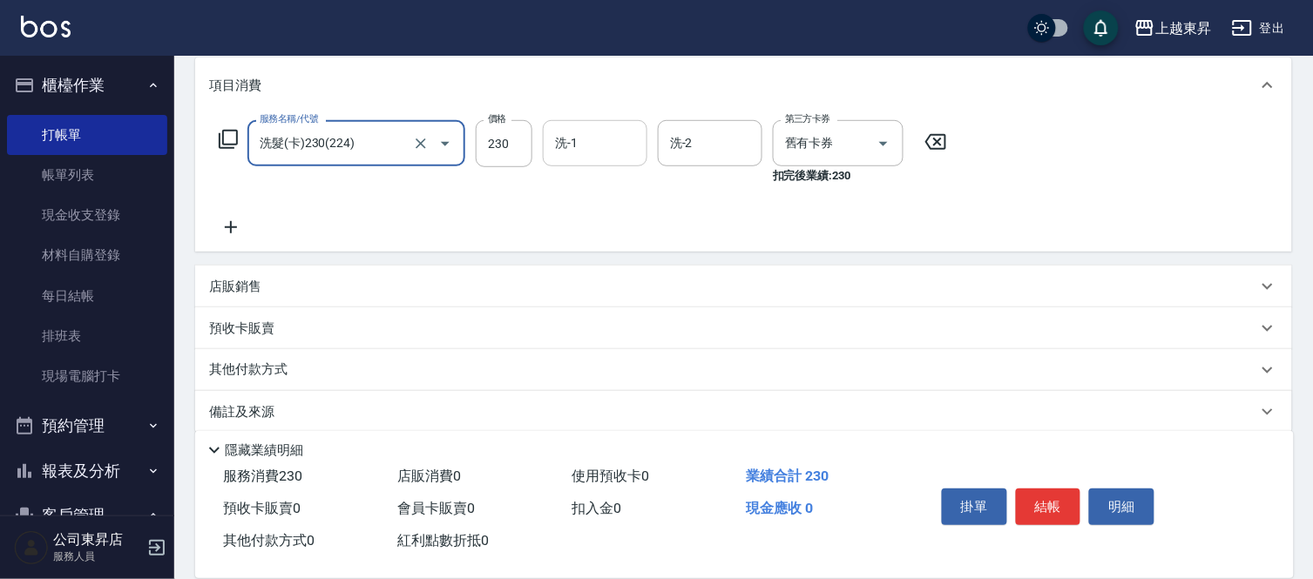
click at [589, 135] on input "洗-1" at bounding box center [594, 143] width 89 height 30
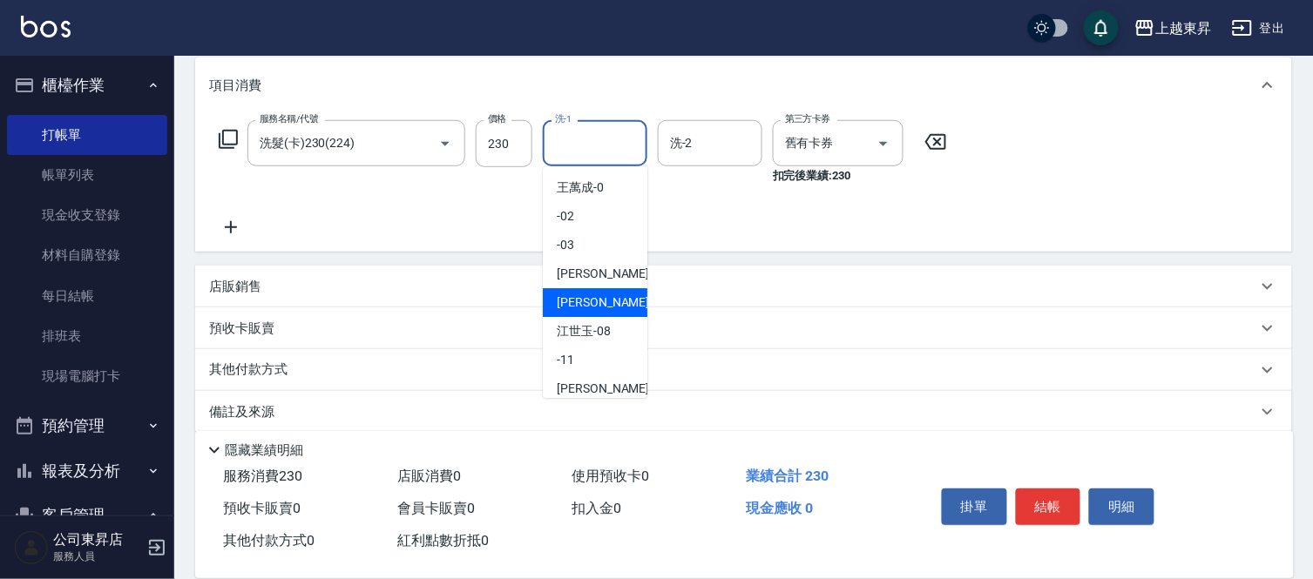
drag, startPoint x: 582, startPoint y: 297, endPoint x: 563, endPoint y: 303, distance: 20.1
click at [580, 294] on span "[PERSON_NAME] -07" at bounding box center [612, 303] width 110 height 18
type input "[PERSON_NAME]-07"
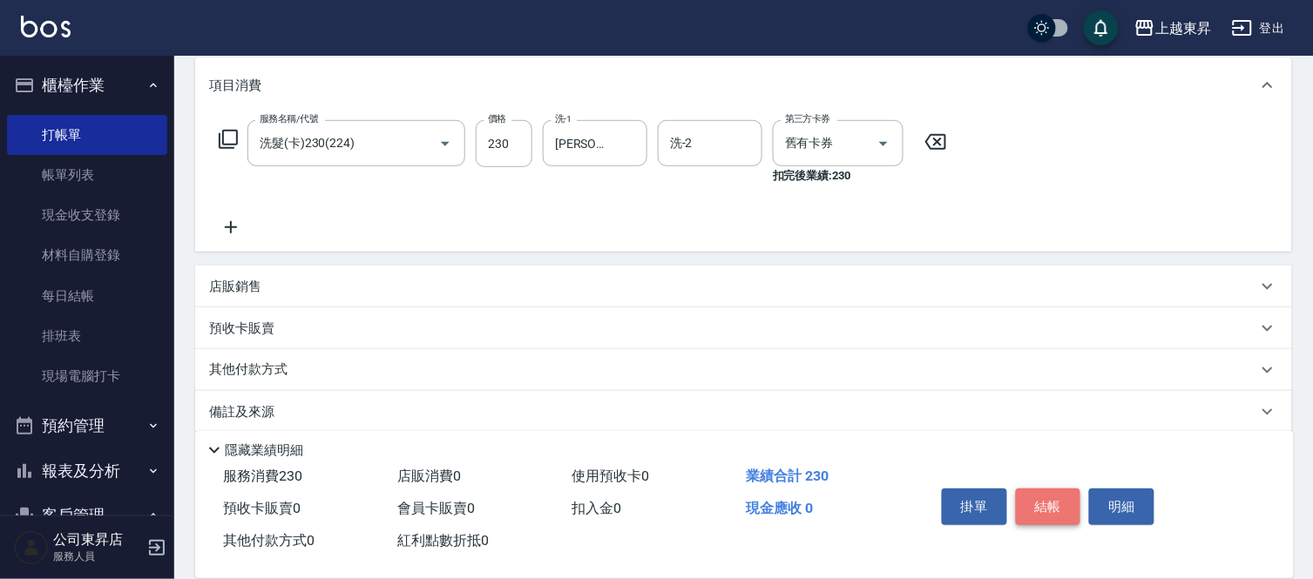
click at [1056, 503] on button "結帳" at bounding box center [1048, 507] width 65 height 37
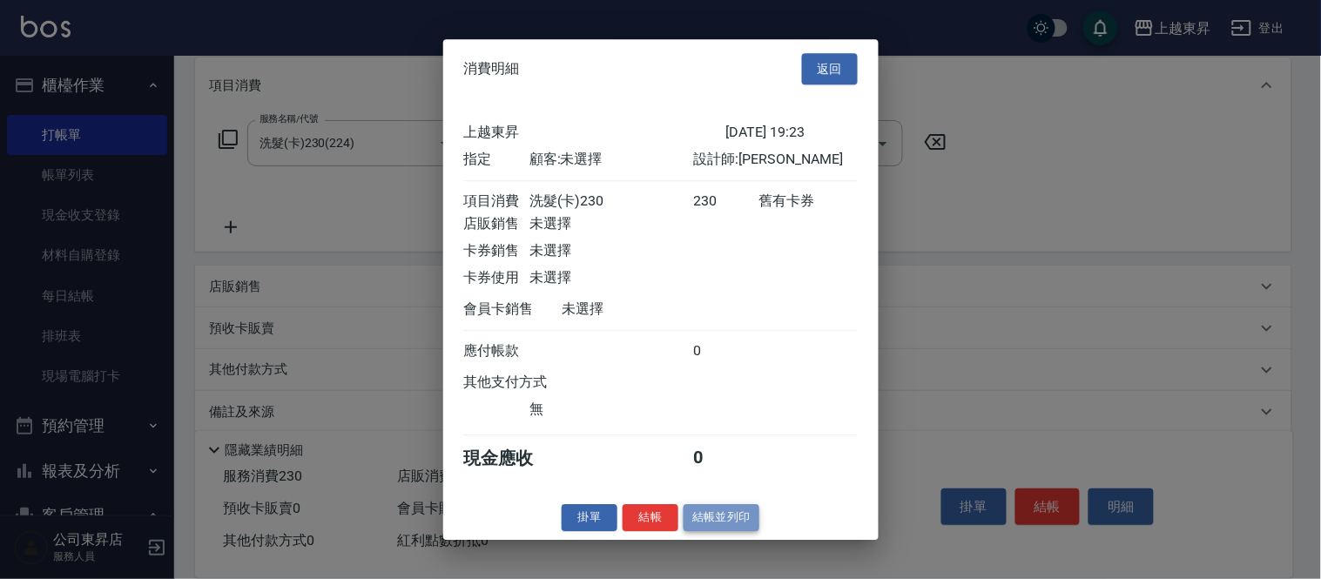
click at [740, 530] on button "結帳並列印" at bounding box center [722, 517] width 76 height 27
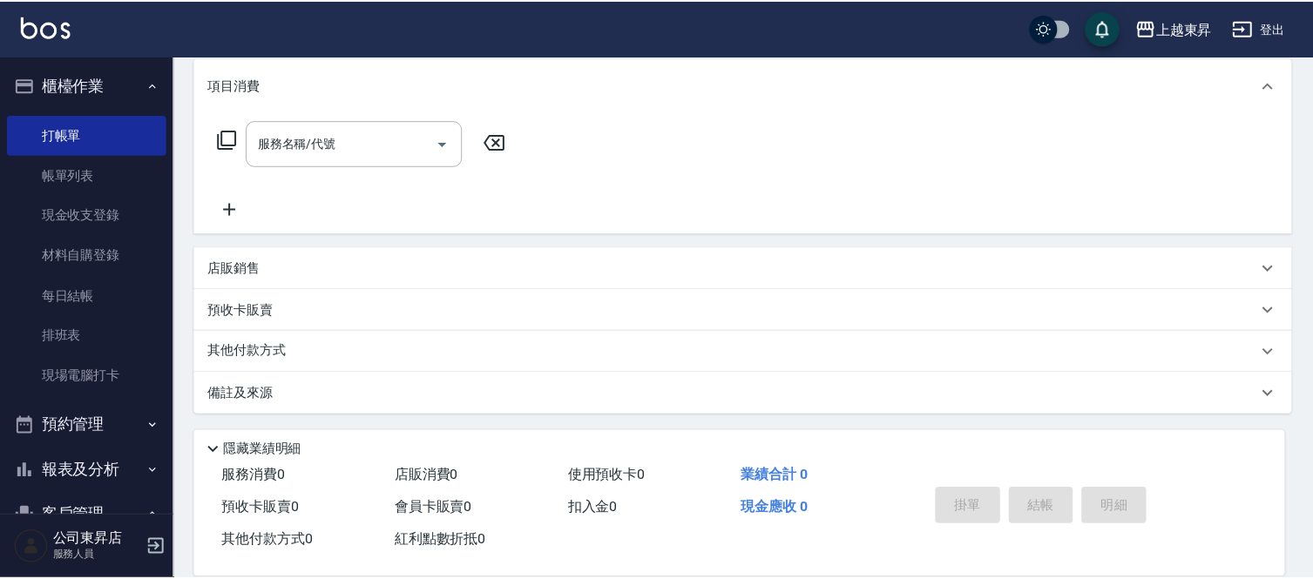
scroll to position [0, 0]
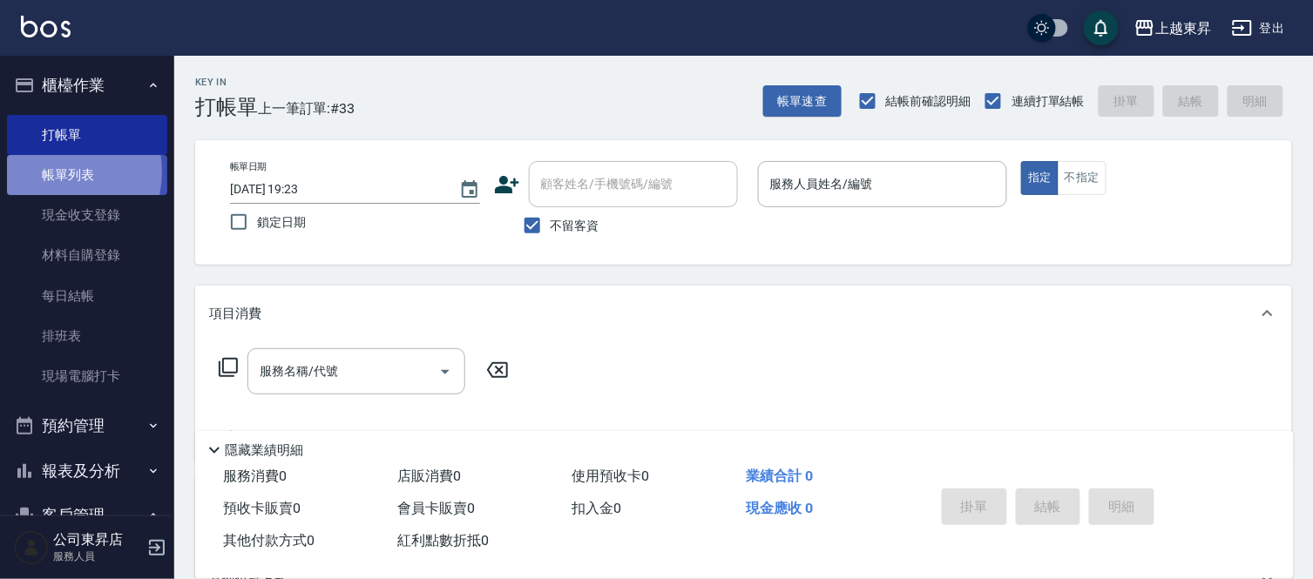
click at [50, 172] on link "帳單列表" at bounding box center [87, 175] width 160 height 40
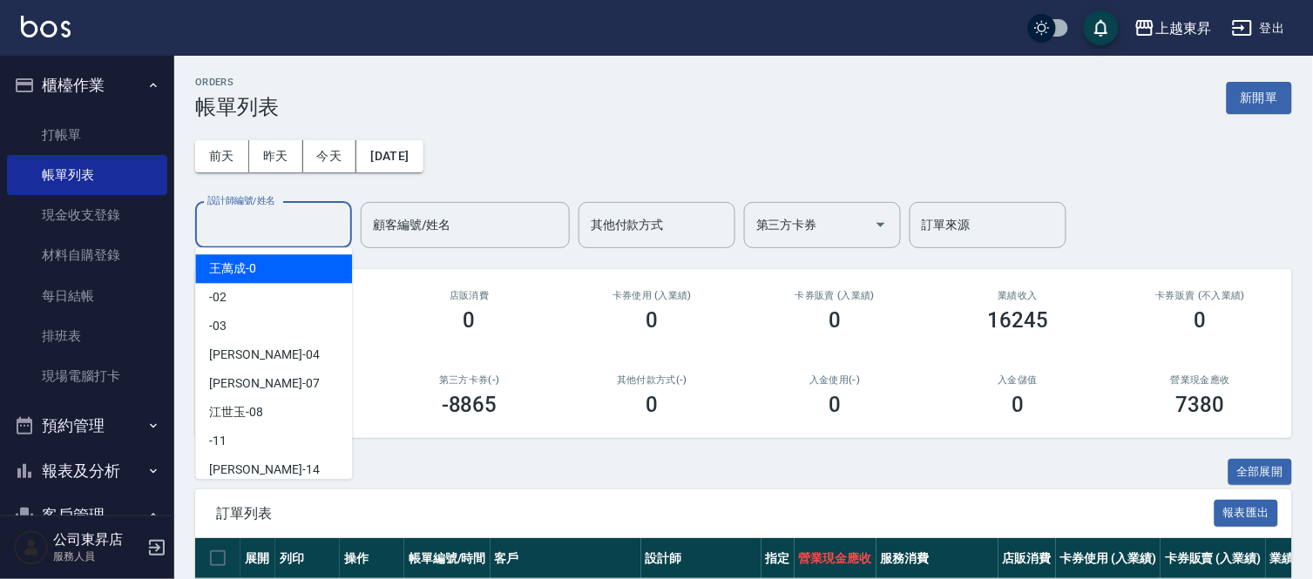
click at [228, 221] on input "設計師編號/姓名" at bounding box center [273, 225] width 141 height 30
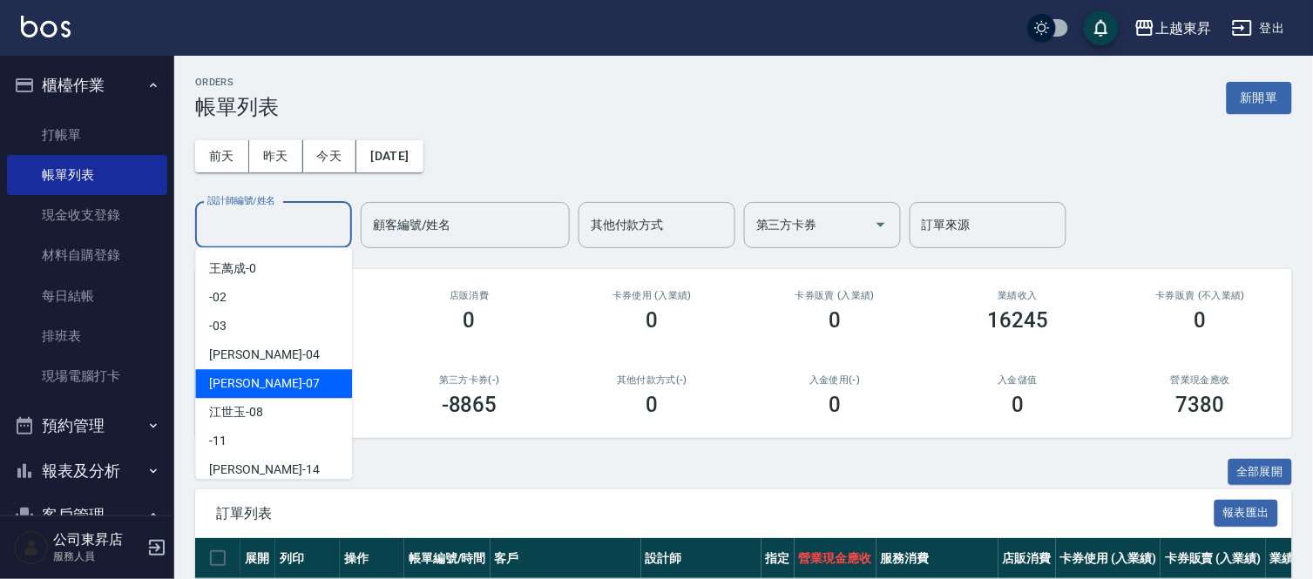
click at [220, 380] on span "[PERSON_NAME] -07" at bounding box center [264, 384] width 110 height 18
type input "[PERSON_NAME]-07"
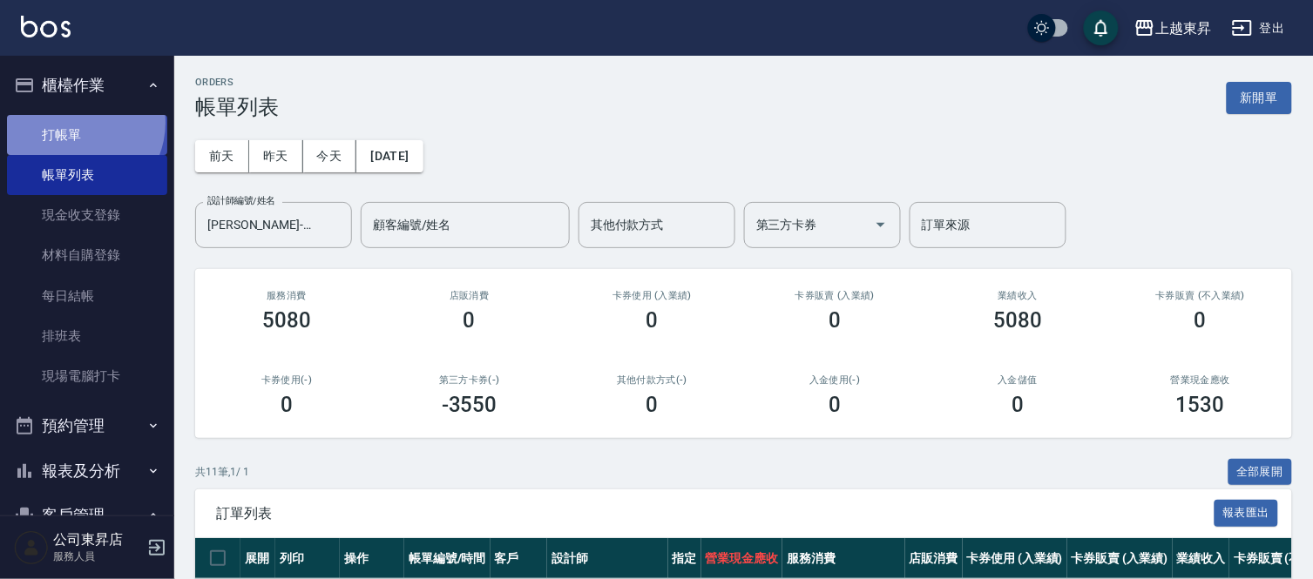
click at [73, 118] on link "打帳單" at bounding box center [87, 135] width 160 height 40
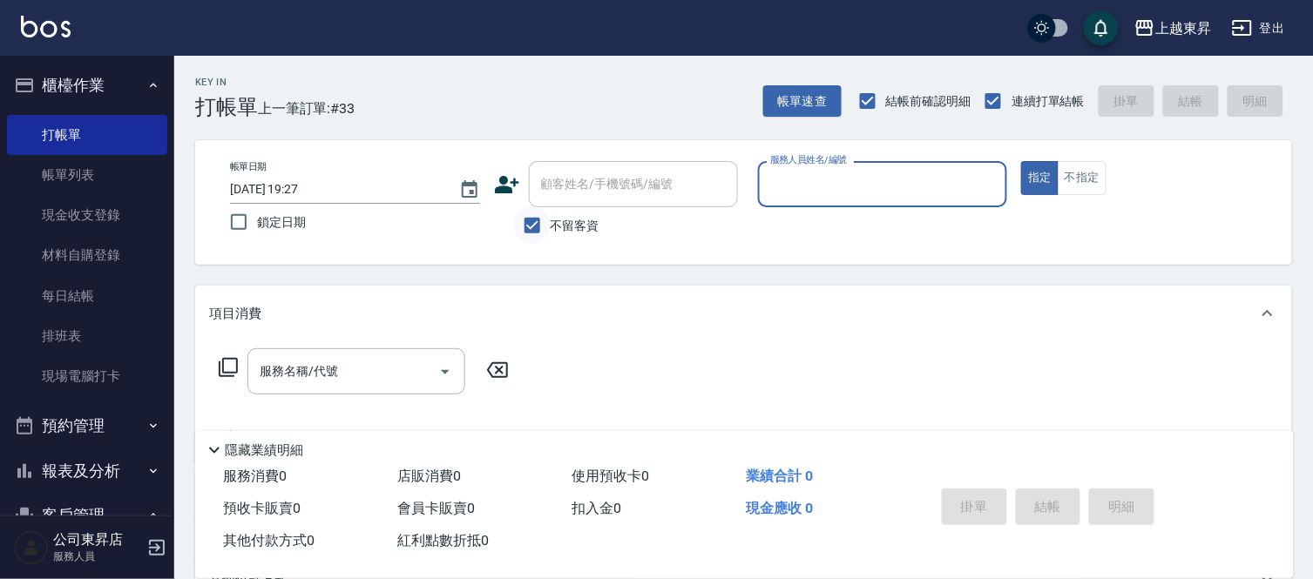
click at [531, 224] on input "不留客資" at bounding box center [532, 225] width 37 height 37
checkbox input "false"
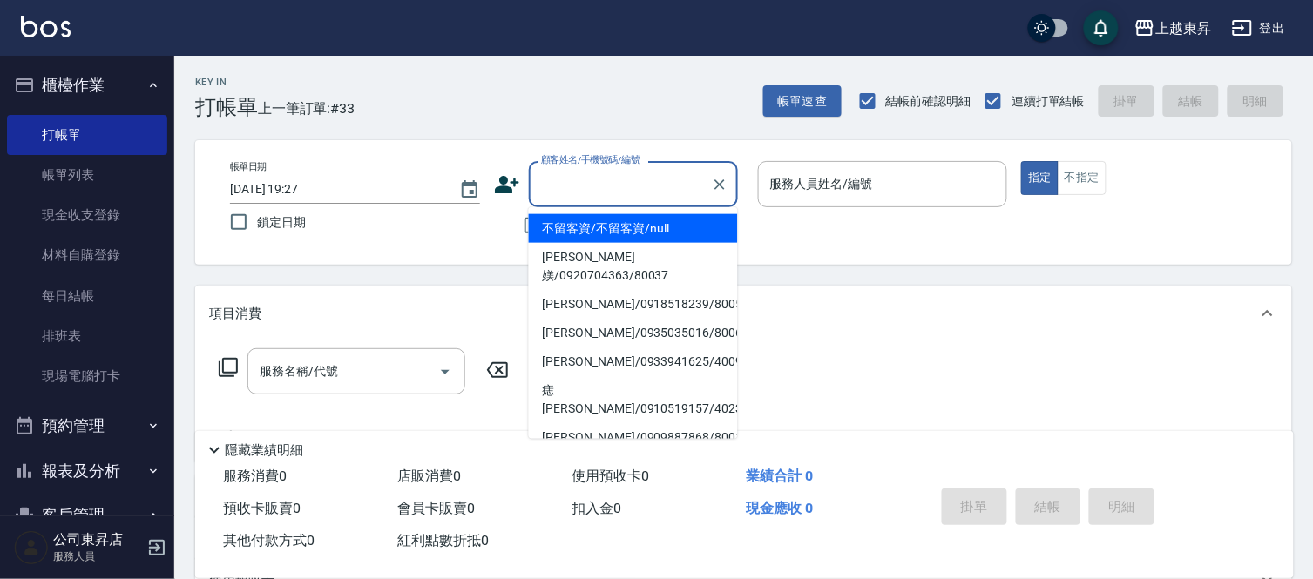
click at [556, 190] on input "顧客姓名/手機號碼/編號" at bounding box center [620, 184] width 167 height 30
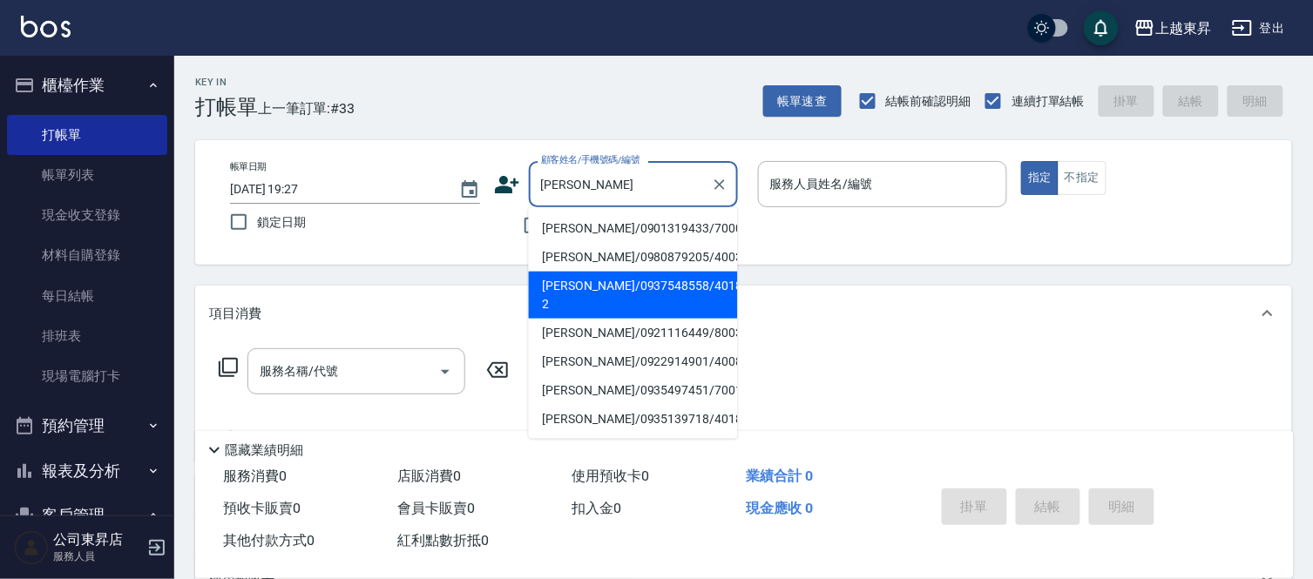
drag, startPoint x: 584, startPoint y: 287, endPoint x: 578, endPoint y: 298, distance: 11.7
click at [584, 287] on li "[PERSON_NAME]/0937548558/40189-2" at bounding box center [633, 295] width 209 height 47
type input "[PERSON_NAME]/0937548558/40189-2"
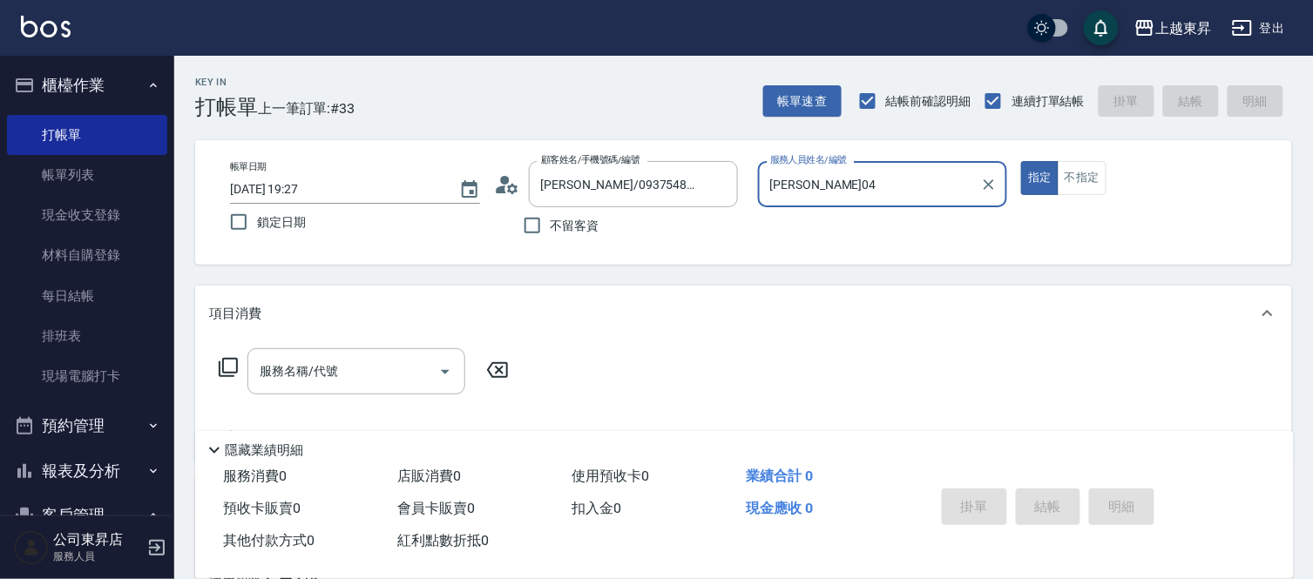
click at [842, 186] on input "[PERSON_NAME]04" at bounding box center [870, 184] width 208 height 30
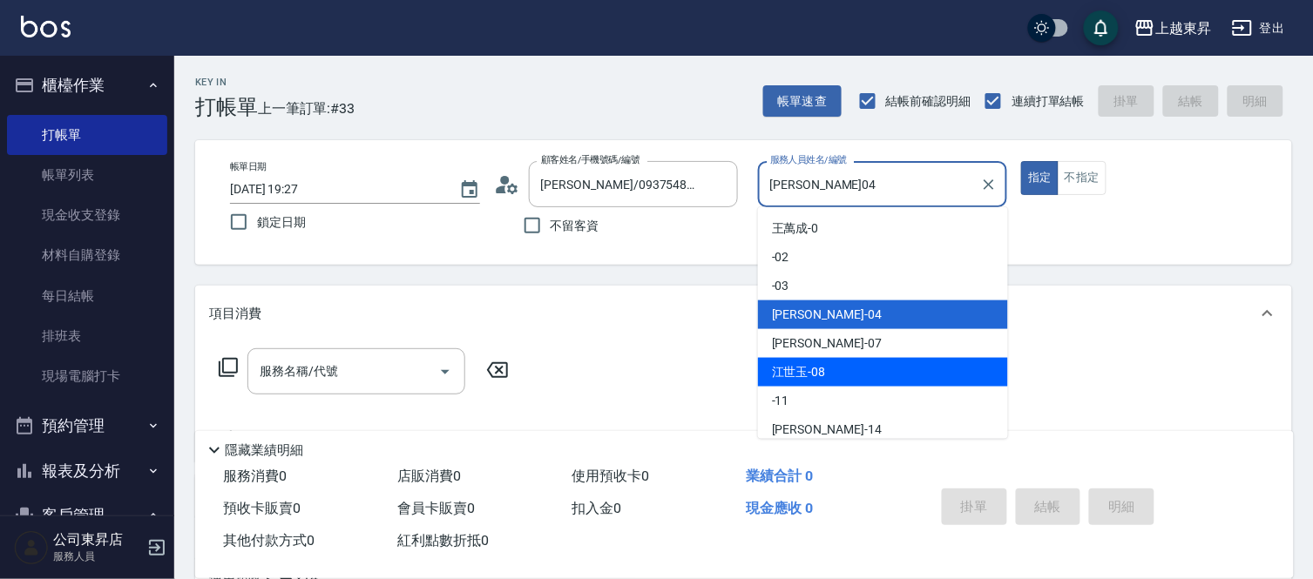
click at [834, 368] on div "[PERSON_NAME]-08" at bounding box center [883, 372] width 250 height 29
type input "[PERSON_NAME]-08"
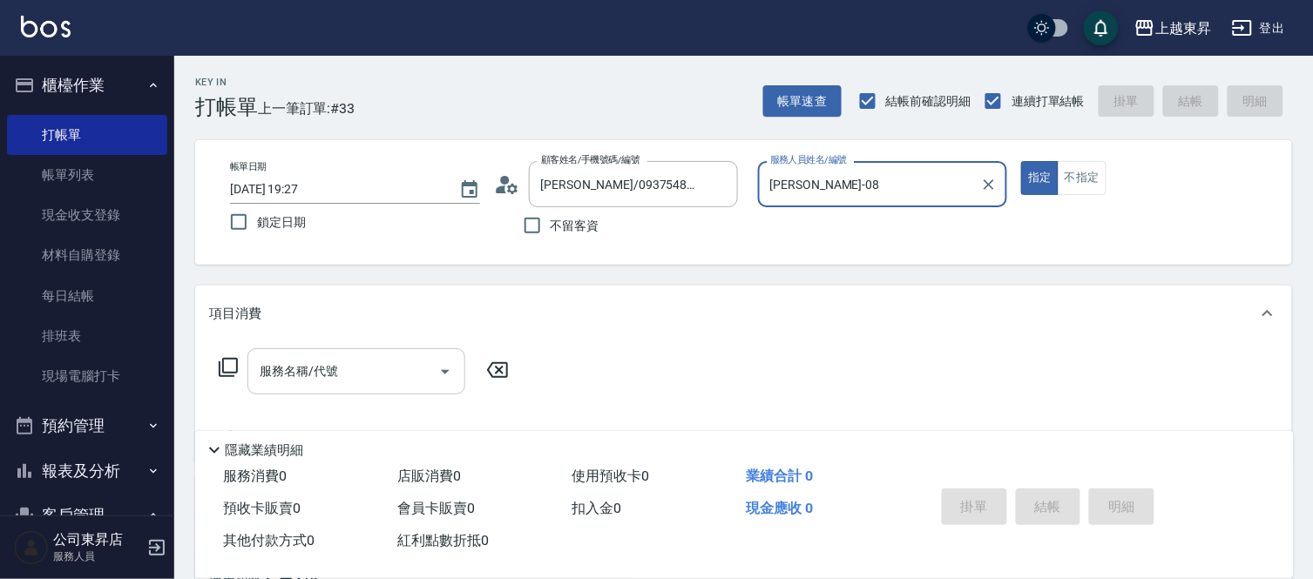
click at [314, 375] on div "服務名稱/代號 服務名稱/代號" at bounding box center [356, 371] width 218 height 46
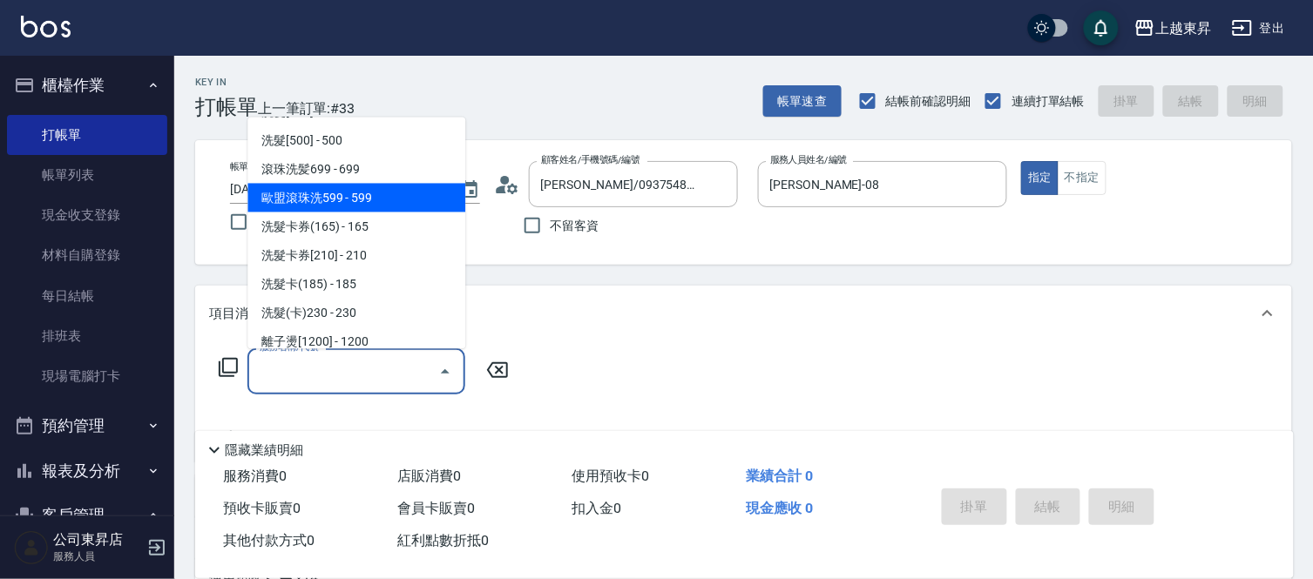
scroll to position [387, 0]
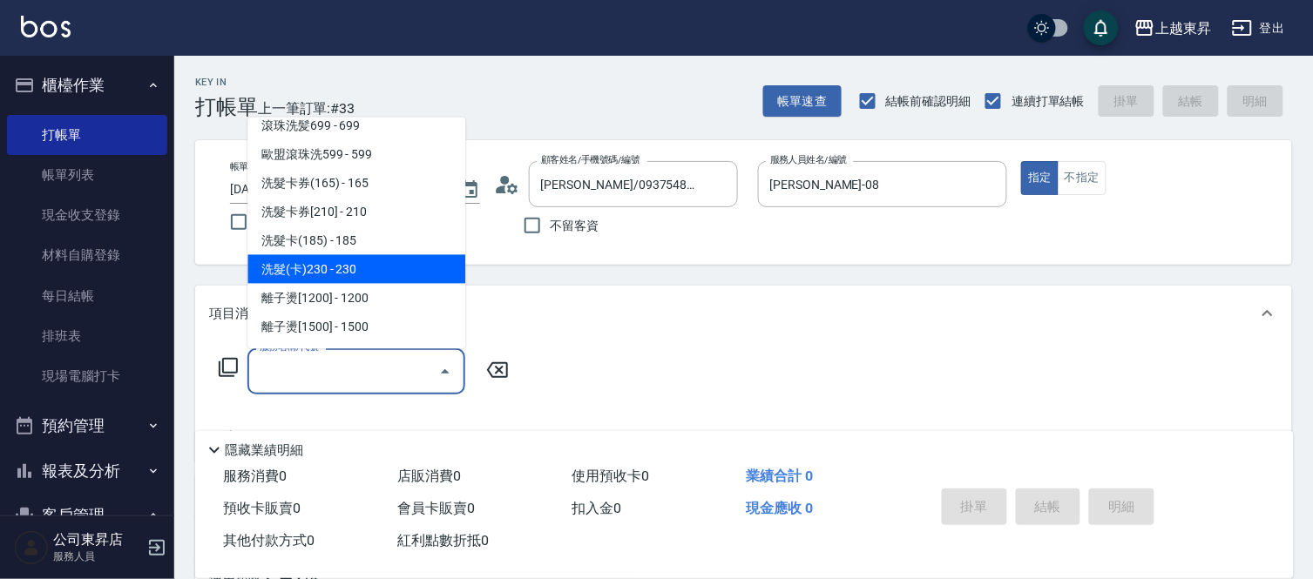
drag, startPoint x: 372, startPoint y: 264, endPoint x: 377, endPoint y: 276, distance: 13.3
click at [372, 265] on span "洗髮(卡)230 - 230" at bounding box center [356, 269] width 218 height 29
type input "洗髮(卡)230(224)"
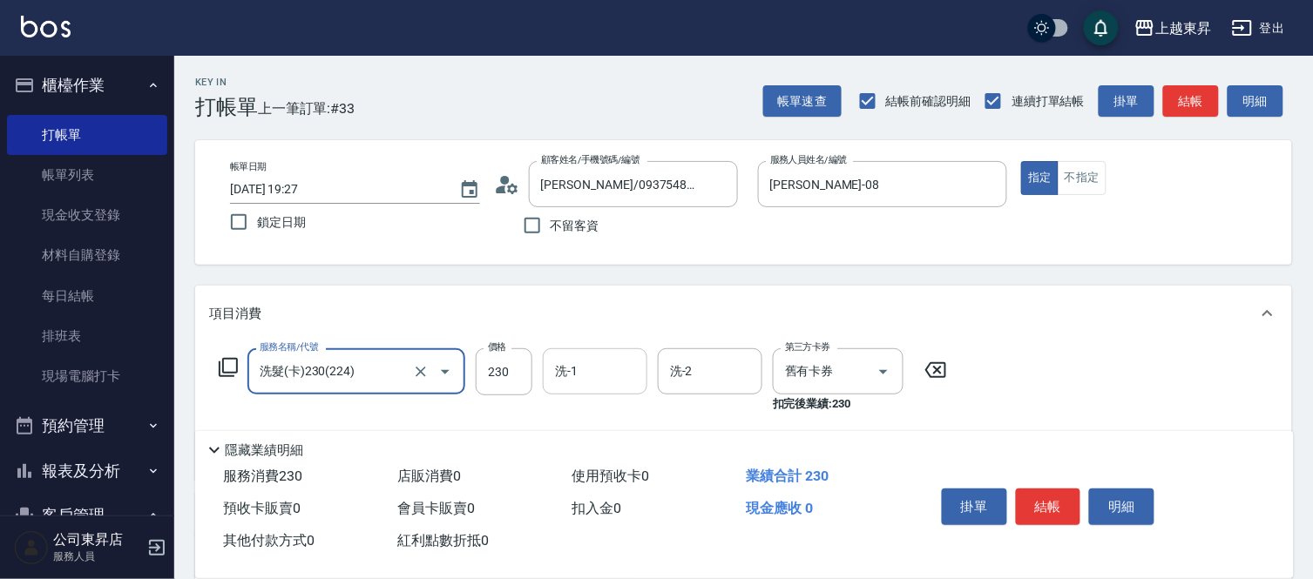
click at [594, 371] on input "洗-1" at bounding box center [594, 371] width 89 height 30
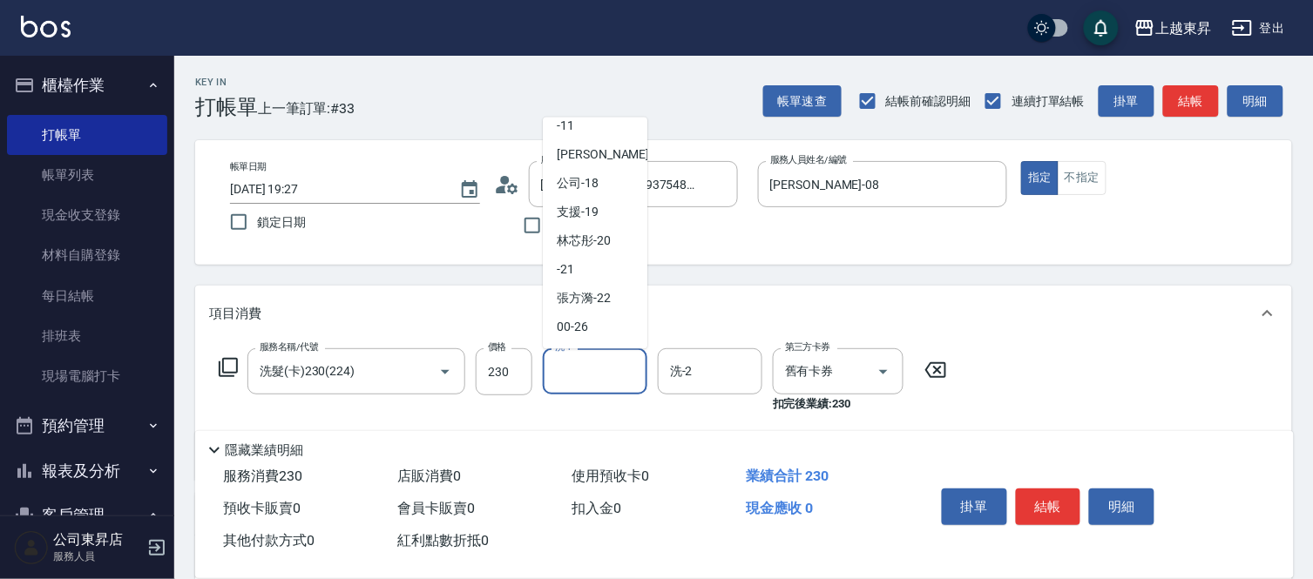
scroll to position [193, 0]
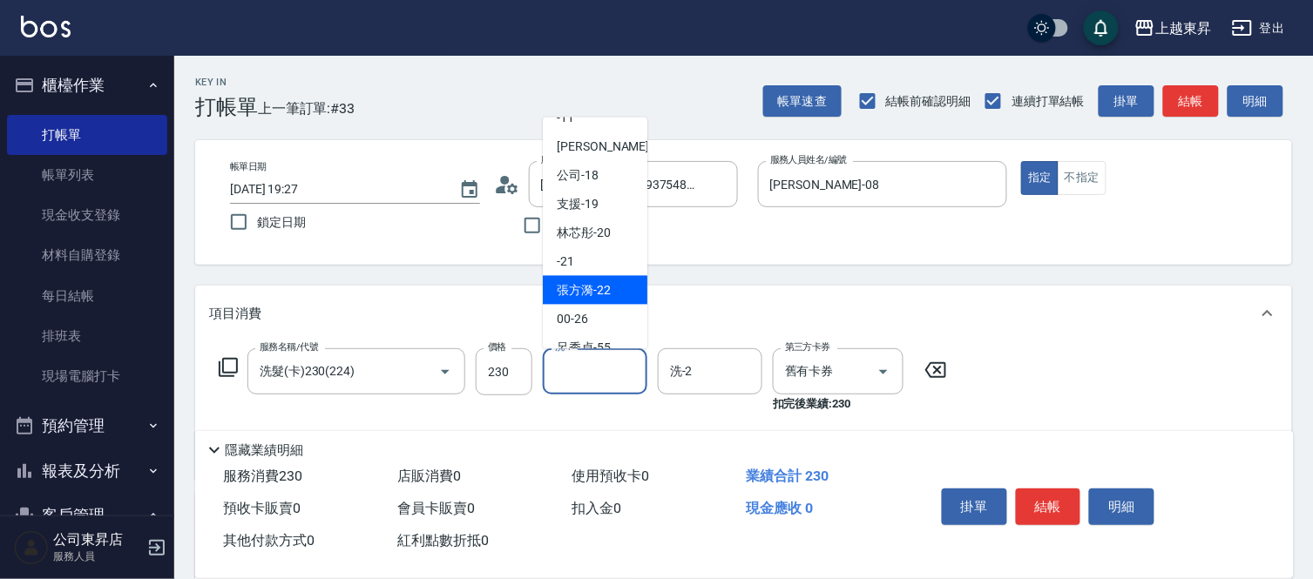
click at [590, 281] on span "張方漪 -22" at bounding box center [584, 290] width 54 height 18
type input "張方漪-22"
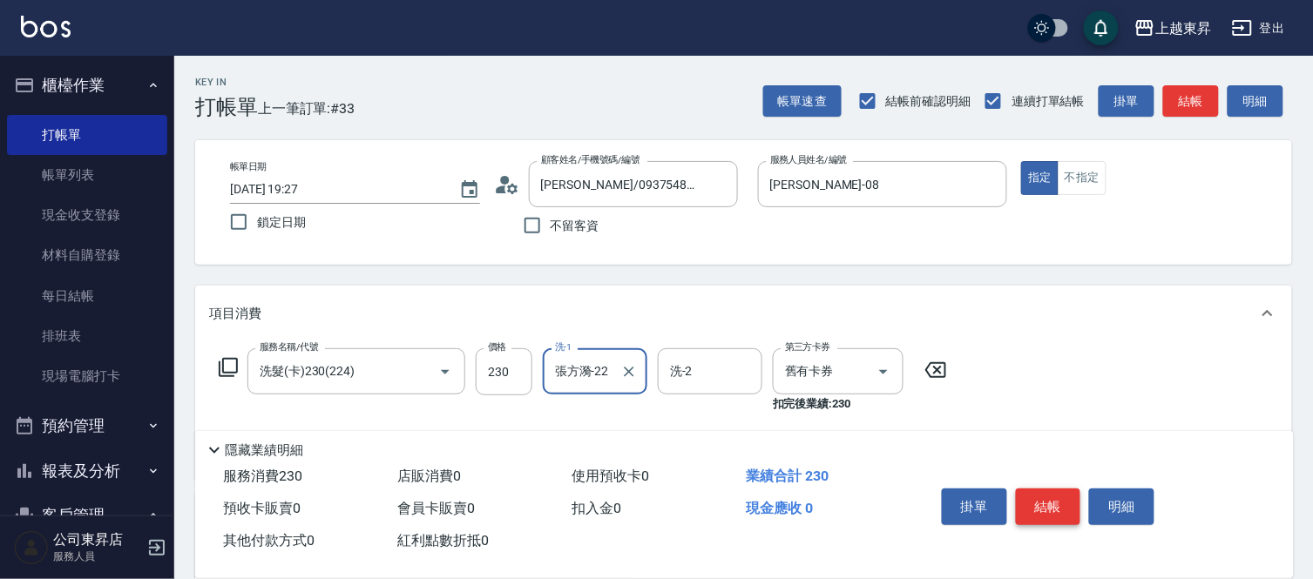
click at [1030, 494] on button "結帳" at bounding box center [1048, 507] width 65 height 37
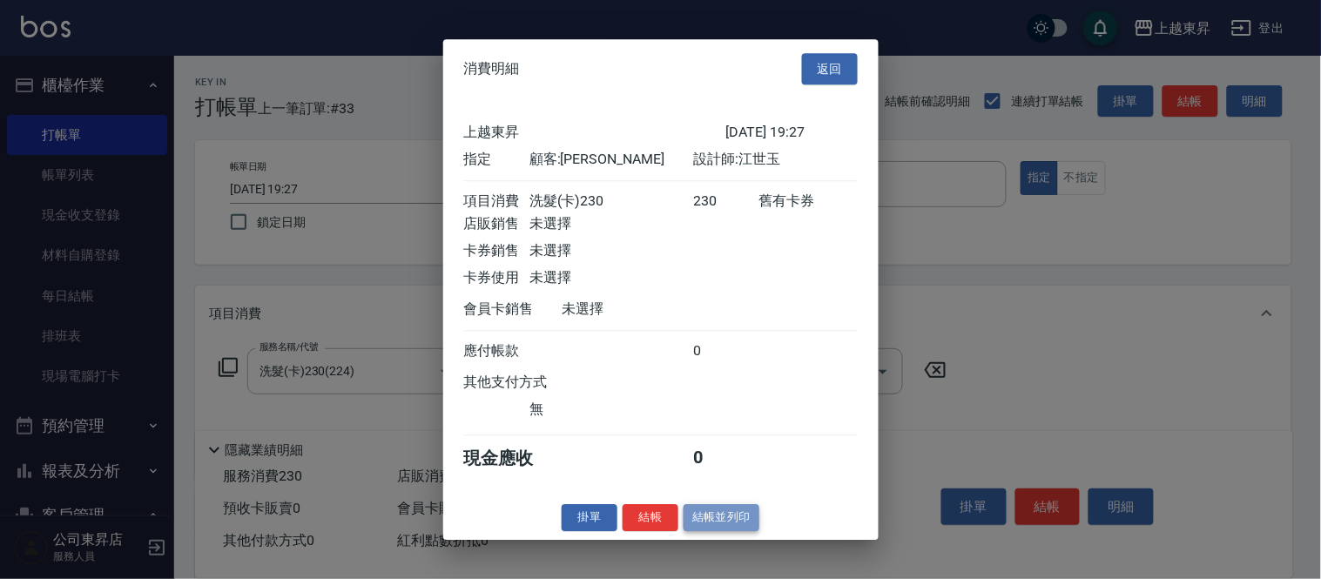
click at [733, 531] on button "結帳並列印" at bounding box center [722, 517] width 76 height 27
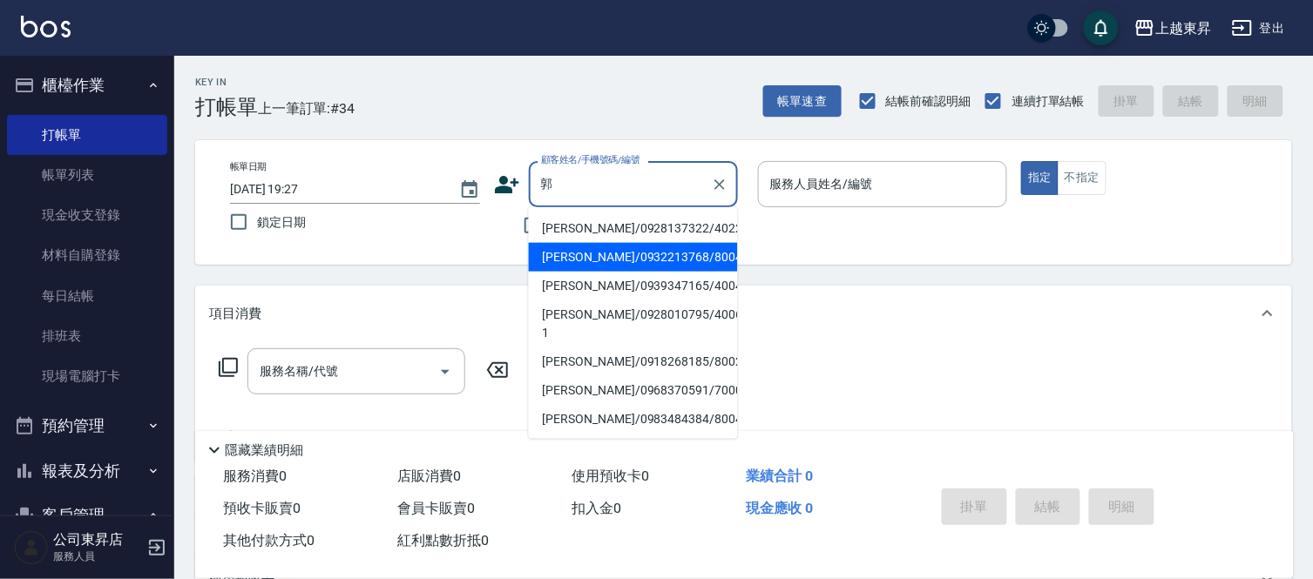
click at [591, 249] on li "[PERSON_NAME]/0932213768/80044" at bounding box center [633, 257] width 209 height 29
type input "[PERSON_NAME]/0932213768/80044"
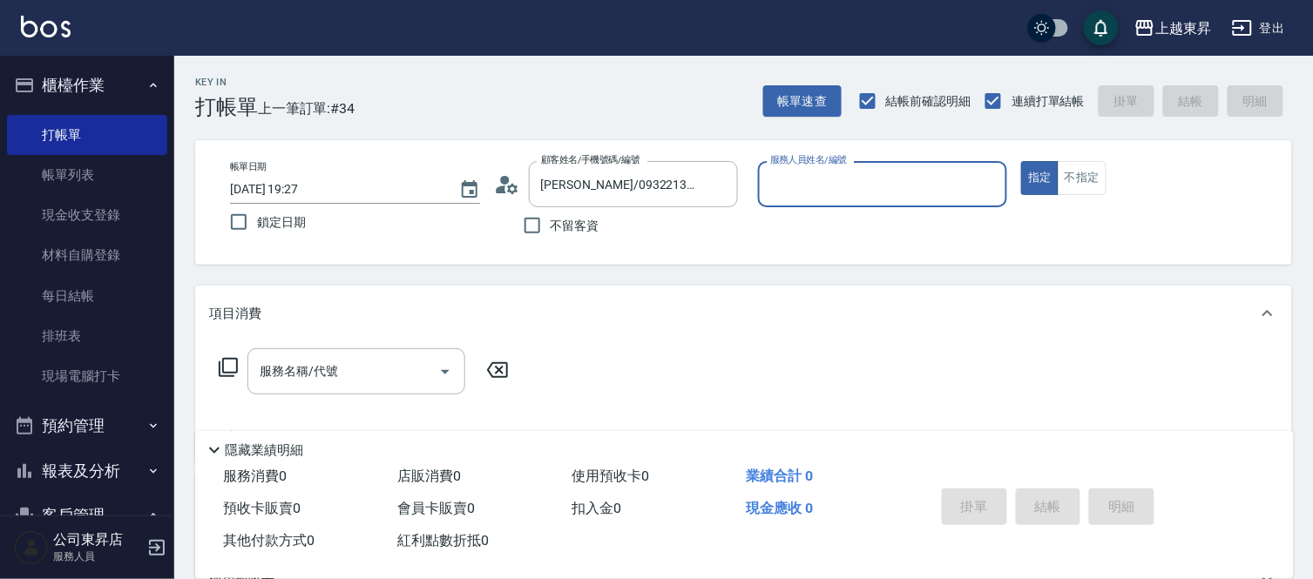
type input "[PERSON_NAME]-08"
click at [341, 371] on input "服務名稱/代號" at bounding box center [343, 371] width 176 height 30
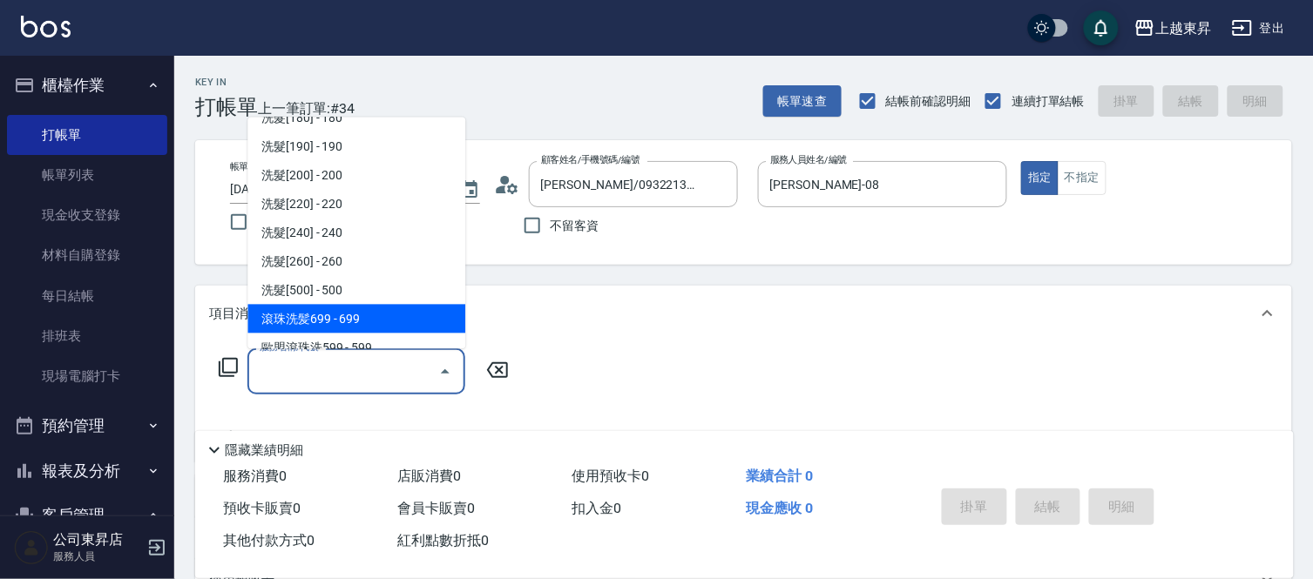
click at [349, 314] on span "滾珠洗髪699 - 699" at bounding box center [356, 319] width 218 height 29
type input "滾珠洗髪699(214)"
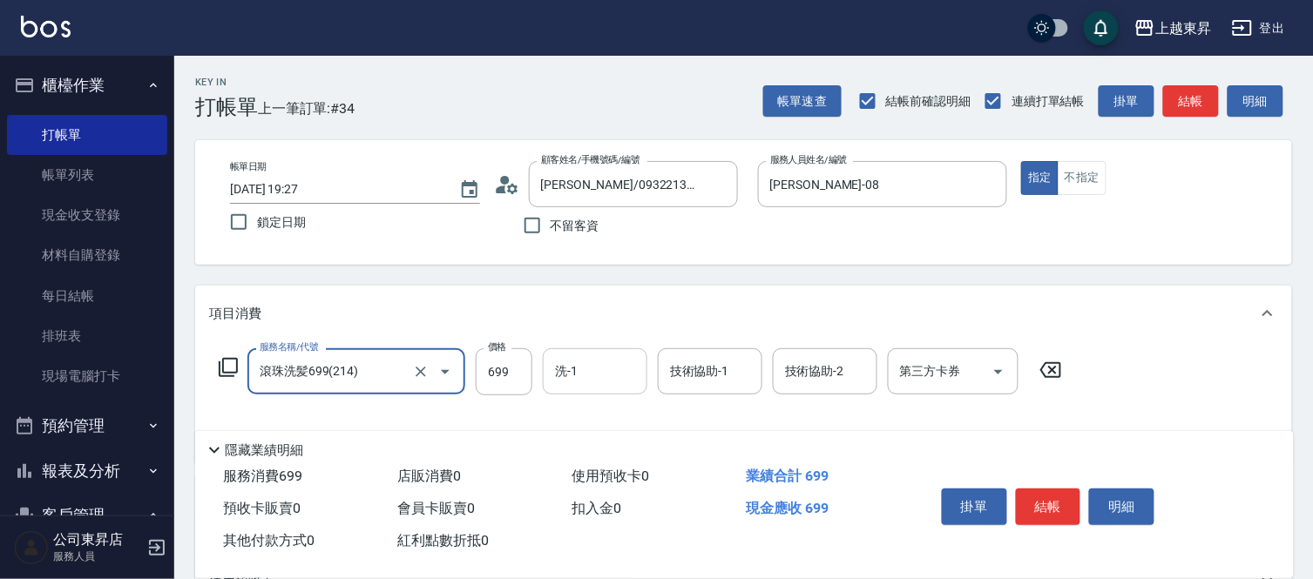
click at [589, 378] on input "洗-1" at bounding box center [594, 371] width 89 height 30
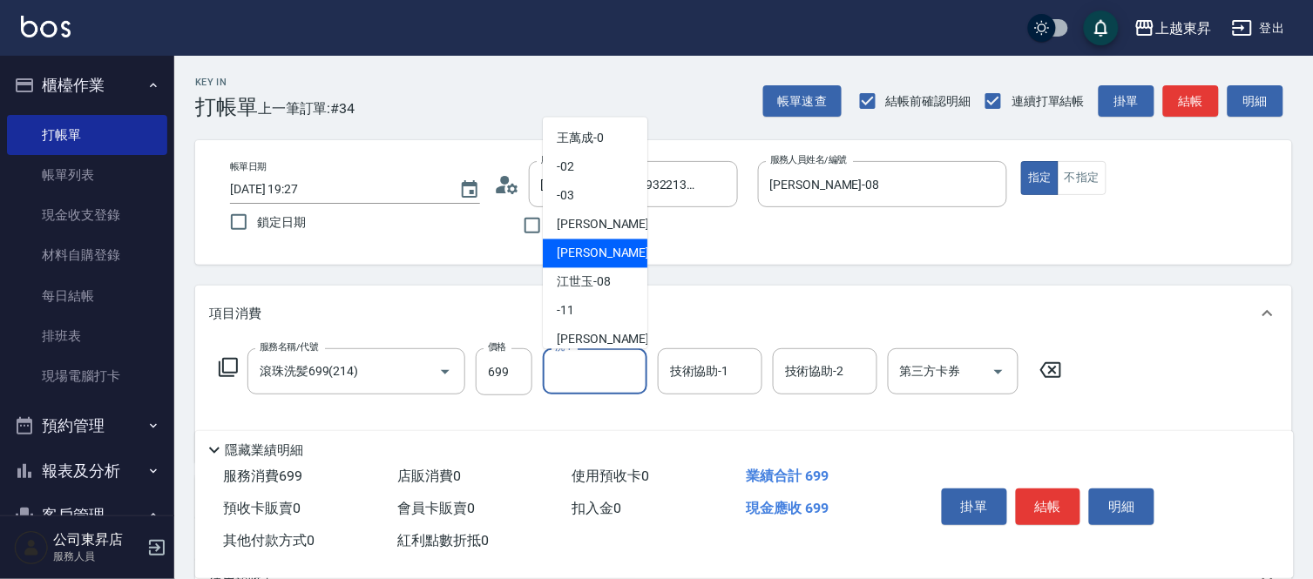
scroll to position [97, 0]
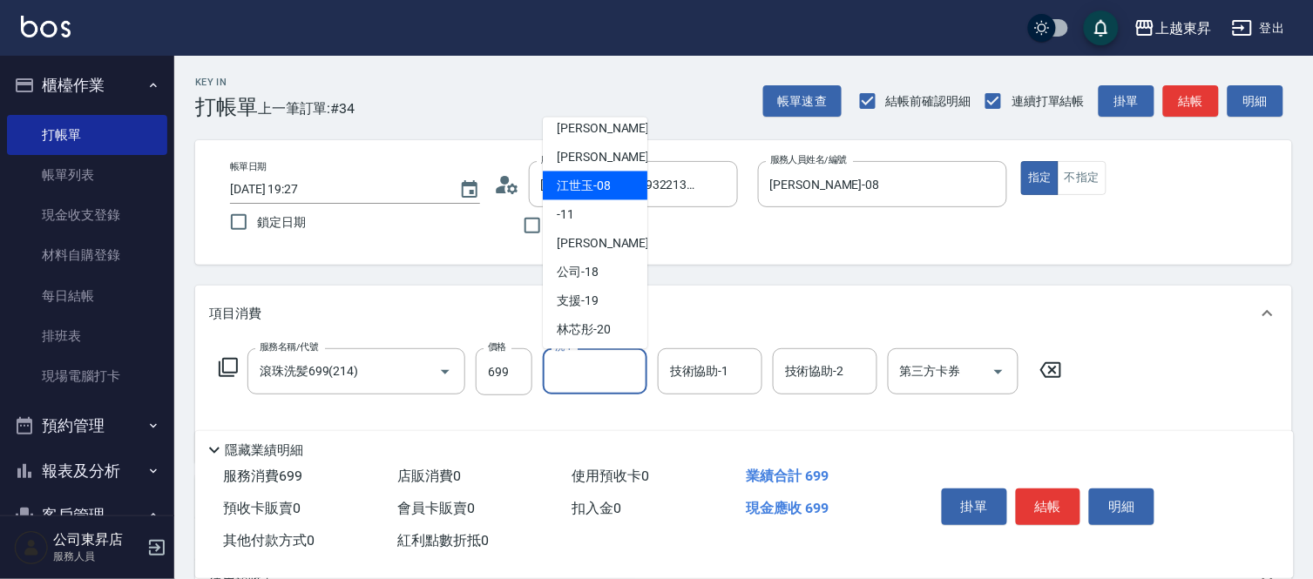
click at [594, 186] on span "[PERSON_NAME]-08" at bounding box center [584, 186] width 54 height 18
type input "[PERSON_NAME]-08"
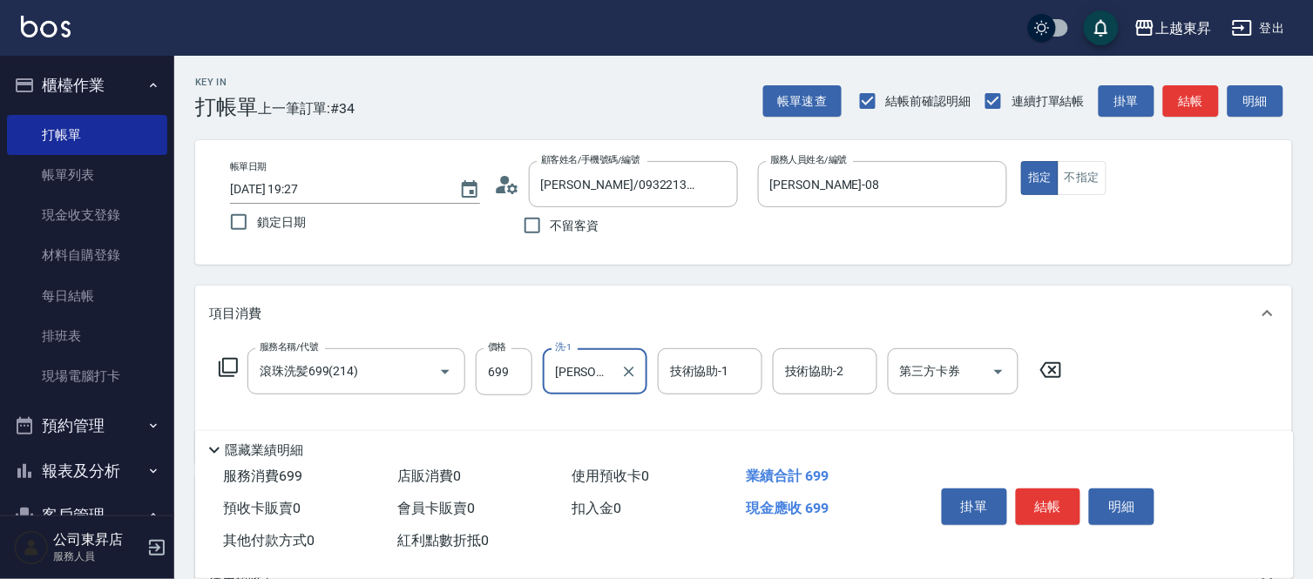
click at [678, 367] on div "技術協助-1 技術協助-1" at bounding box center [710, 371] width 105 height 46
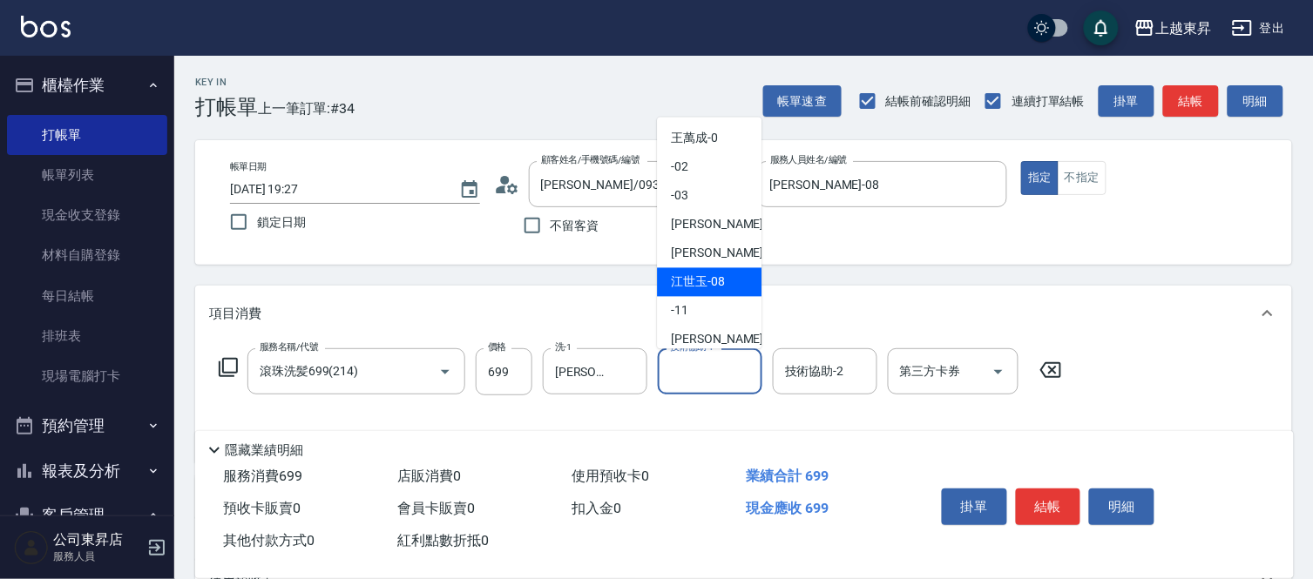
click at [692, 282] on span "[PERSON_NAME]-08" at bounding box center [698, 283] width 54 height 18
type input "[PERSON_NAME]-08"
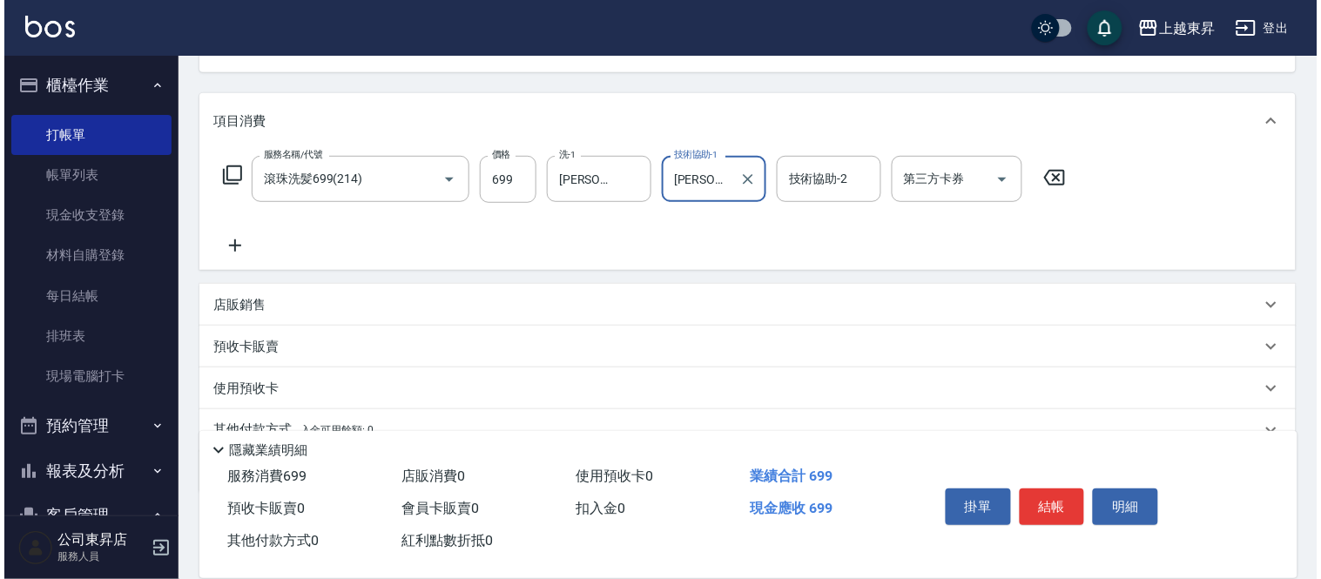
scroll to position [193, 0]
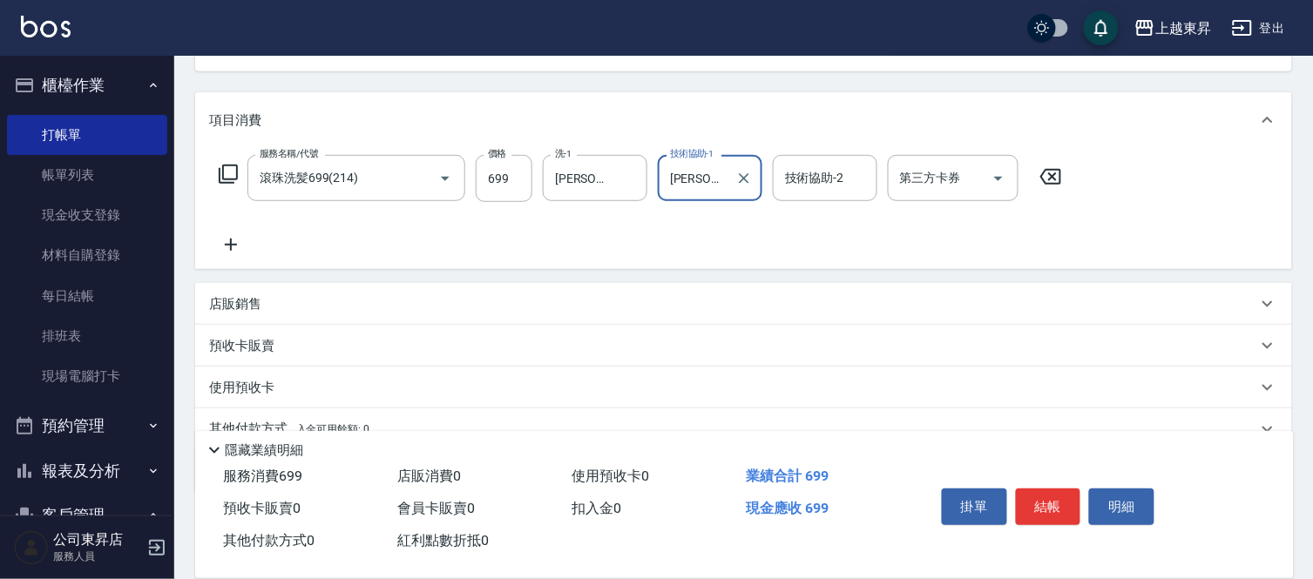
click at [229, 238] on icon at bounding box center [231, 244] width 44 height 21
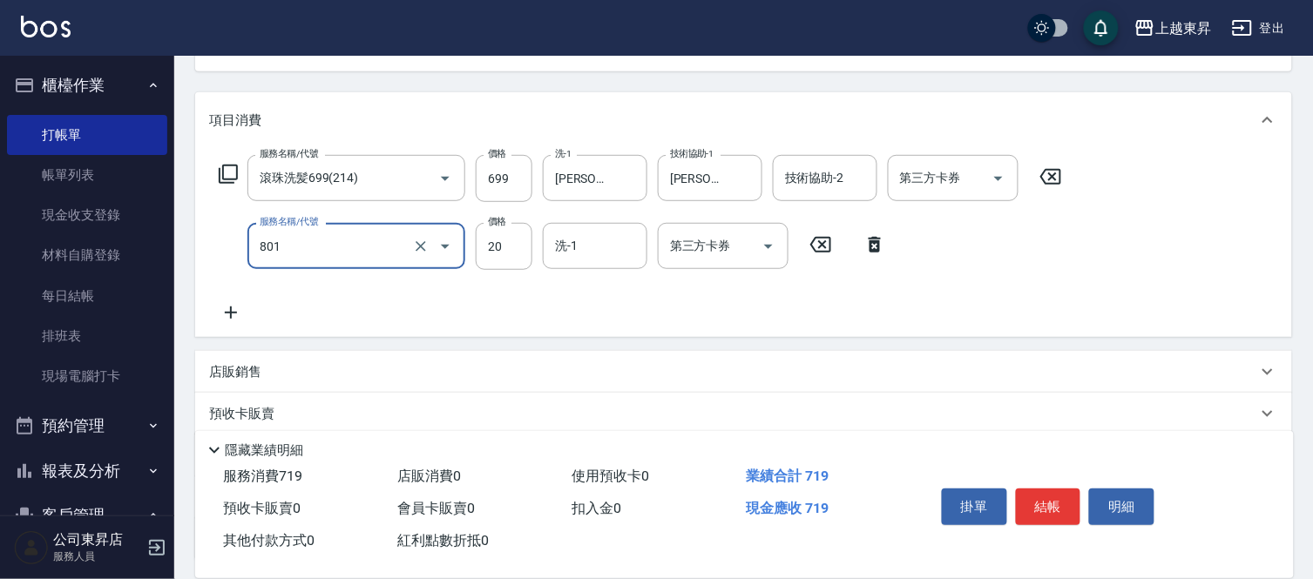
type input "潤絲(801)"
type input "30"
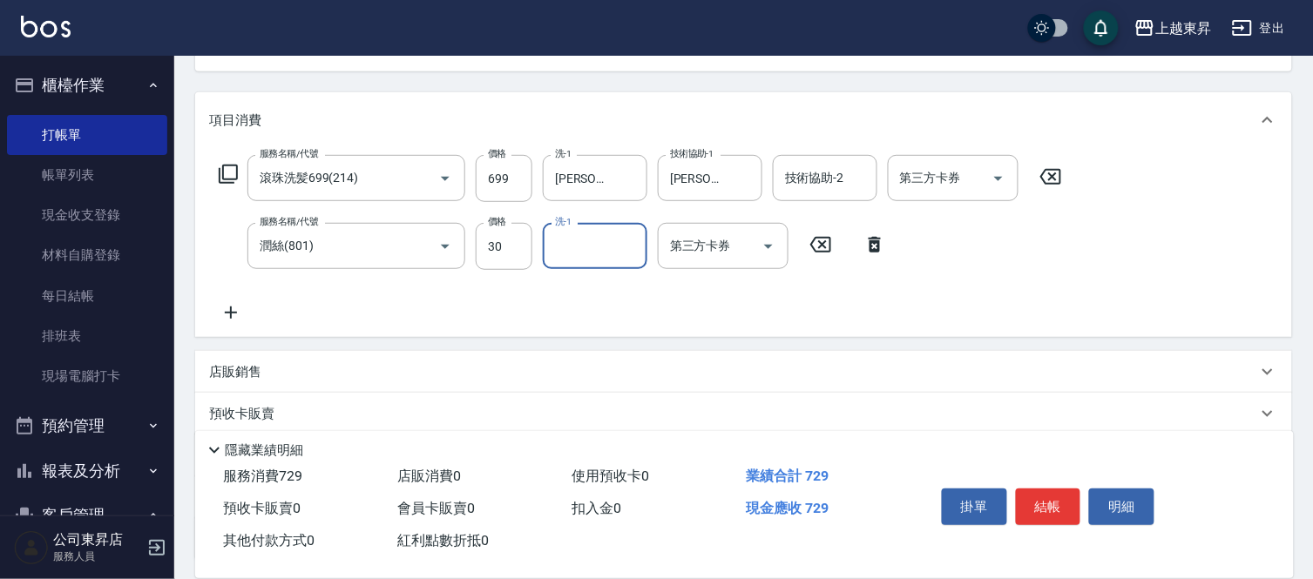
click at [590, 255] on input "洗-1" at bounding box center [594, 246] width 89 height 30
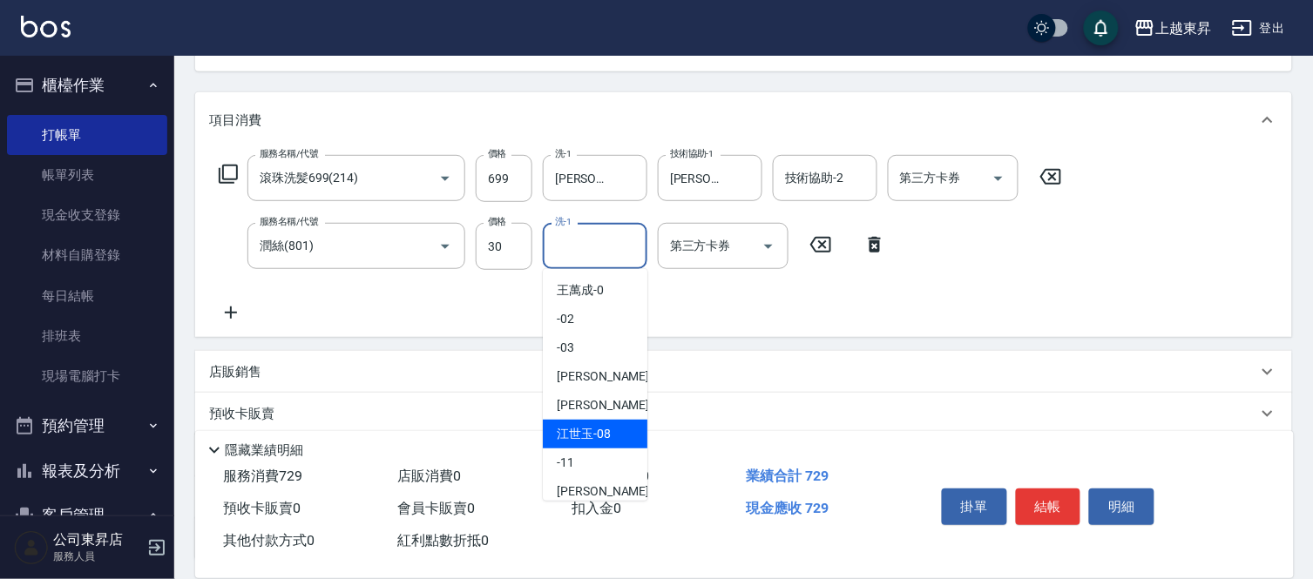
click at [587, 436] on span "[PERSON_NAME]-08" at bounding box center [584, 434] width 54 height 18
type input "[PERSON_NAME]-08"
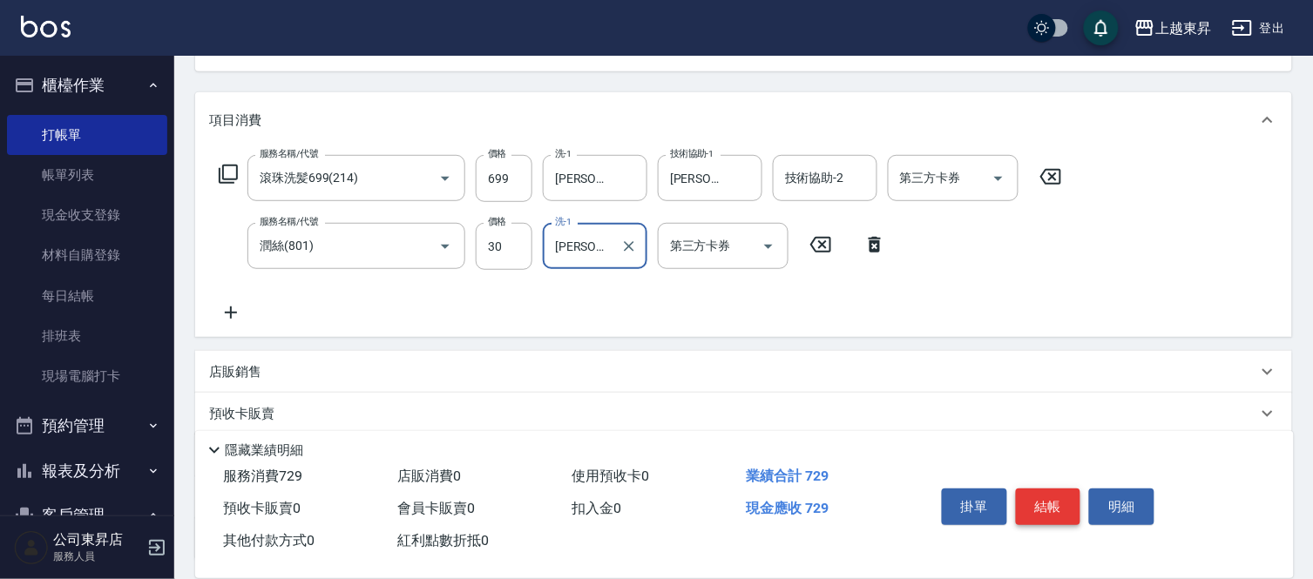
click at [1051, 508] on button "結帳" at bounding box center [1048, 507] width 65 height 37
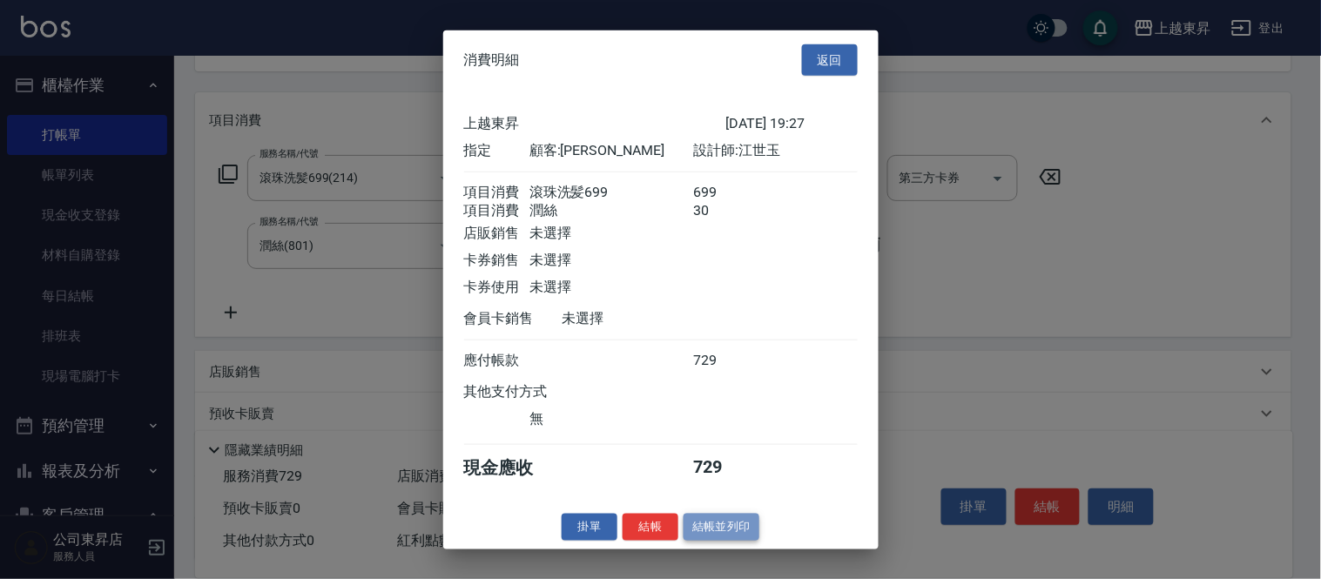
click at [720, 534] on button "結帳並列印" at bounding box center [722, 527] width 76 height 27
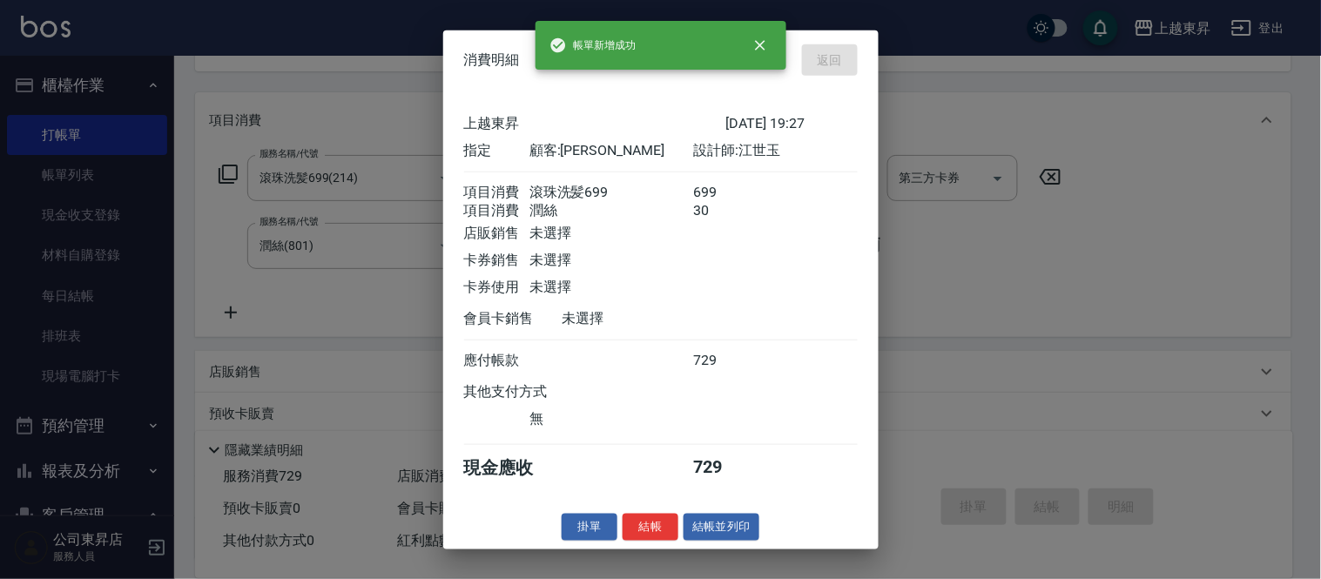
type input "[DATE] 19:28"
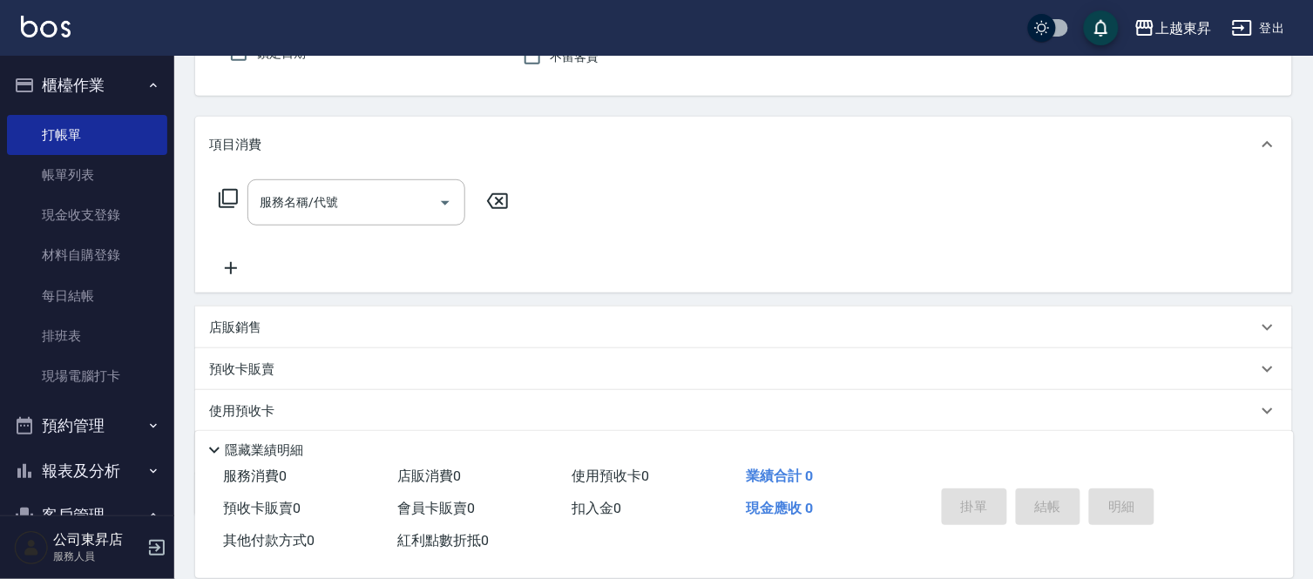
scroll to position [72, 0]
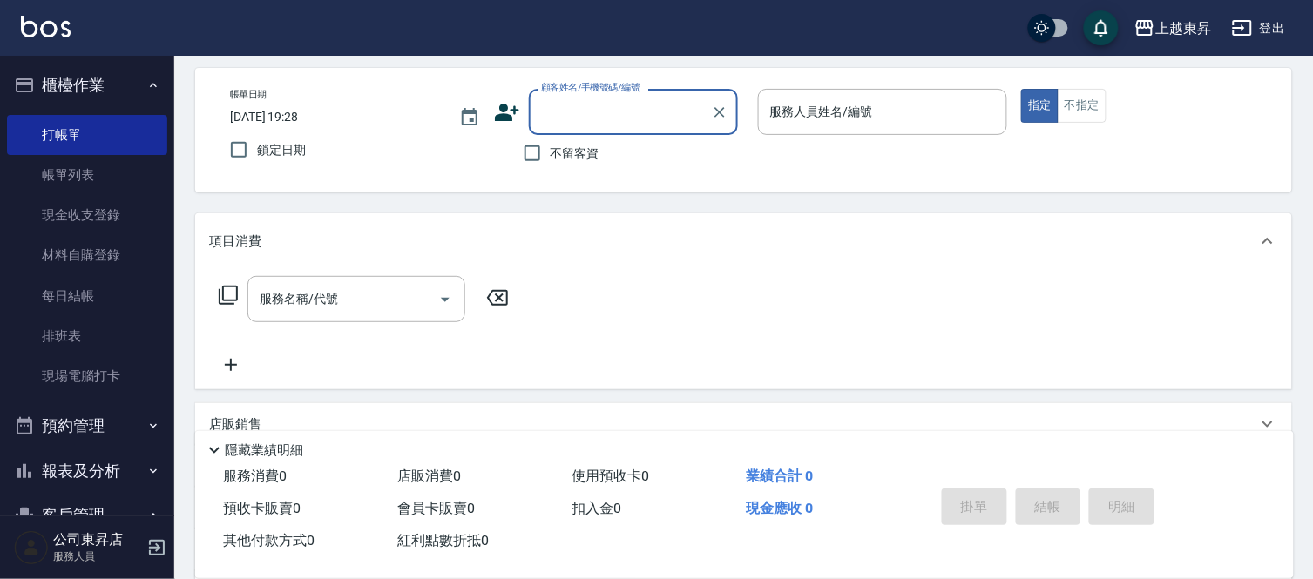
drag, startPoint x: 524, startPoint y: 154, endPoint x: 561, endPoint y: 150, distance: 36.8
click at [524, 154] on input "不留客資" at bounding box center [532, 153] width 37 height 37
checkbox input "true"
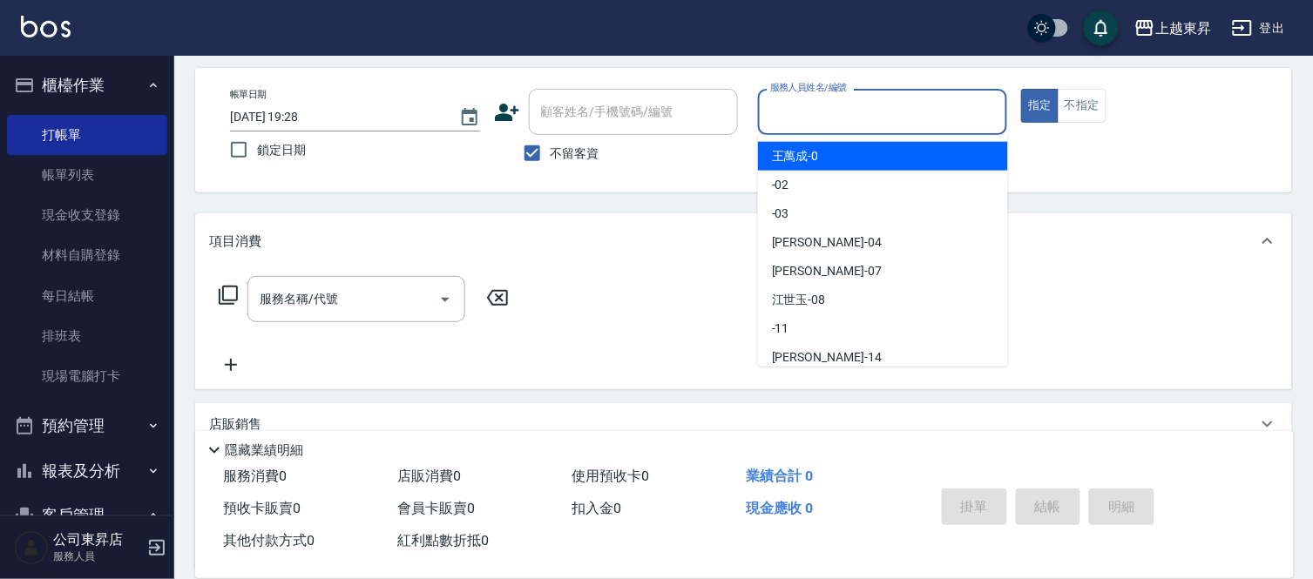
click at [820, 111] on input "服務人員姓名/編號" at bounding box center [883, 112] width 234 height 30
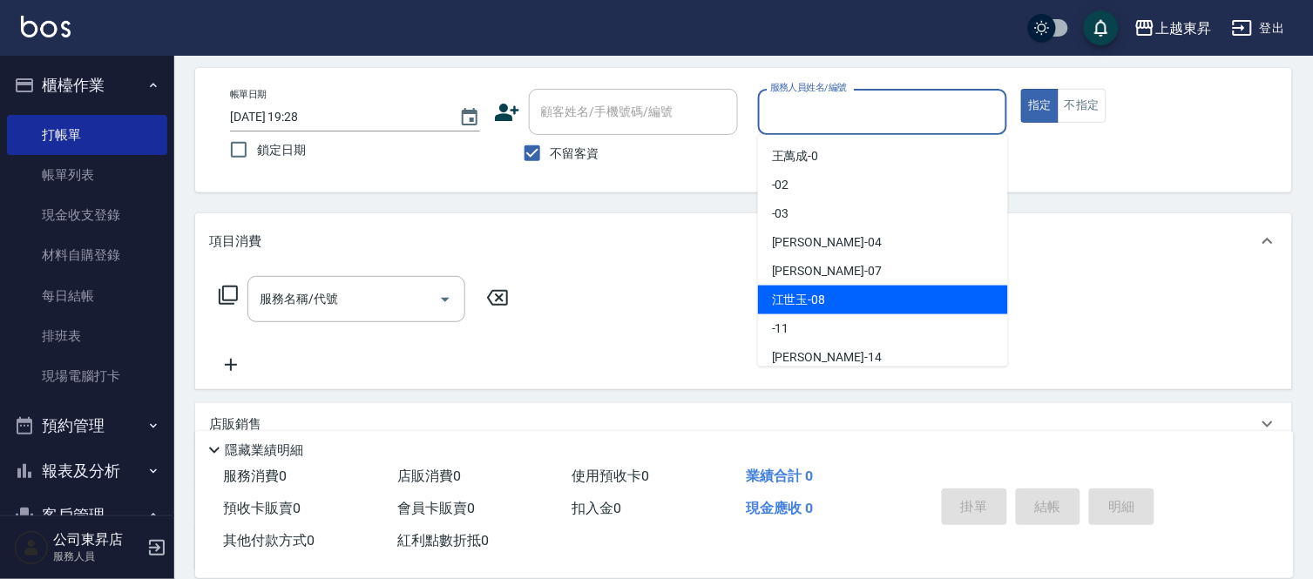
click at [797, 299] on span "[PERSON_NAME]-08" at bounding box center [799, 300] width 54 height 18
type input "[PERSON_NAME]-08"
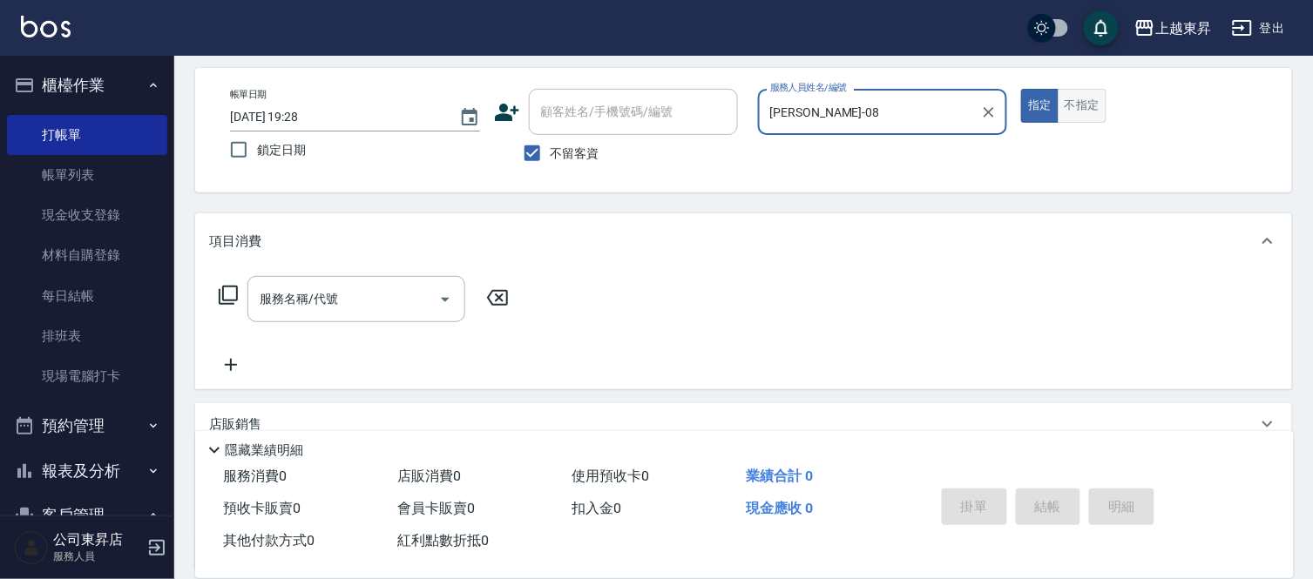
click at [1090, 115] on button "不指定" at bounding box center [1081, 106] width 49 height 34
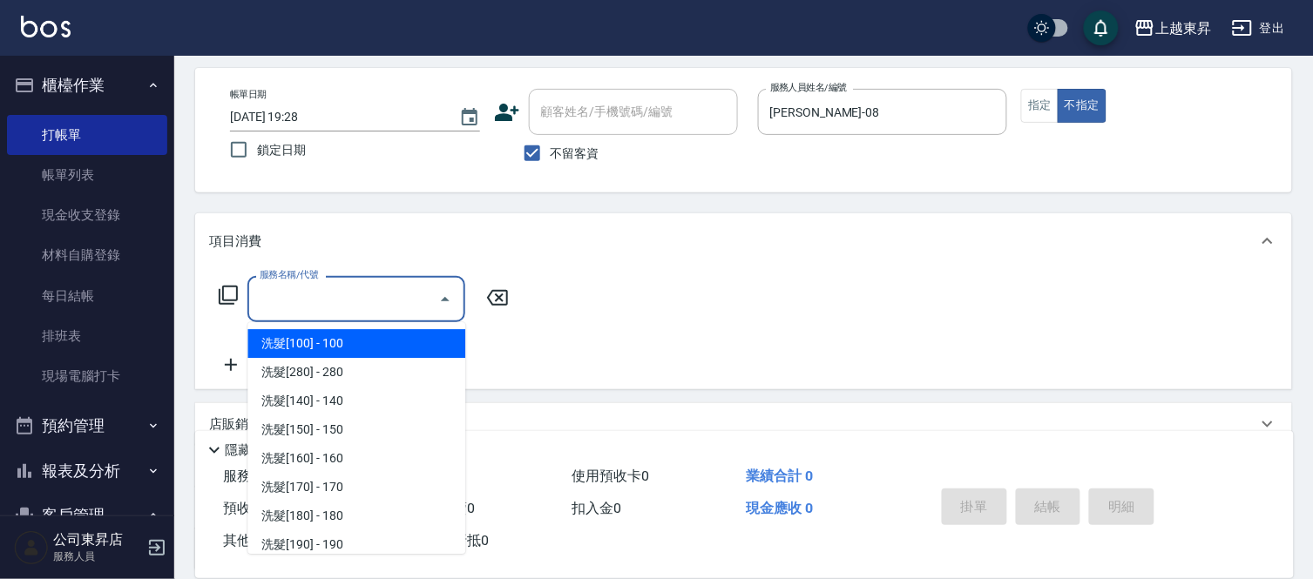
click at [395, 306] on input "服務名稱/代號" at bounding box center [343, 299] width 176 height 30
click at [318, 340] on span "洗髮[100] - 100" at bounding box center [356, 343] width 218 height 29
type input "洗髮[100](201)"
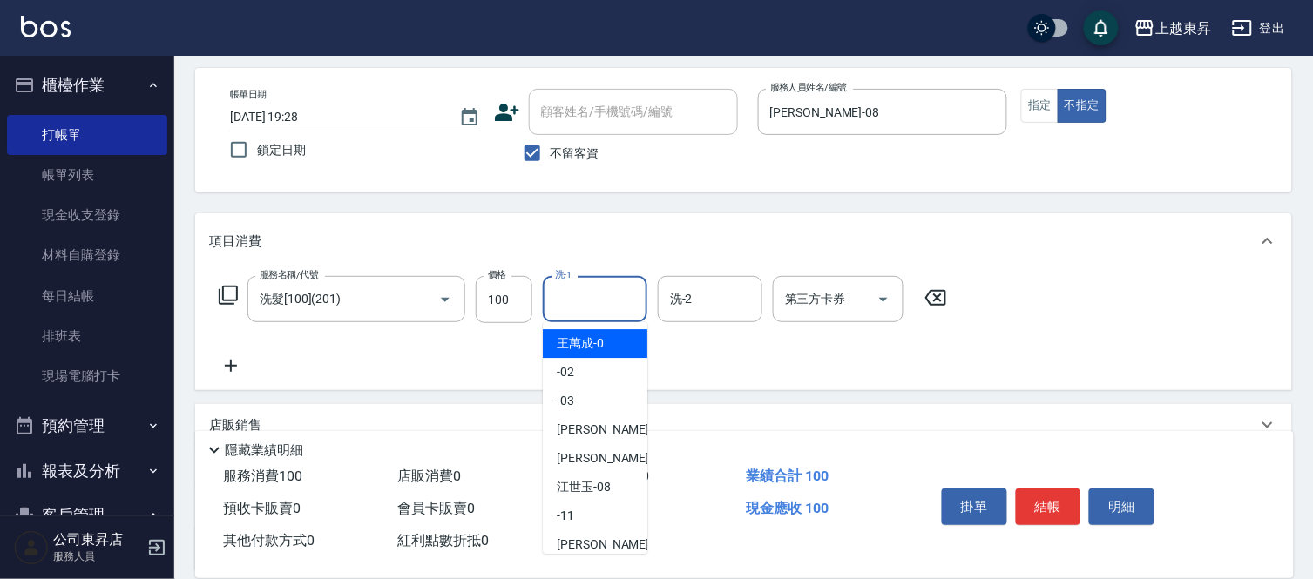
click at [604, 305] on input "洗-1" at bounding box center [594, 299] width 89 height 30
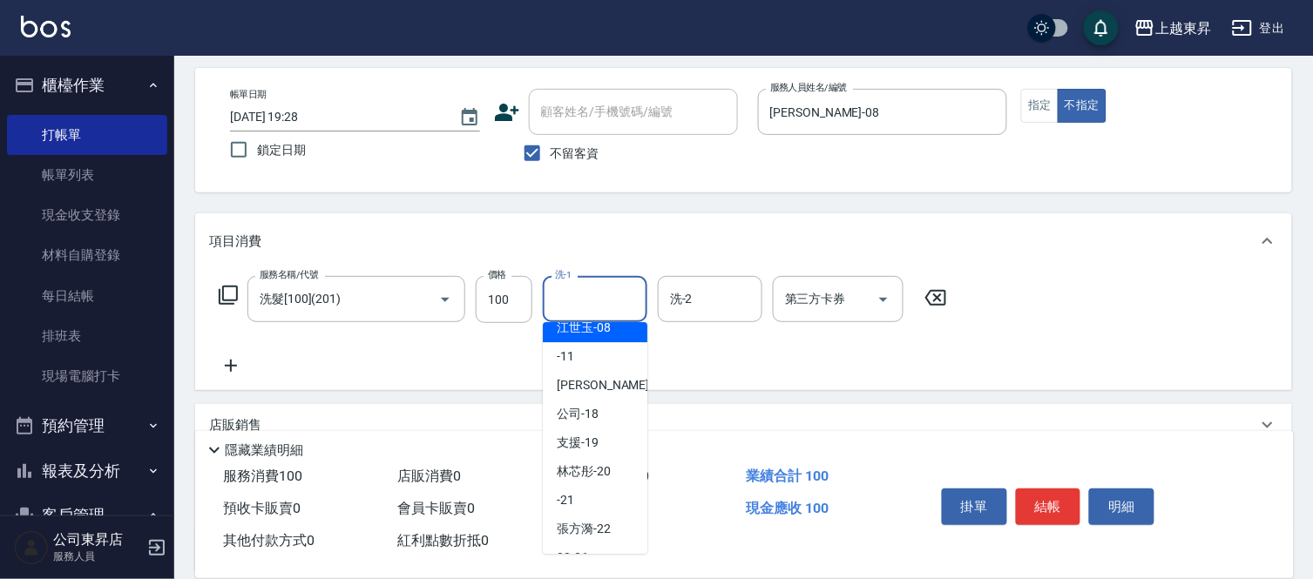
scroll to position [193, 0]
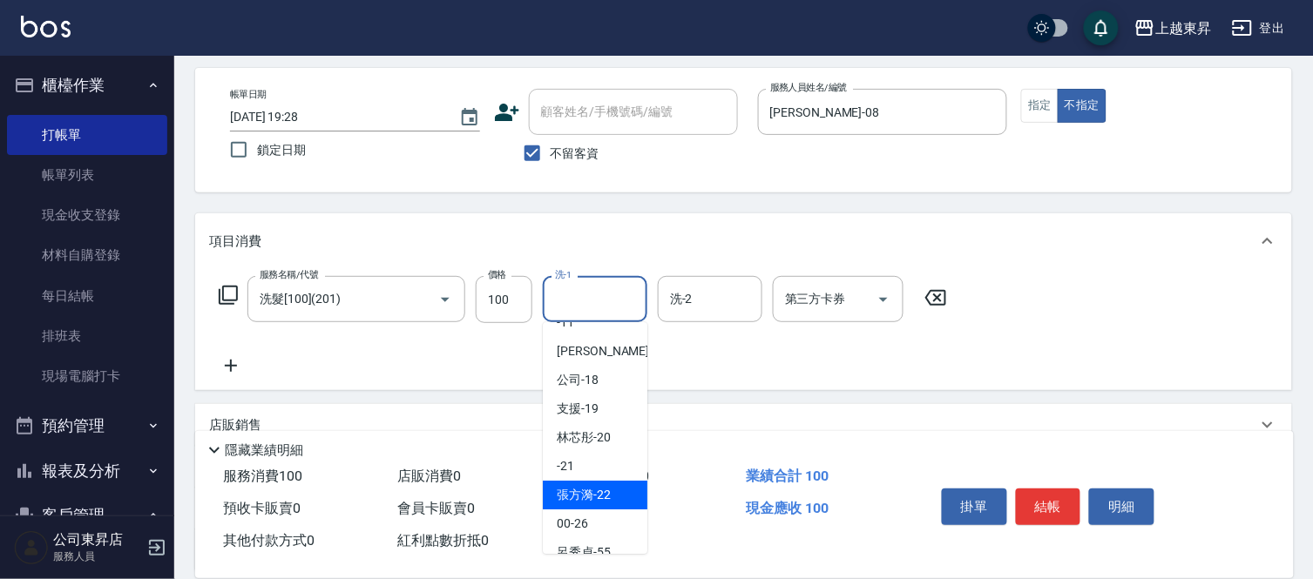
click at [592, 497] on span "張方漪 -22" at bounding box center [584, 495] width 54 height 18
type input "張方漪-22"
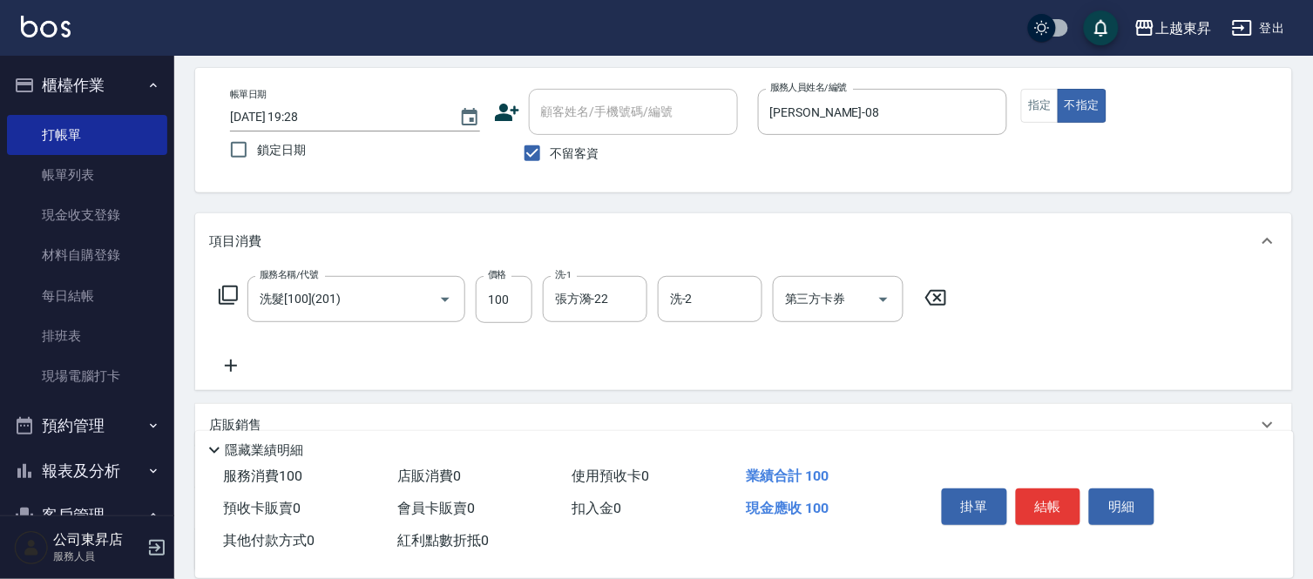
click at [233, 368] on icon at bounding box center [231, 365] width 44 height 21
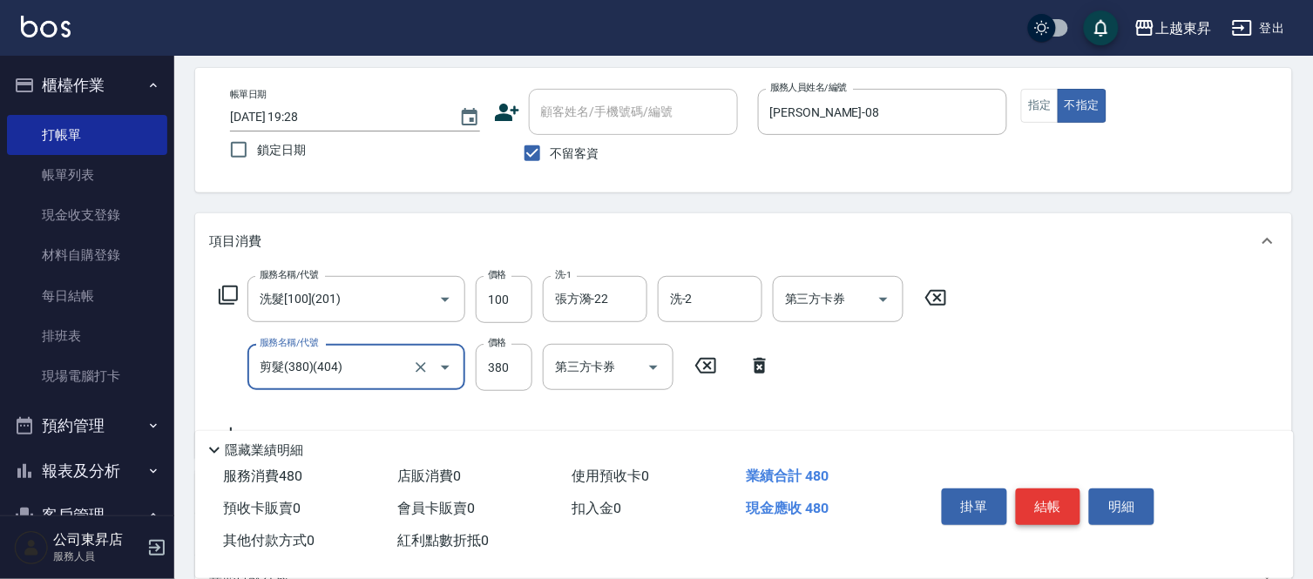
type input "剪髮(380)(404)"
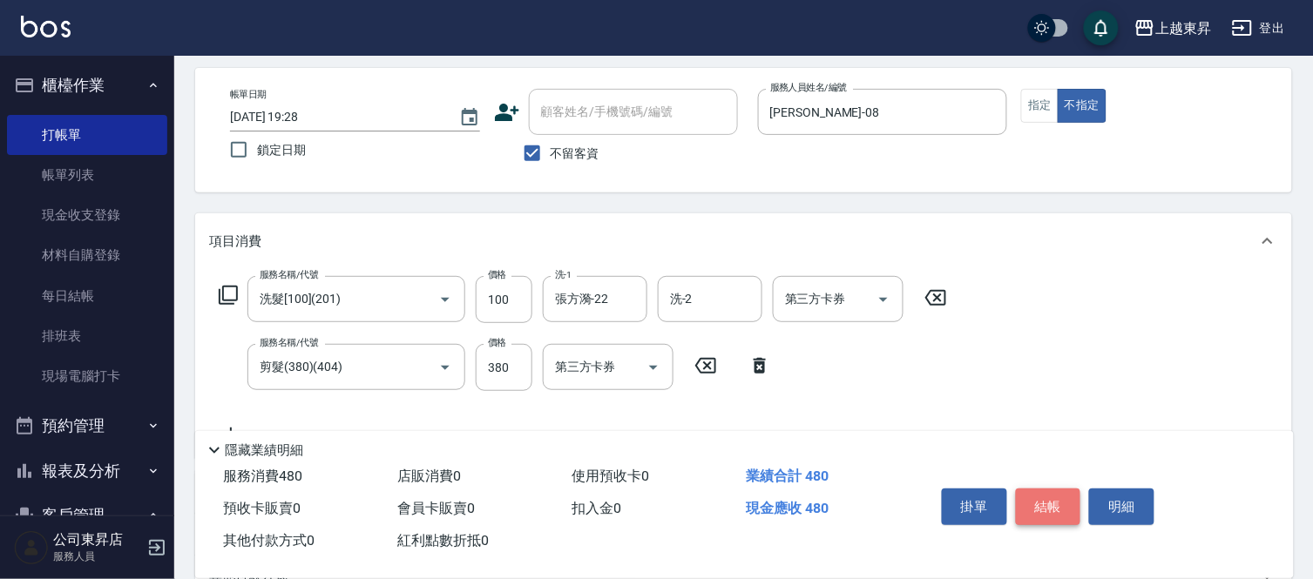
click at [1026, 489] on button "結帳" at bounding box center [1048, 507] width 65 height 37
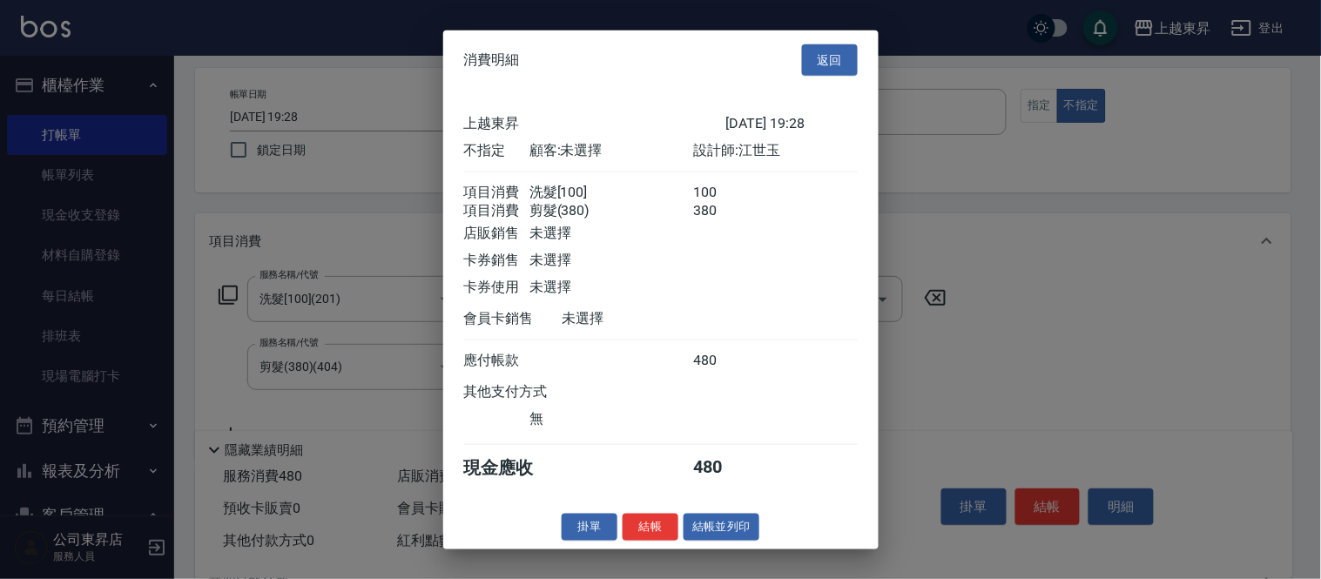
click at [699, 533] on button "結帳並列印" at bounding box center [722, 527] width 76 height 27
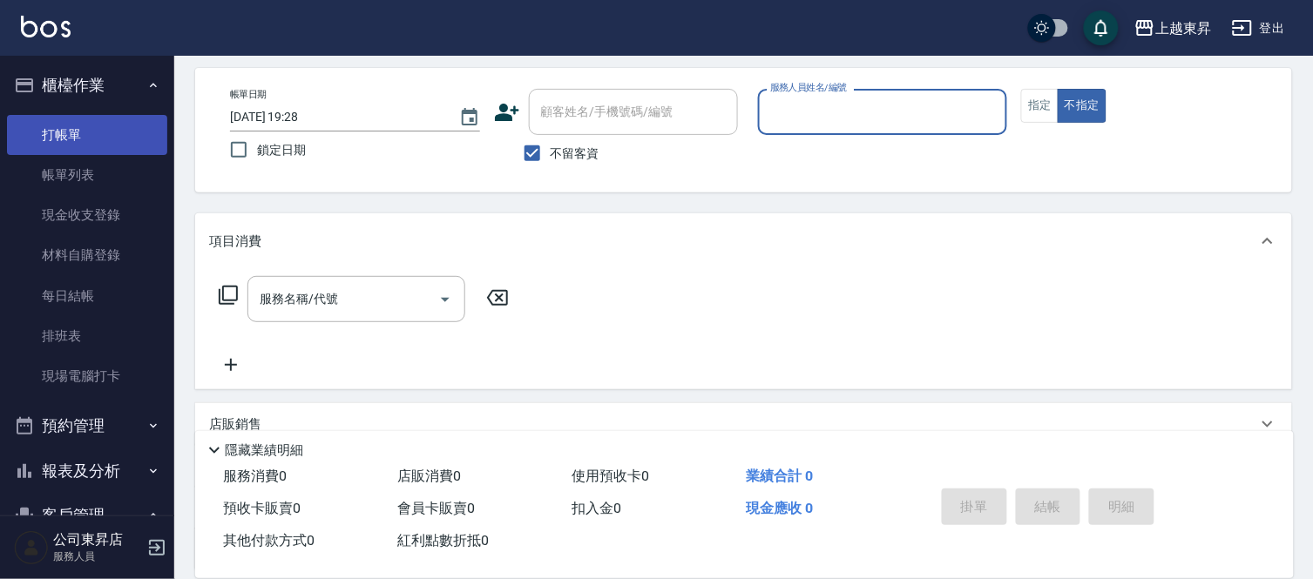
drag, startPoint x: 99, startPoint y: 185, endPoint x: 66, endPoint y: 114, distance: 77.9
click at [99, 185] on link "帳單列表" at bounding box center [87, 175] width 160 height 40
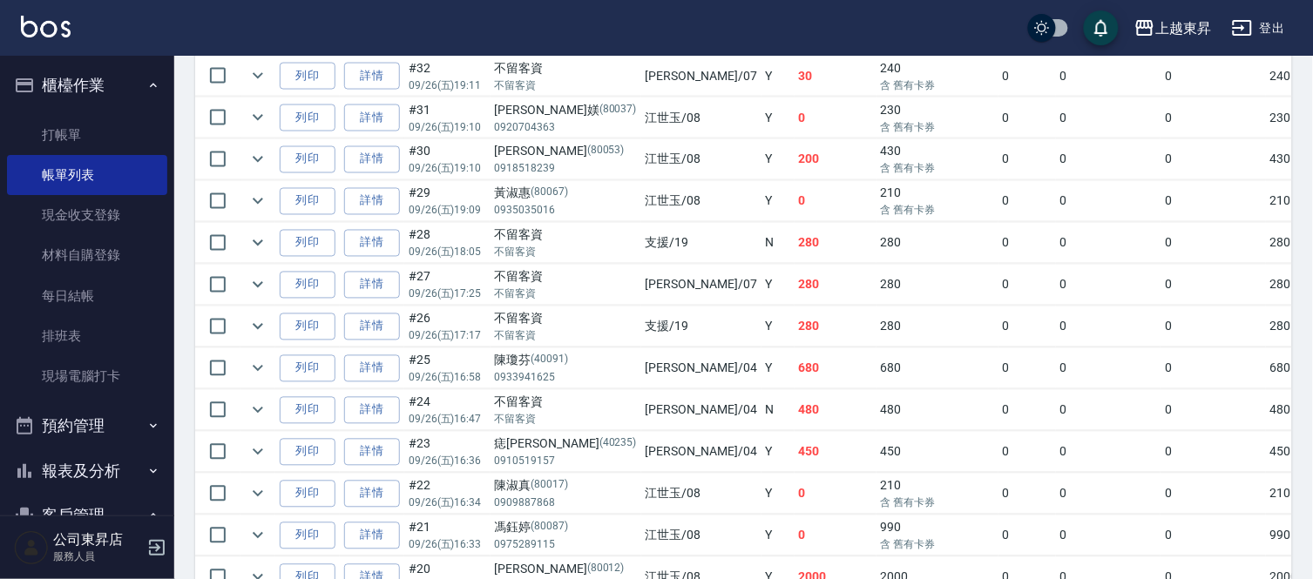
scroll to position [677, 0]
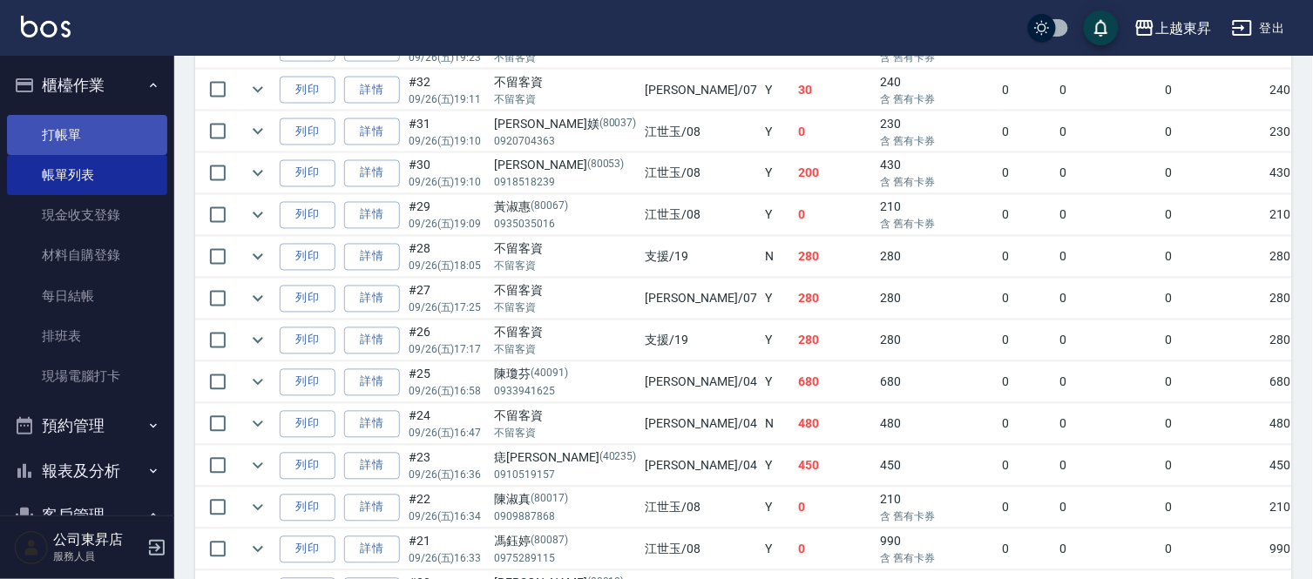
click at [74, 134] on link "打帳單" at bounding box center [87, 135] width 160 height 40
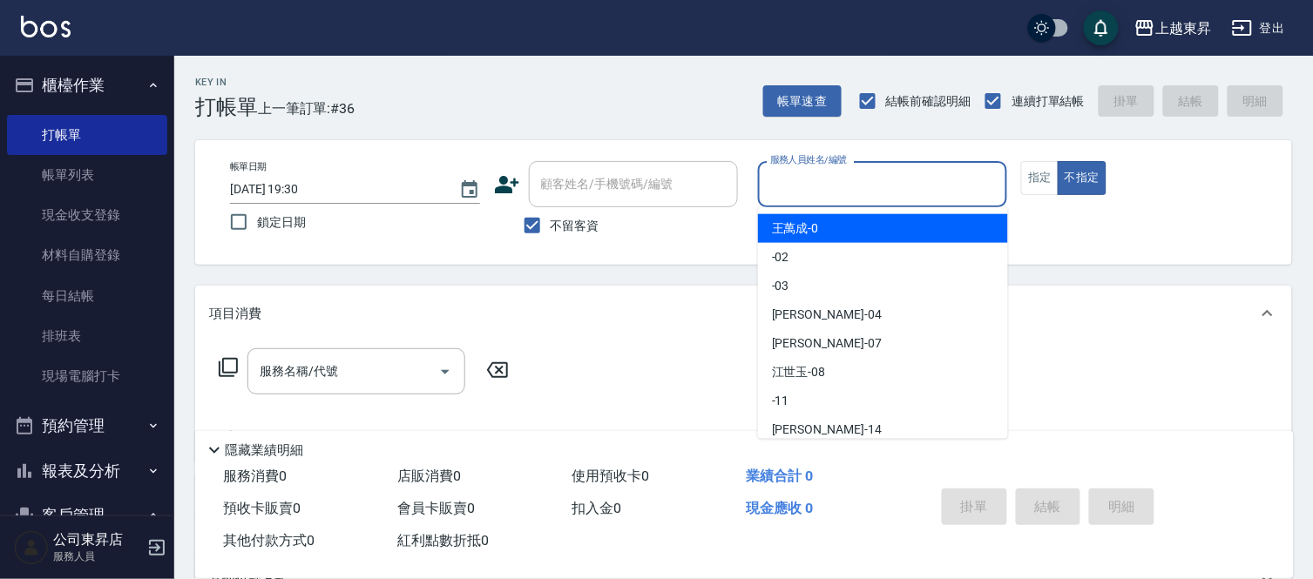
click at [798, 180] on input "服務人員姓名/編號" at bounding box center [883, 184] width 234 height 30
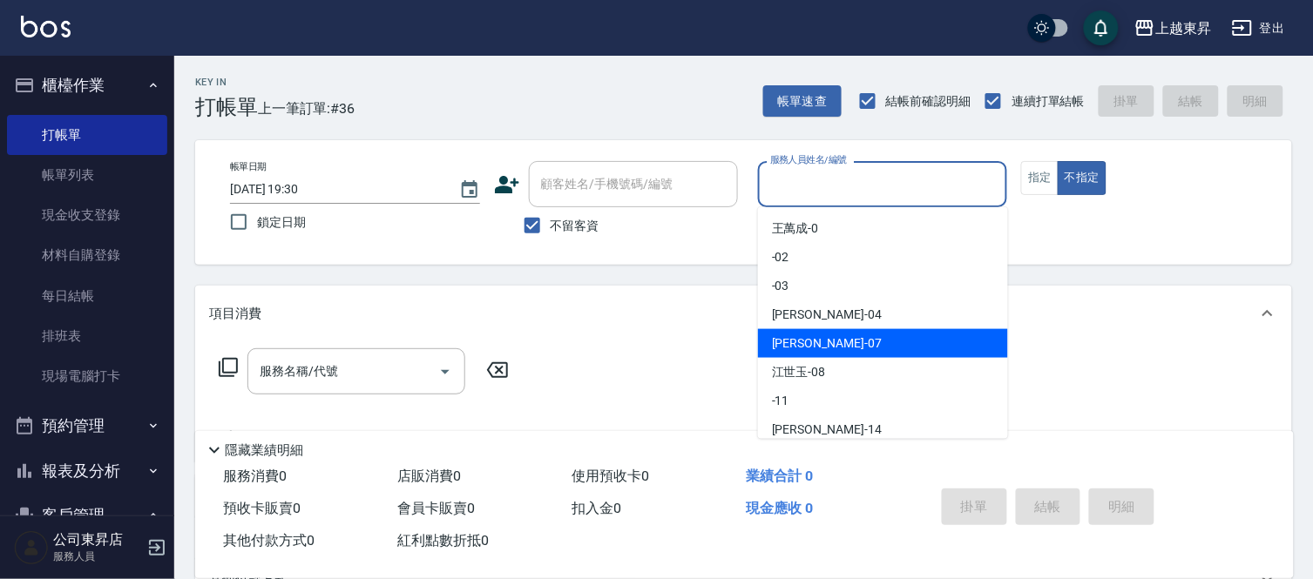
click at [781, 335] on span "[PERSON_NAME] -07" at bounding box center [827, 343] width 110 height 18
type input "[PERSON_NAME]-07"
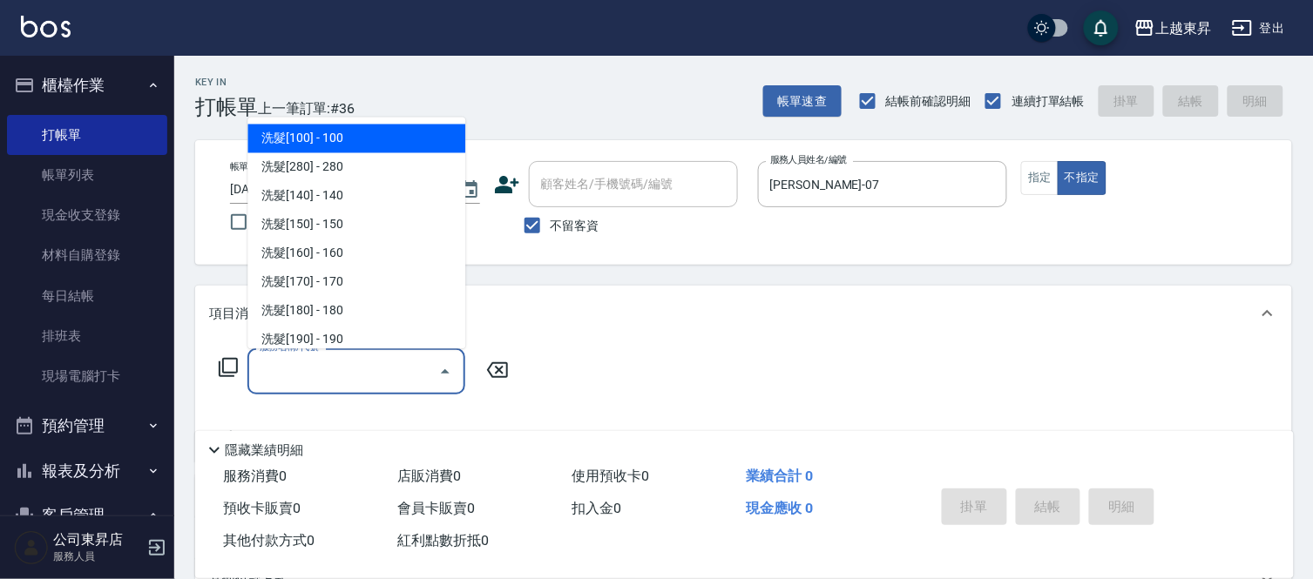
click at [341, 362] on input "服務名稱/代號" at bounding box center [343, 371] width 176 height 30
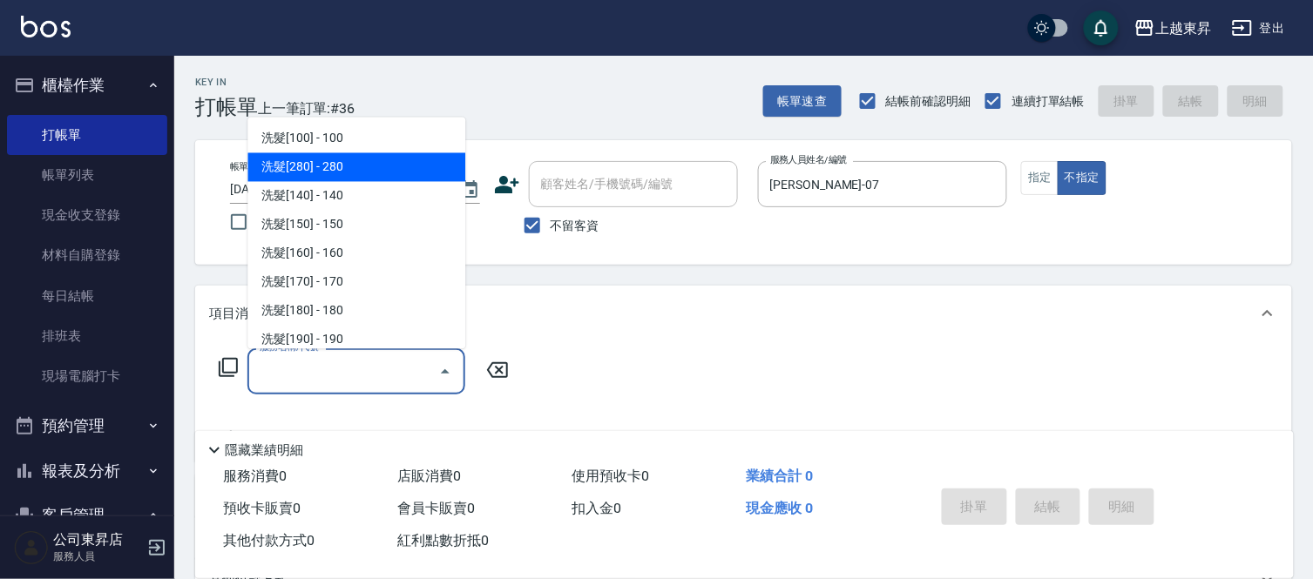
click at [384, 161] on span "洗髮[280] - 280" at bounding box center [356, 167] width 218 height 29
type input "洗髮[280](202)"
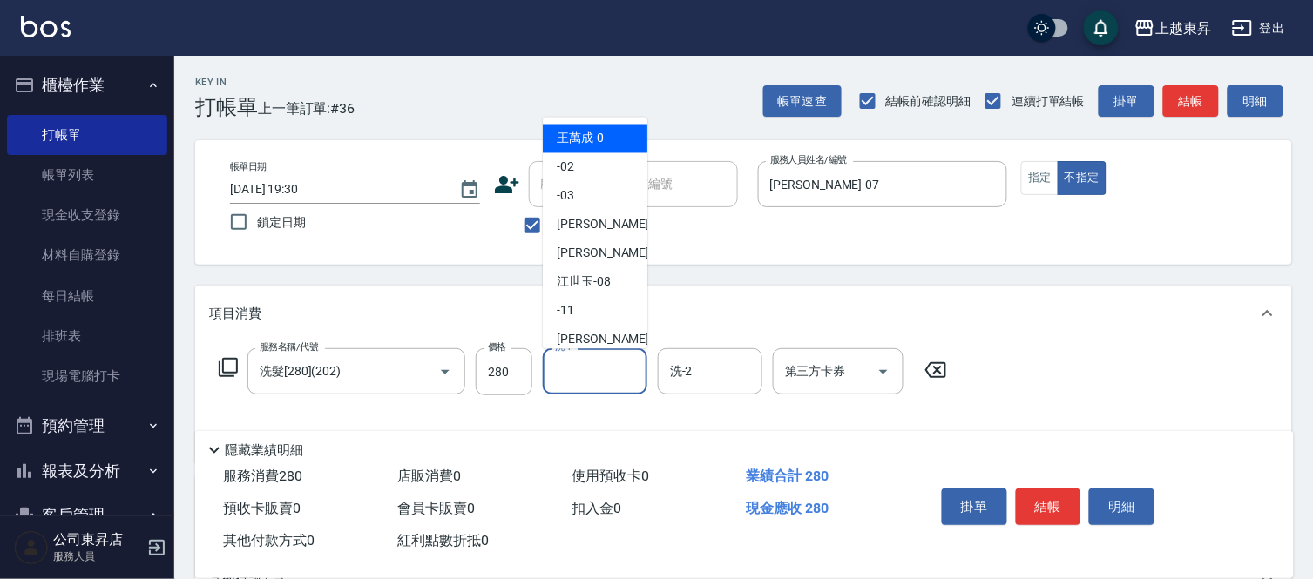
click at [585, 372] on input "洗-1" at bounding box center [594, 371] width 89 height 30
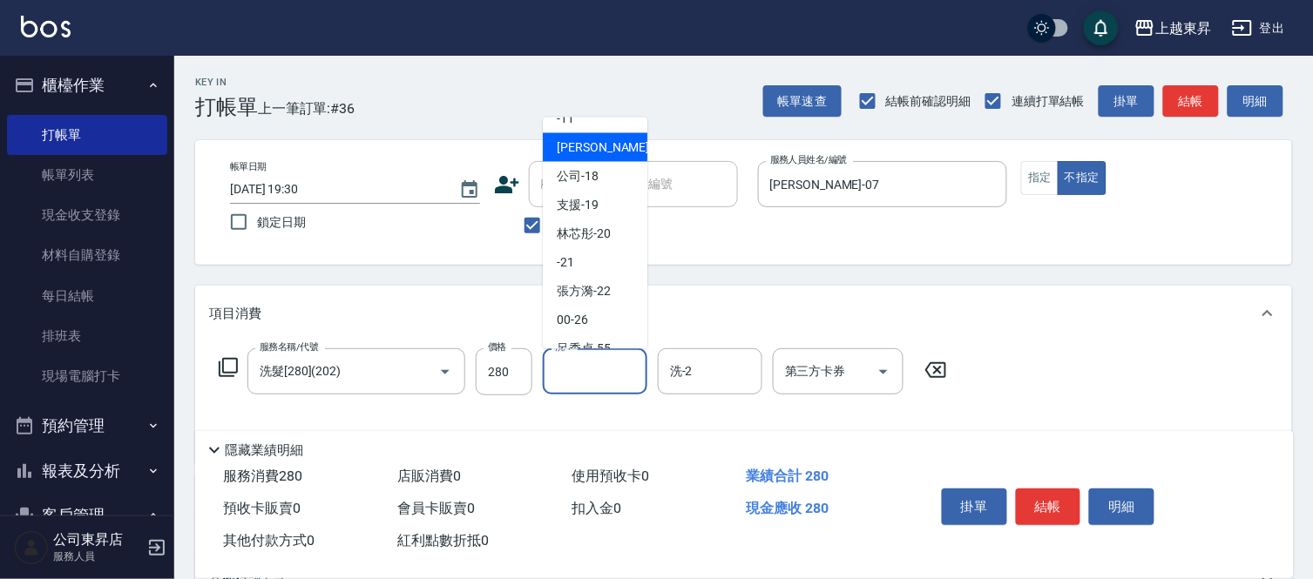
scroll to position [193, 0]
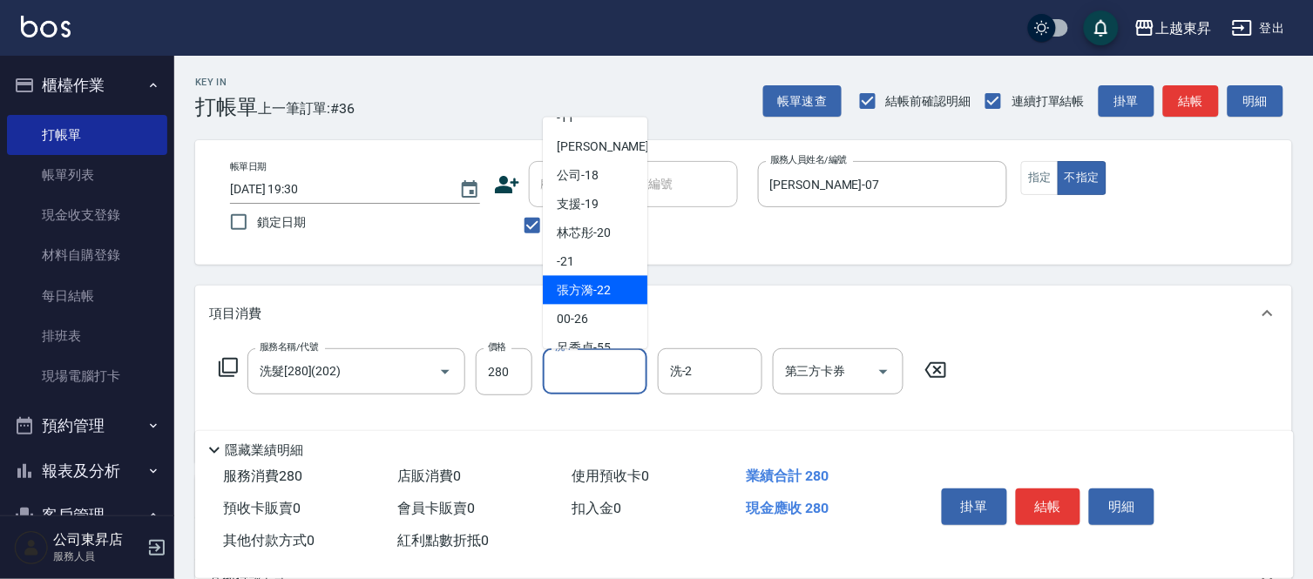
click at [594, 290] on span "張方漪 -22" at bounding box center [584, 290] width 54 height 18
type input "張方漪-22"
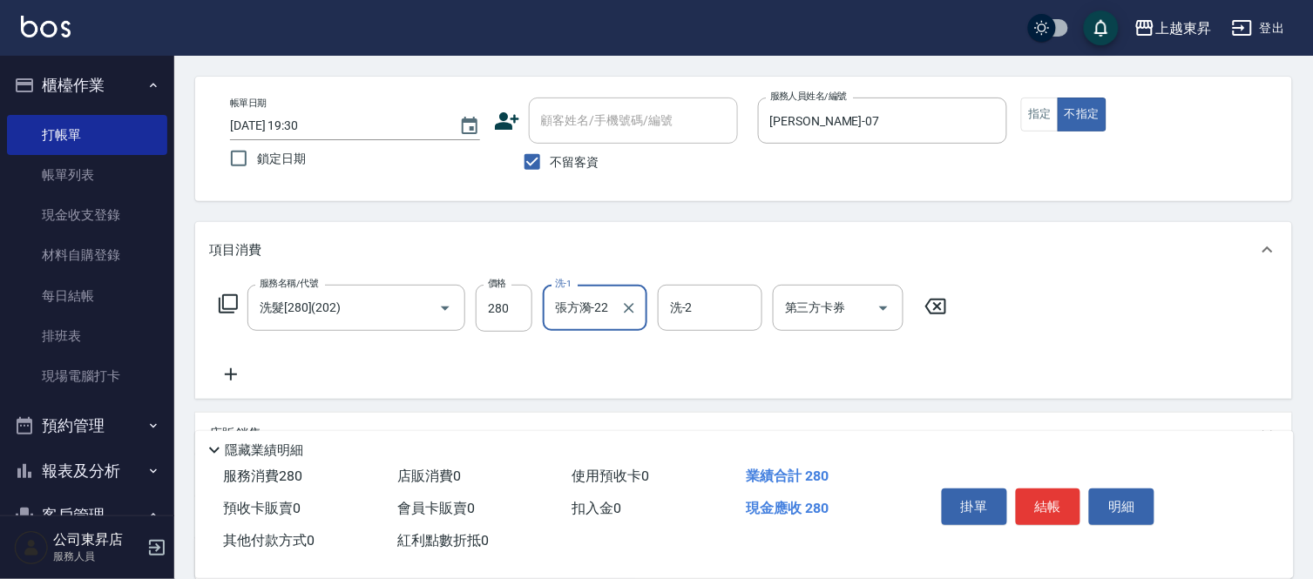
scroll to position [97, 0]
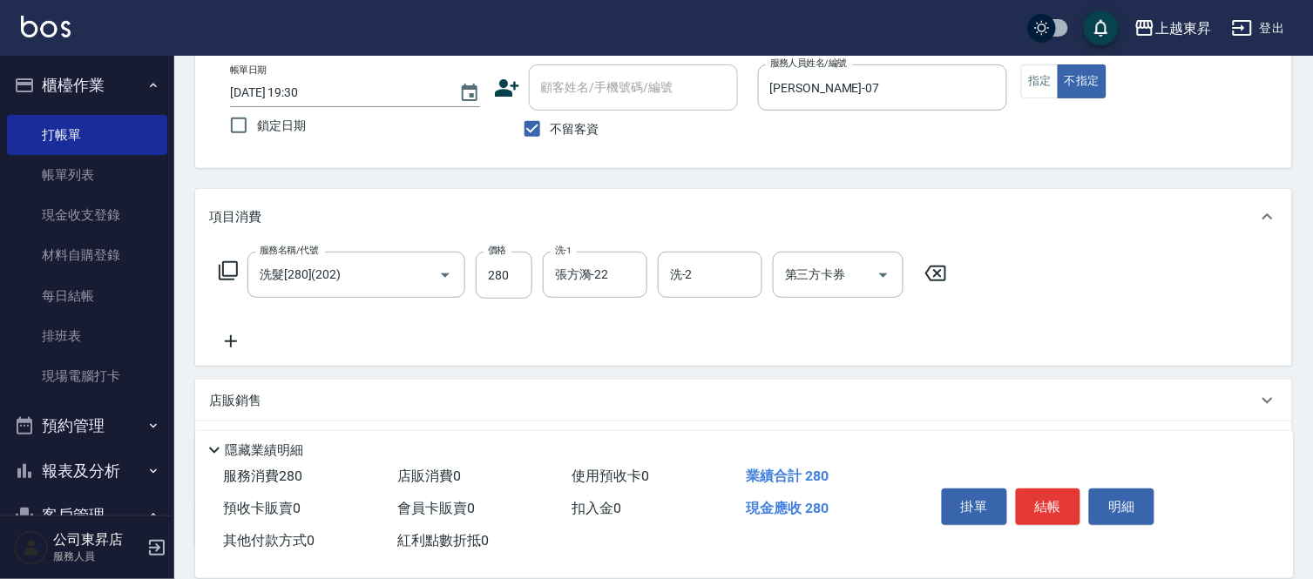
click at [226, 334] on icon at bounding box center [231, 341] width 44 height 21
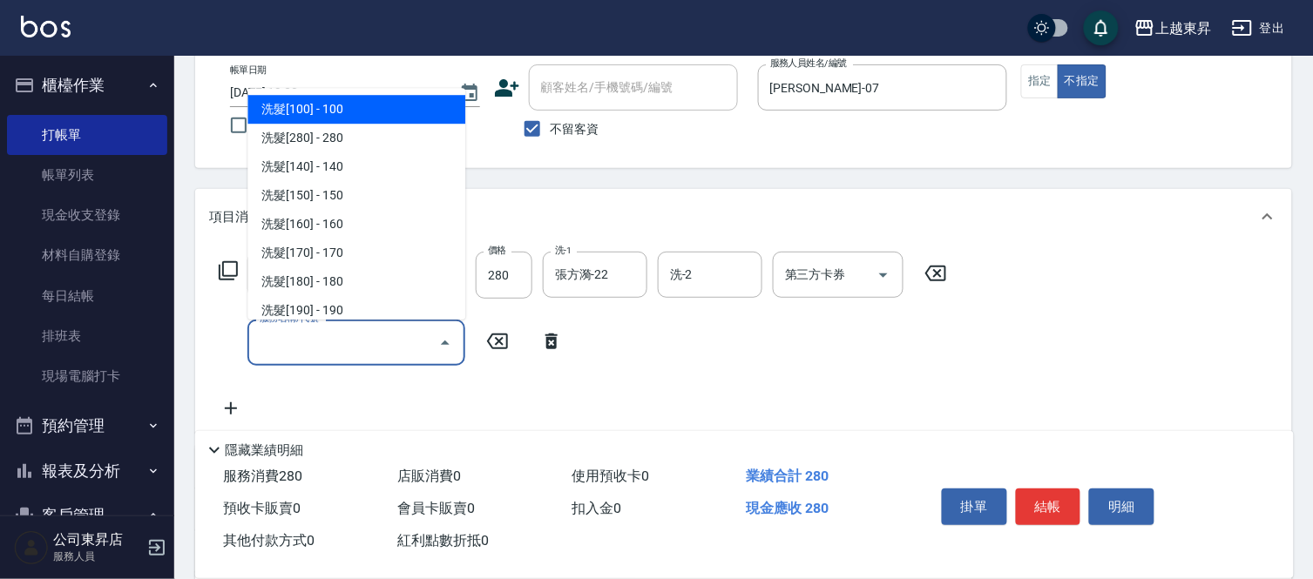
click at [290, 342] on input "服務名稱/代號" at bounding box center [343, 343] width 176 height 30
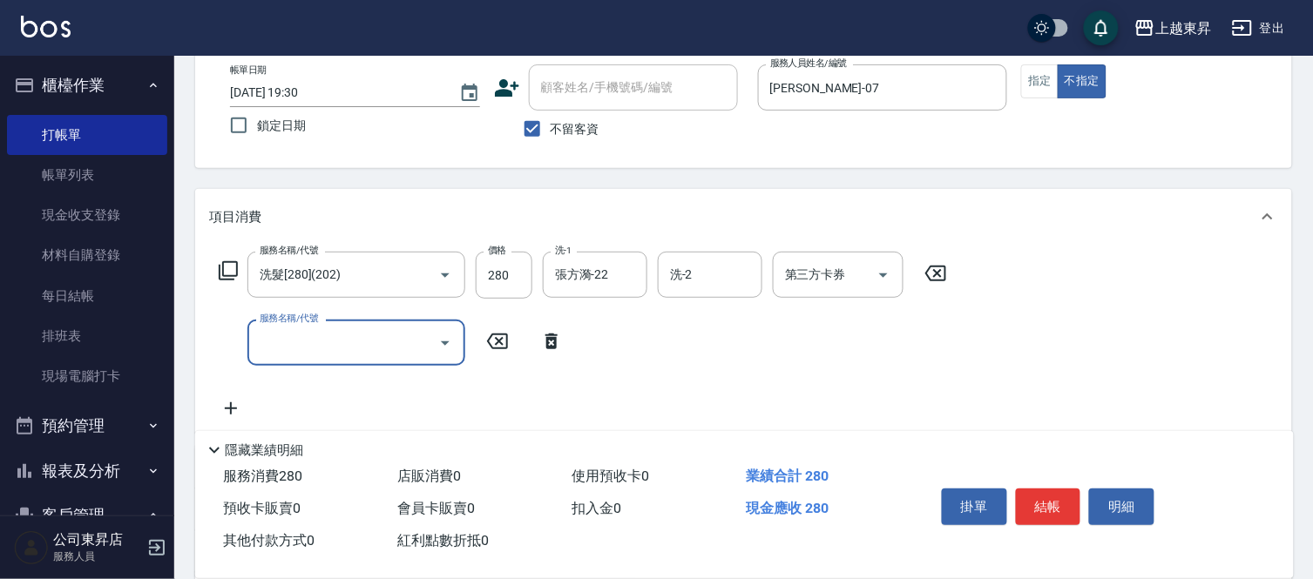
click at [290, 342] on input "服務名稱/代號" at bounding box center [343, 343] width 176 height 30
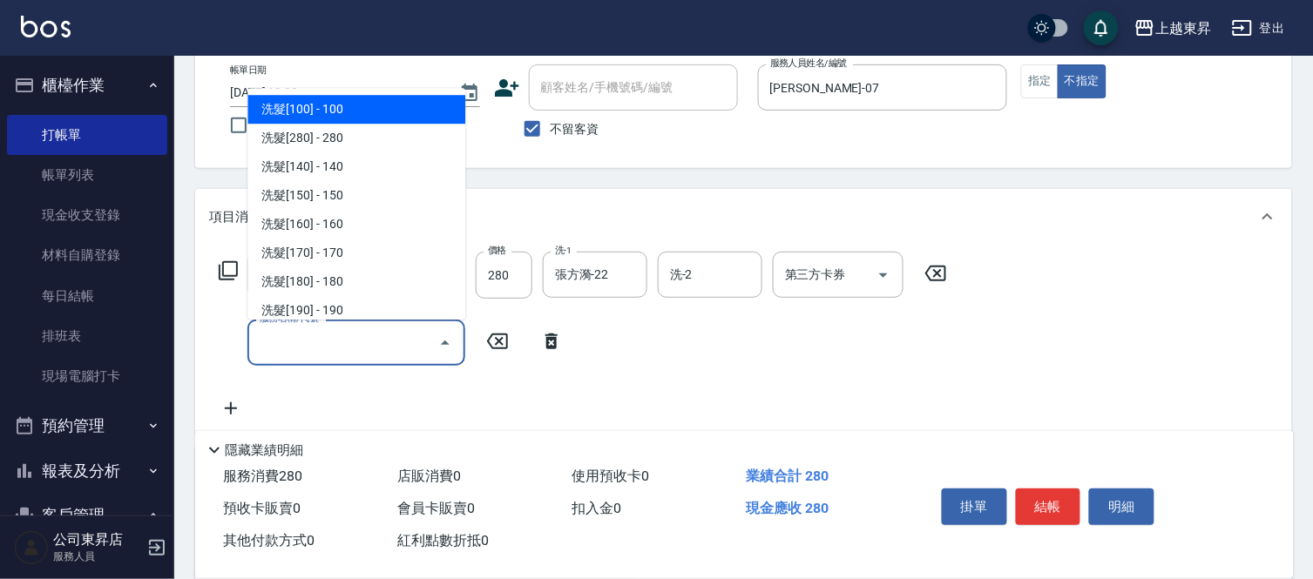
click at [290, 342] on input "服務名稱/代號" at bounding box center [343, 343] width 176 height 30
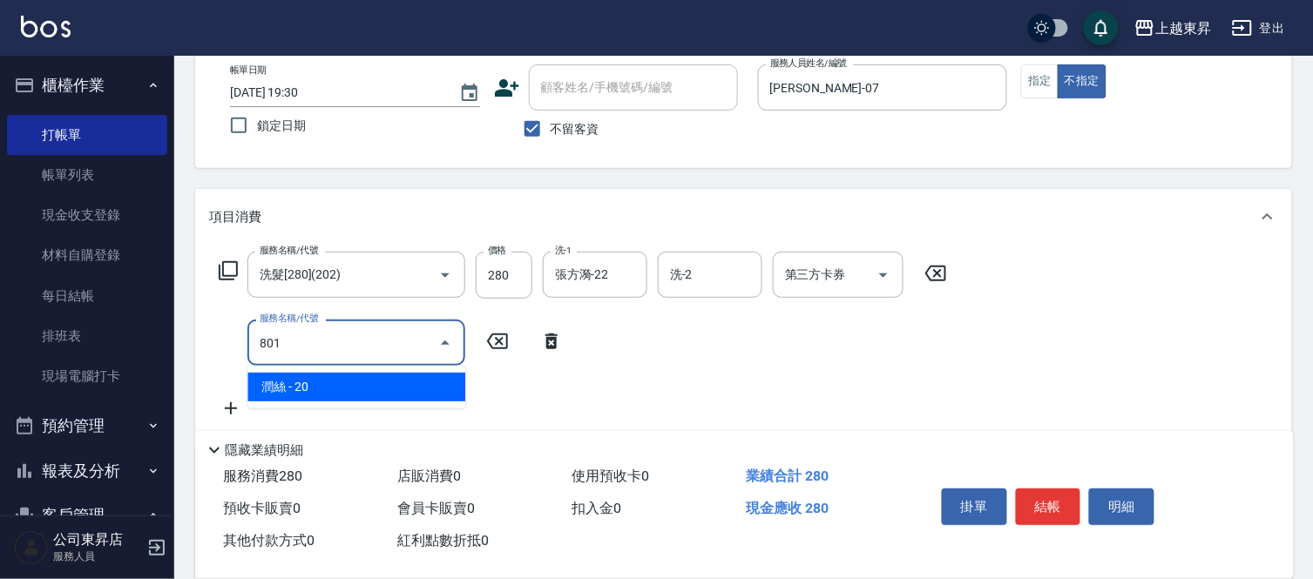
click at [424, 388] on span "潤絲 - 20" at bounding box center [356, 387] width 218 height 29
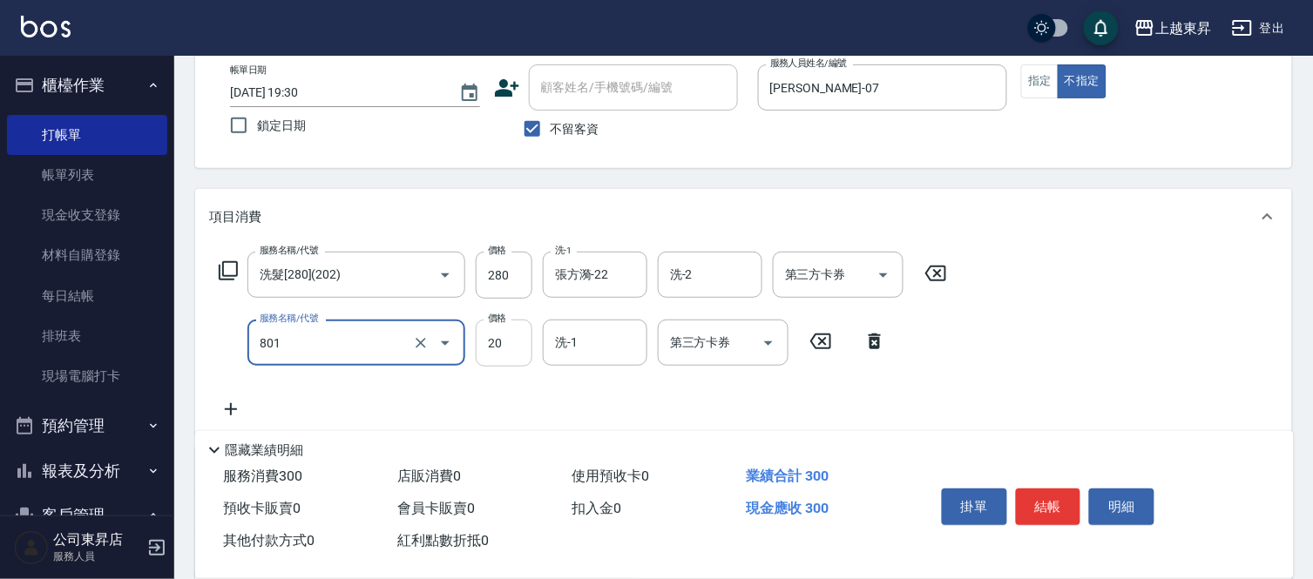
type input "潤絲(801)"
click at [490, 343] on input "20" at bounding box center [504, 343] width 57 height 47
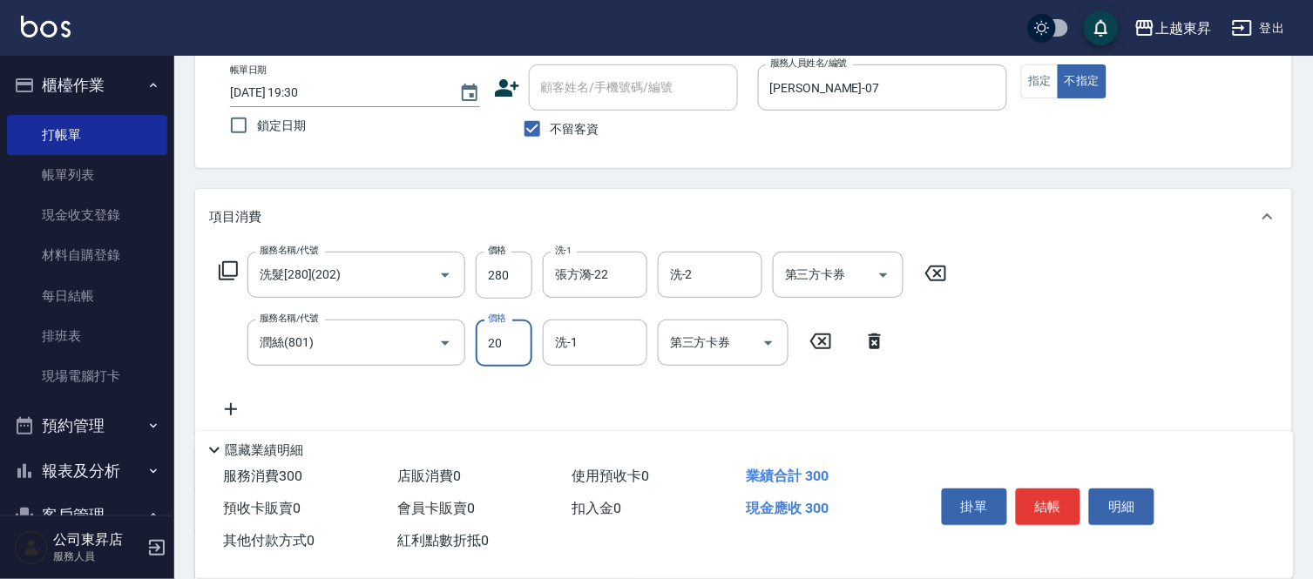
click at [490, 341] on input "20" at bounding box center [504, 343] width 57 height 47
type input "30"
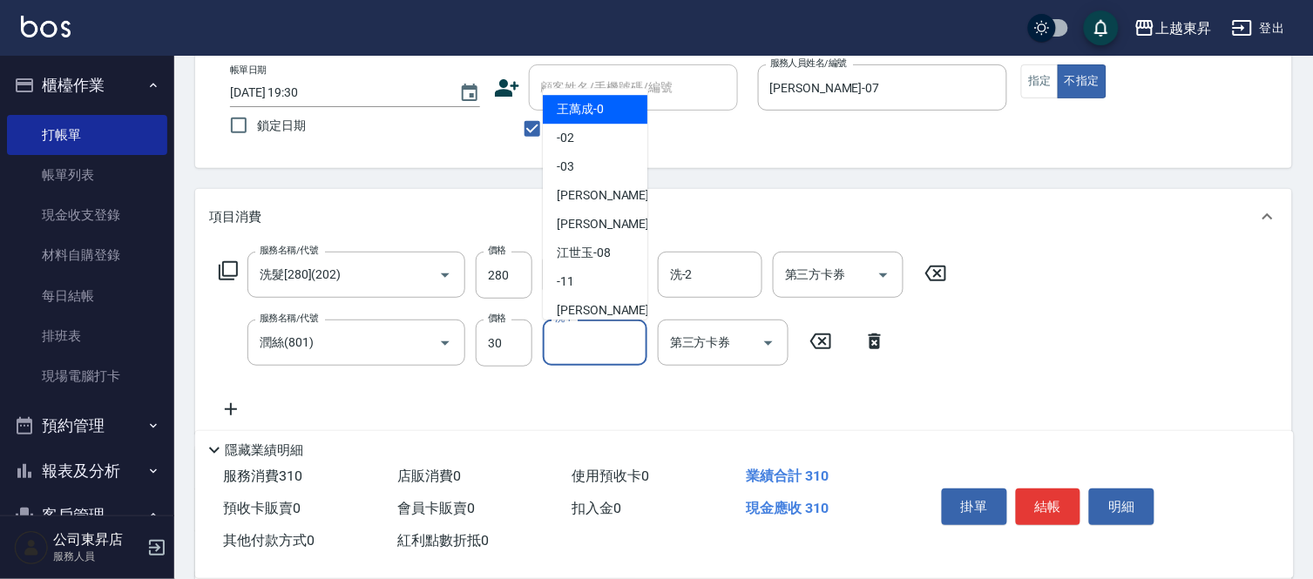
click at [593, 341] on input "洗-1" at bounding box center [594, 343] width 89 height 30
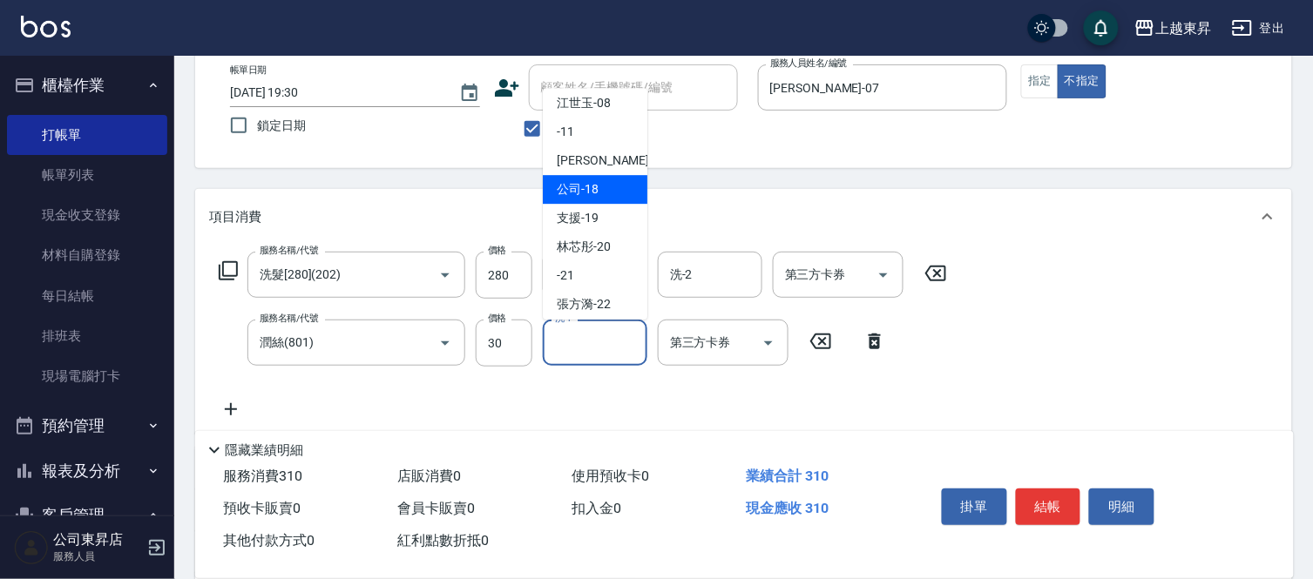
scroll to position [193, 0]
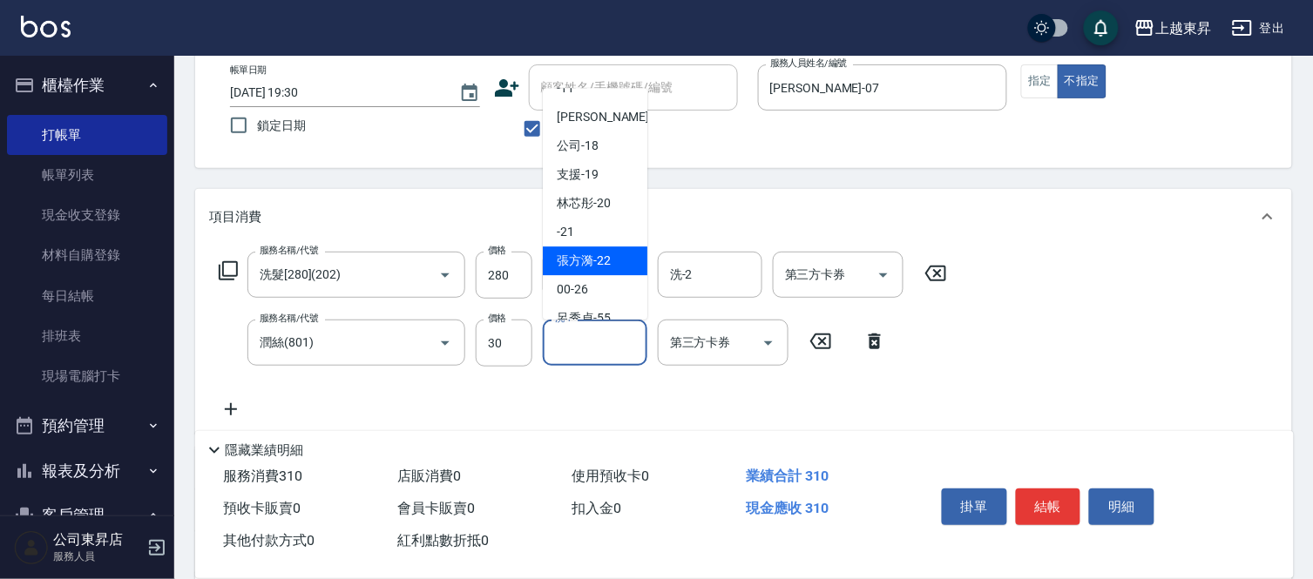
click at [584, 251] on div "張方漪 -22" at bounding box center [595, 261] width 105 height 29
type input "張方漪-22"
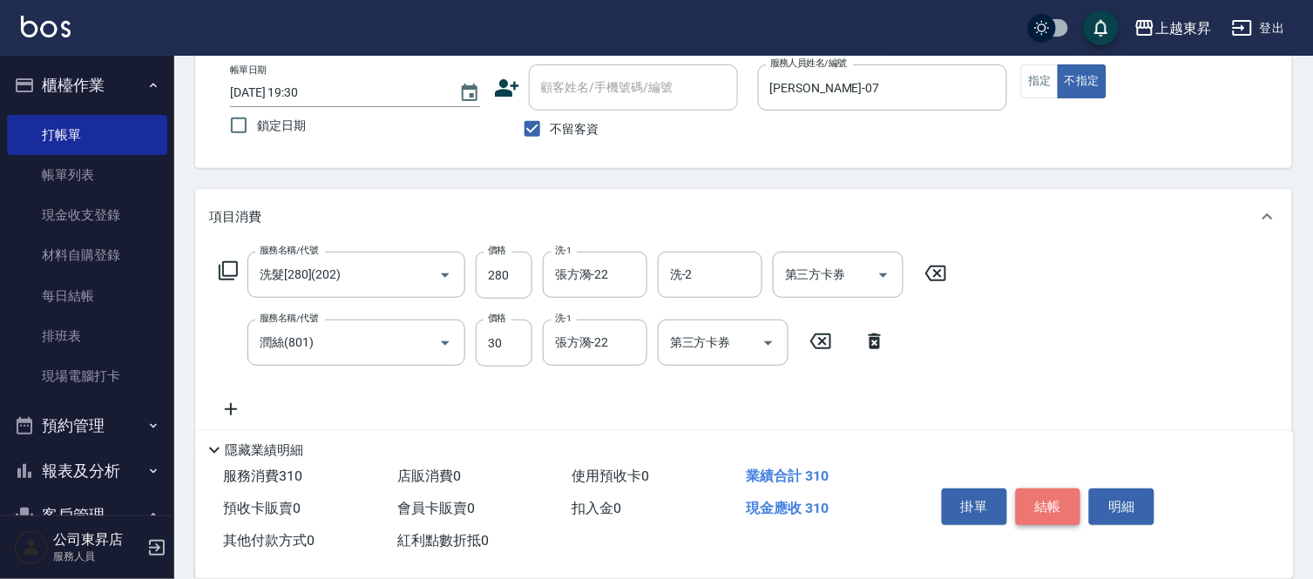
click at [1054, 490] on button "結帳" at bounding box center [1048, 507] width 65 height 37
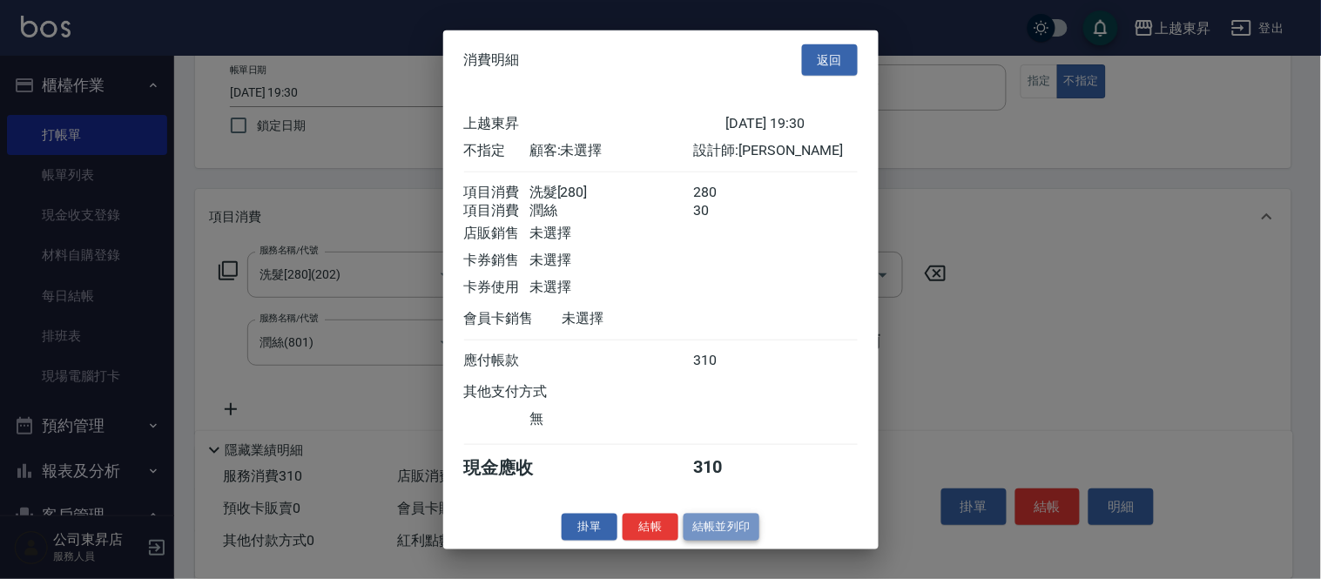
click at [724, 530] on button "結帳並列印" at bounding box center [722, 527] width 76 height 27
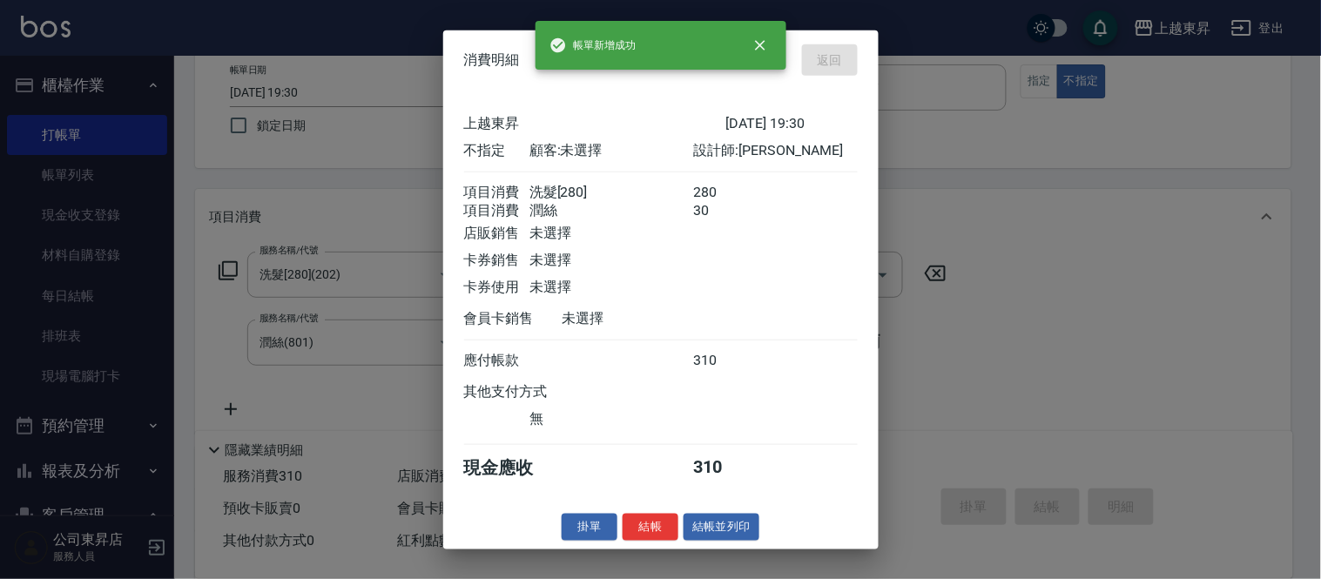
type input "[DATE] 19:39"
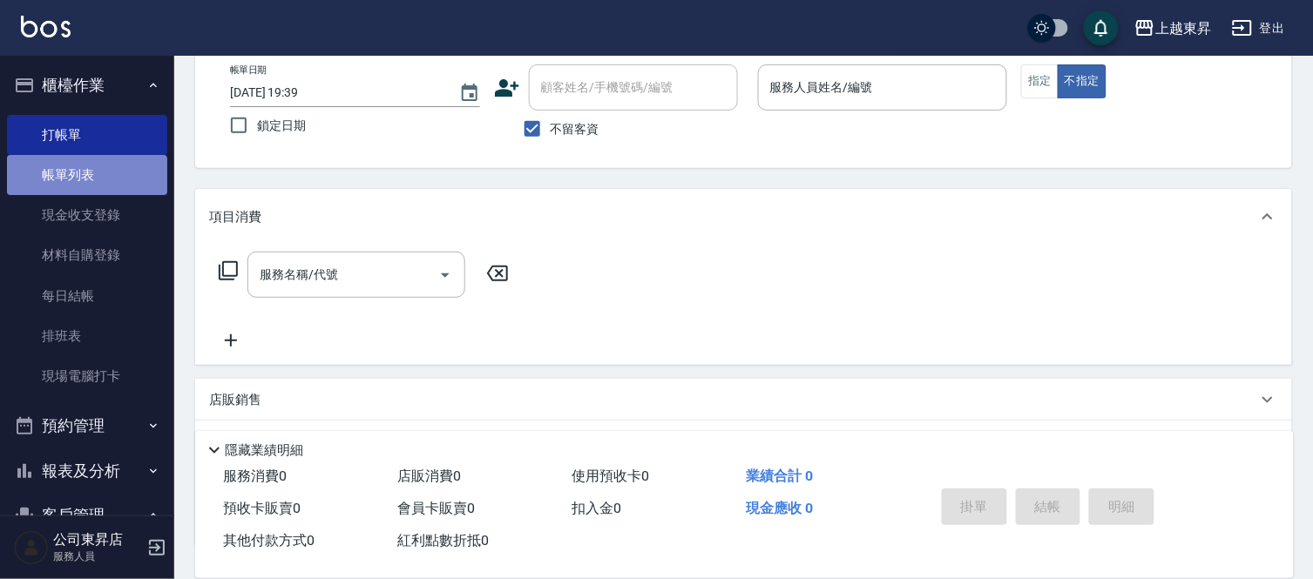
click at [89, 174] on link "帳單列表" at bounding box center [87, 175] width 160 height 40
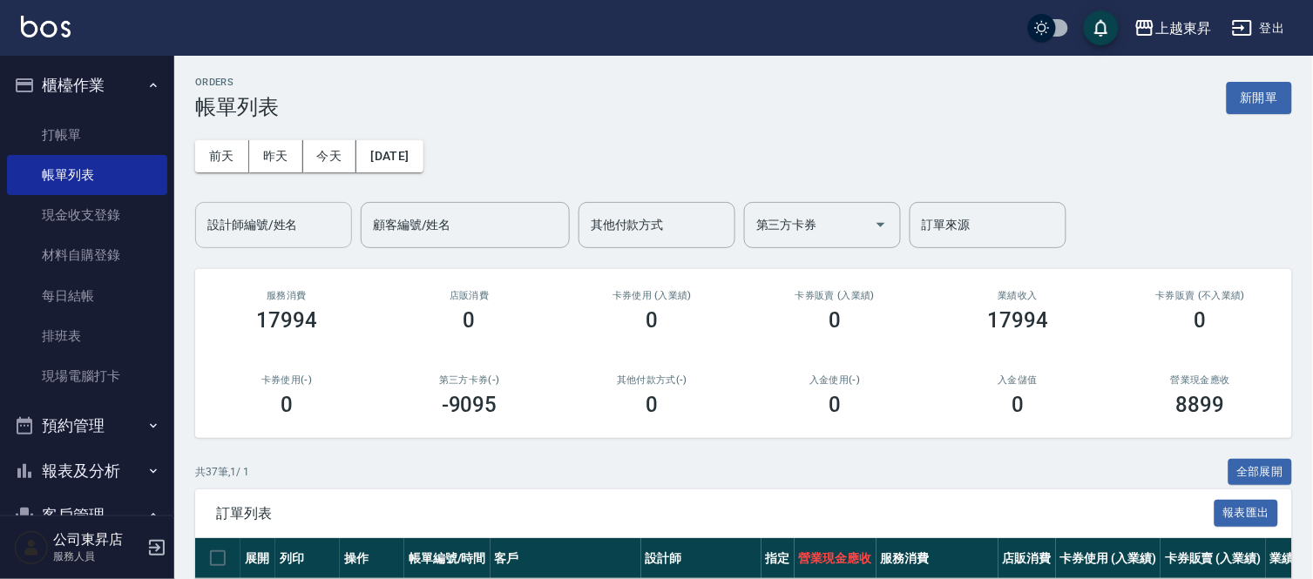
click at [241, 219] on input "設計師編號/姓名" at bounding box center [273, 225] width 141 height 30
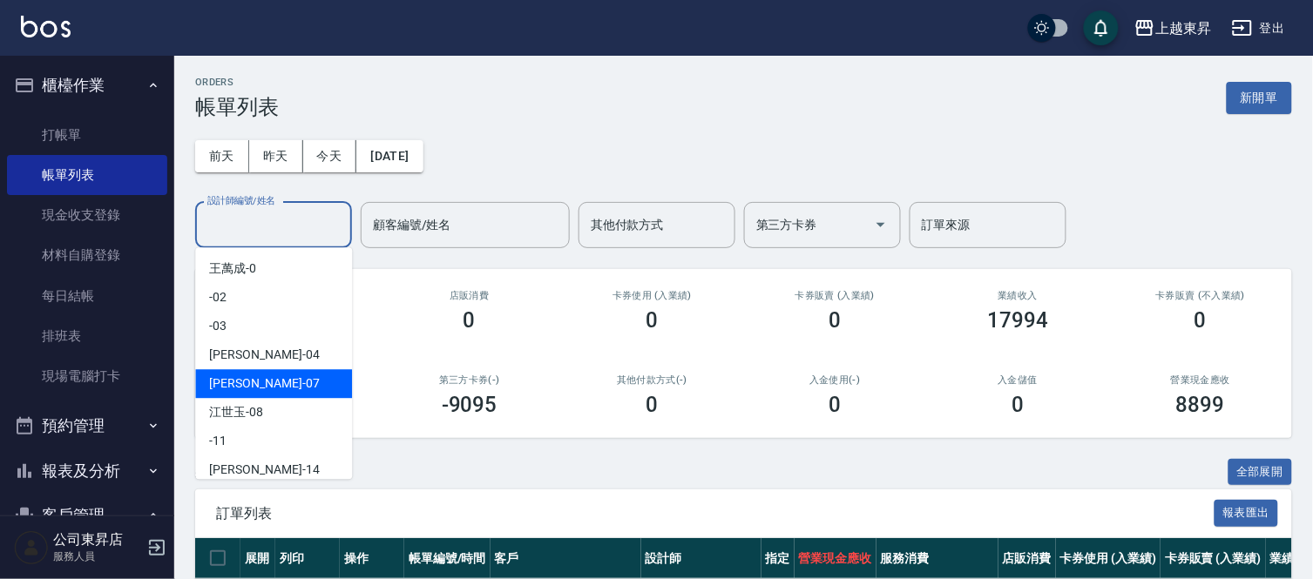
click at [256, 379] on div "[PERSON_NAME] -07" at bounding box center [273, 383] width 157 height 29
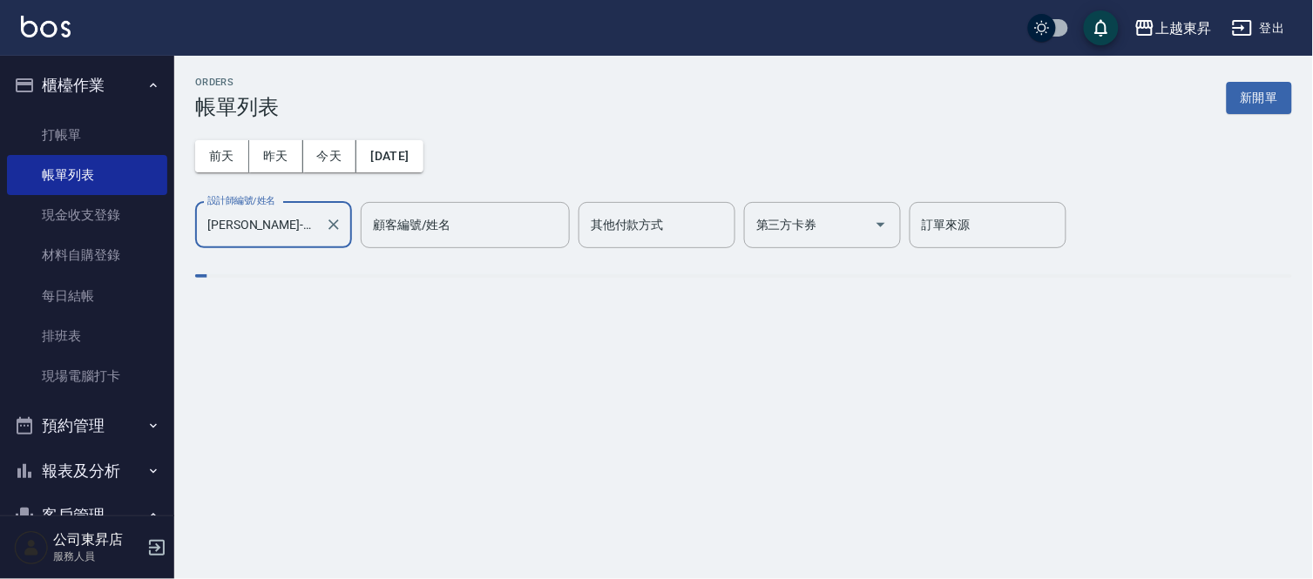
type input "[PERSON_NAME]-07"
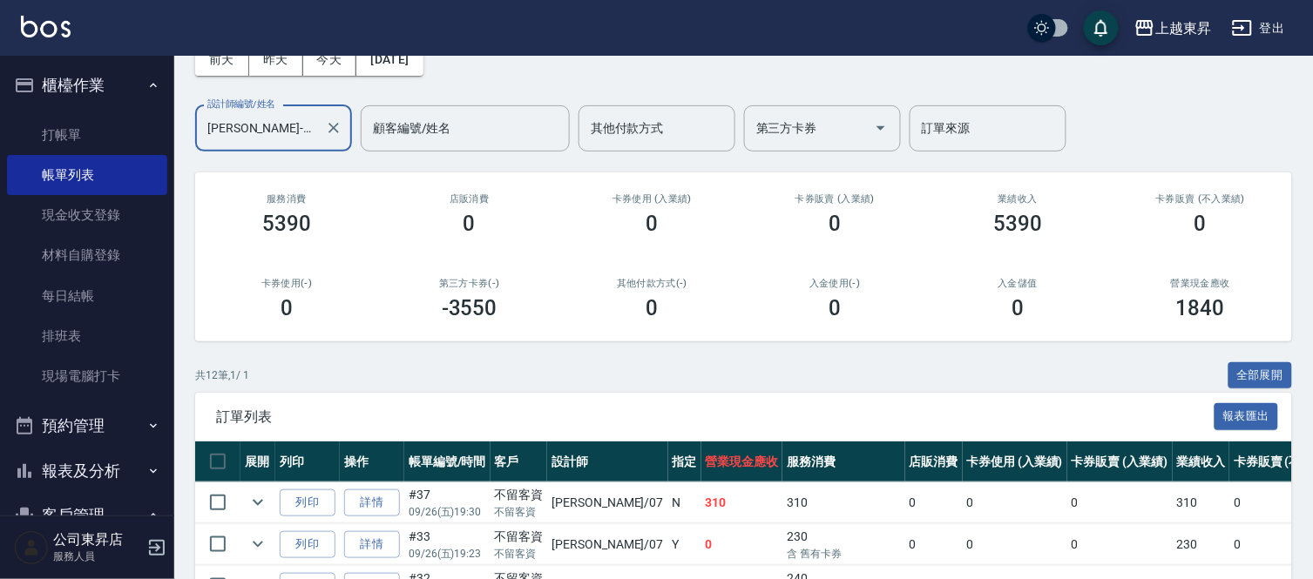
scroll to position [193, 0]
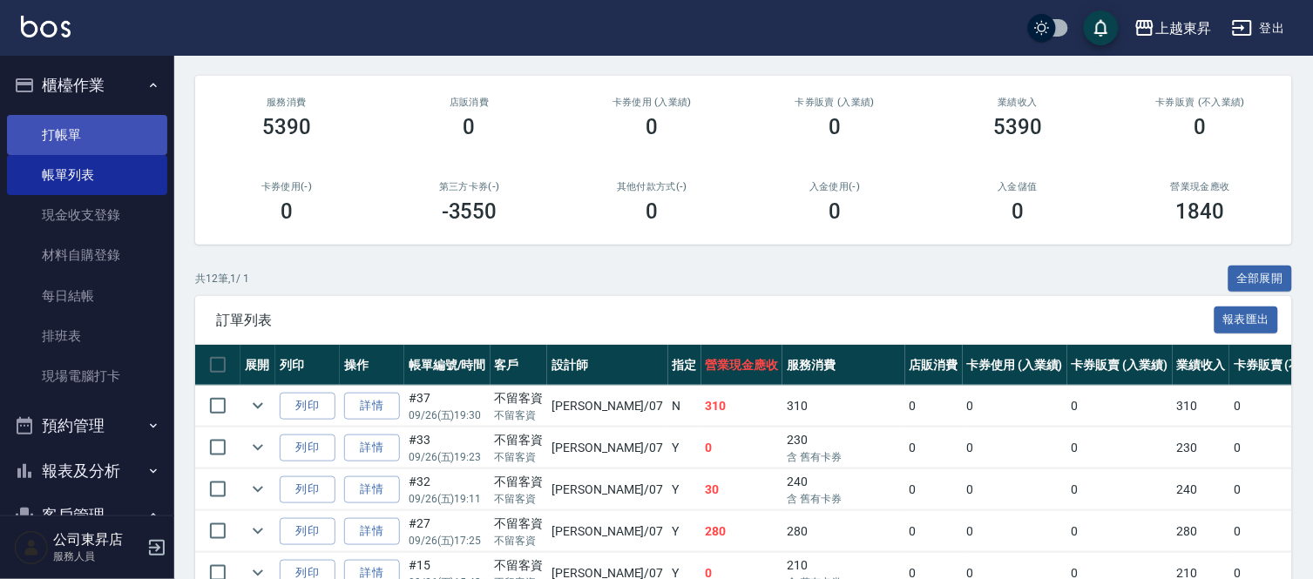
click at [75, 122] on link "打帳單" at bounding box center [87, 135] width 160 height 40
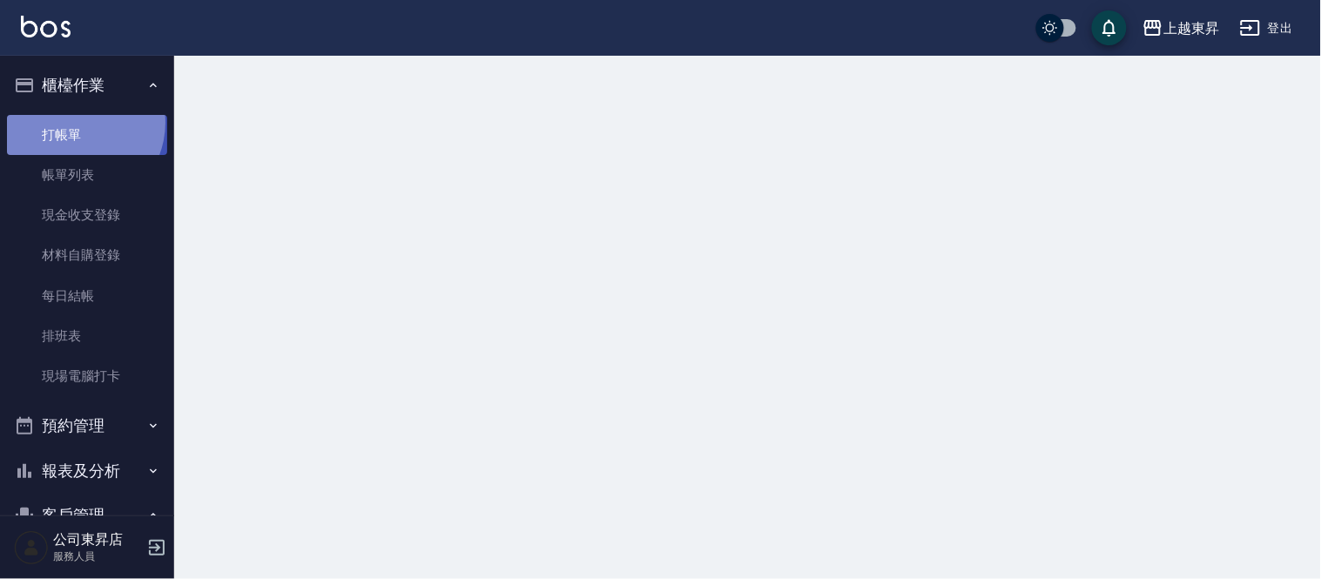
click at [75, 122] on link "打帳單" at bounding box center [87, 135] width 160 height 40
